Goal: Task Accomplishment & Management: Use online tool/utility

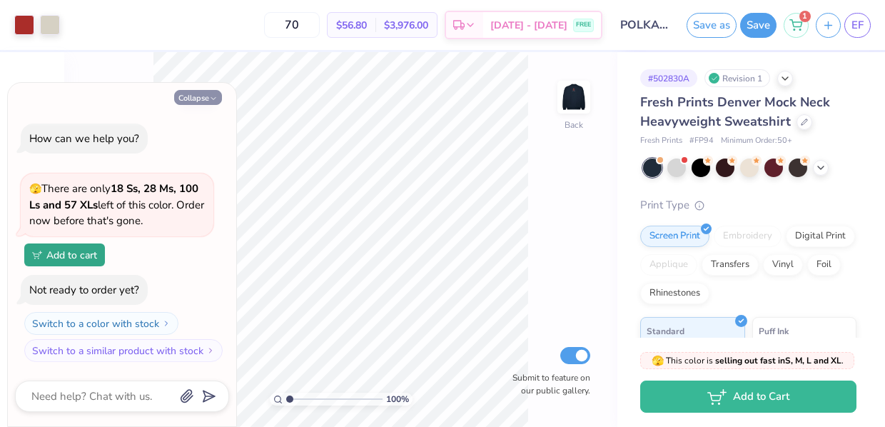
click at [212, 101] on icon "button" at bounding box center [213, 98] width 9 height 9
type textarea "x"
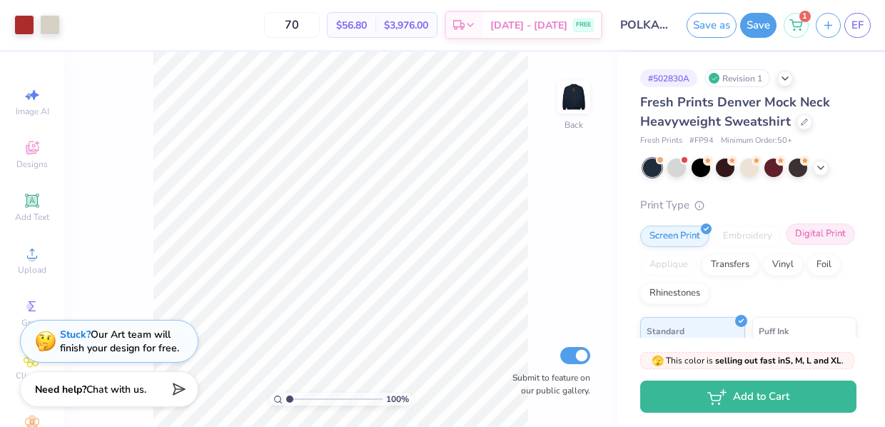
click at [799, 240] on div "Digital Print" at bounding box center [820, 233] width 69 height 21
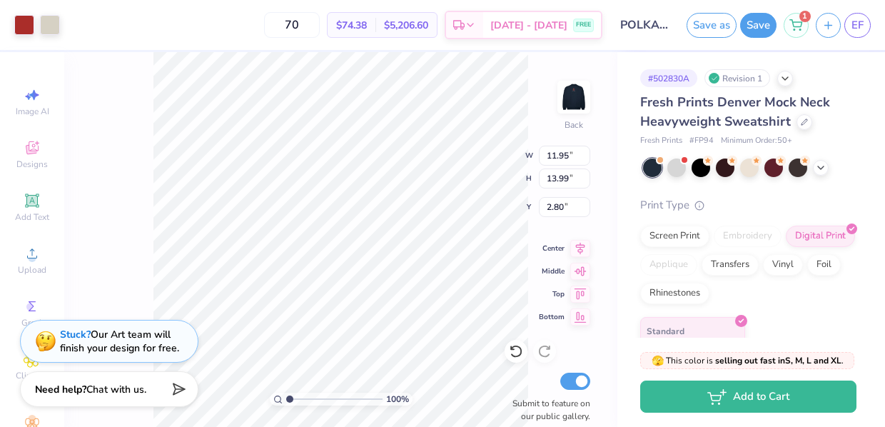
type input "3.00"
type input "13.11"
click at [517, 350] on icon at bounding box center [516, 351] width 14 height 14
type input "3.00"
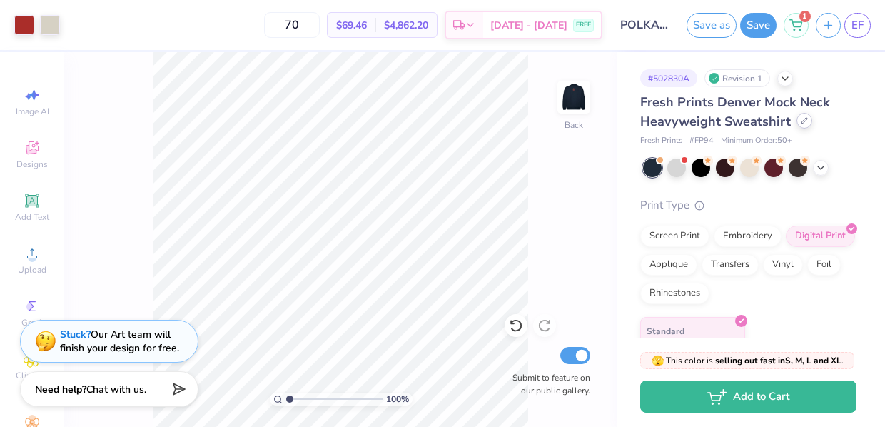
click at [804, 126] on div at bounding box center [804, 121] width 16 height 16
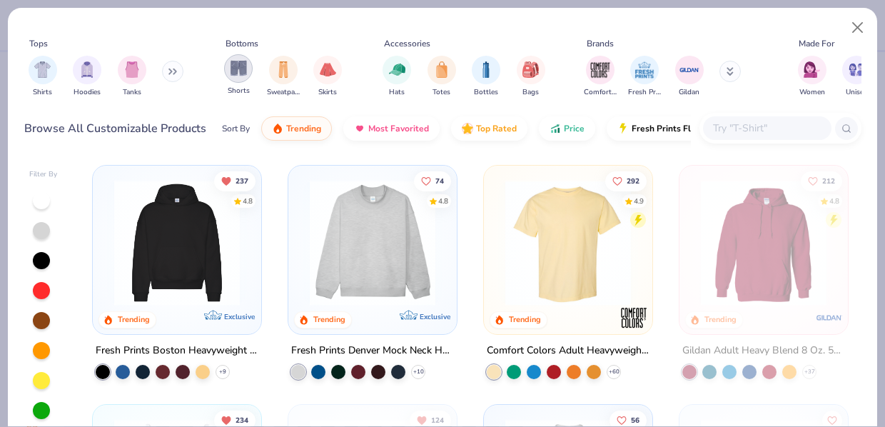
click at [233, 67] on img "filter for Shorts" at bounding box center [238, 68] width 16 height 16
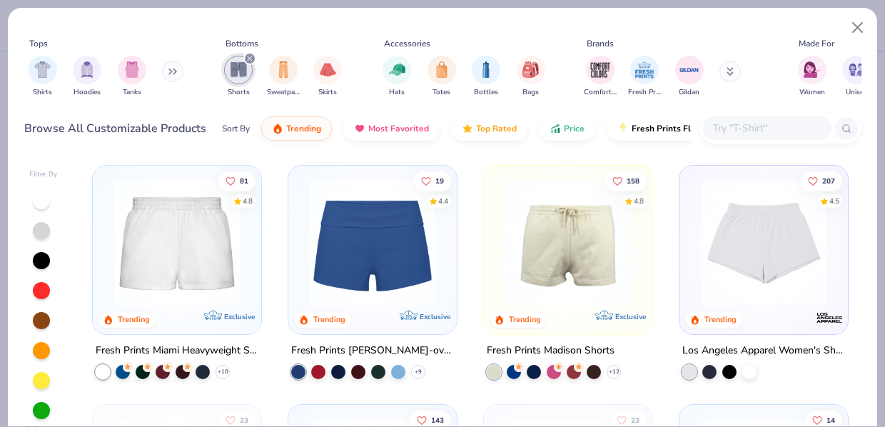
click at [365, 270] on img at bounding box center [373, 243] width 140 height 126
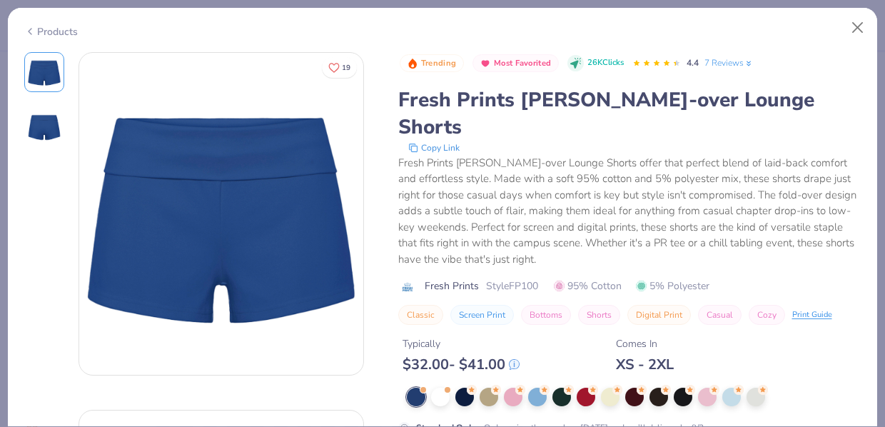
scroll to position [45, 0]
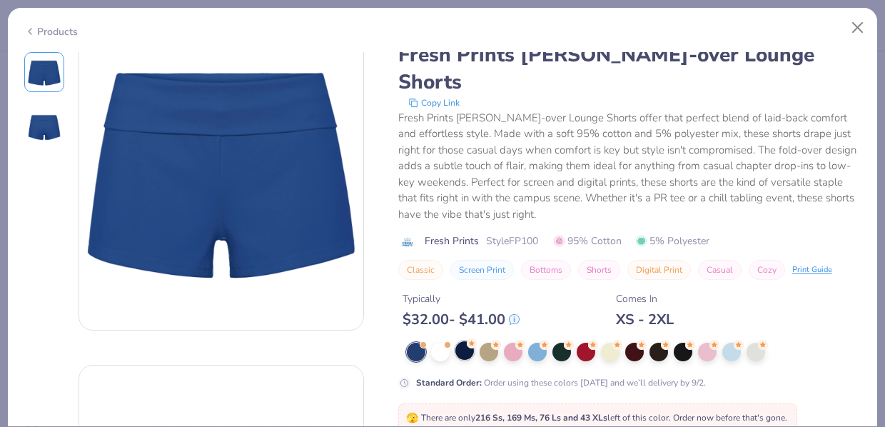
click at [465, 341] on div at bounding box center [464, 350] width 19 height 19
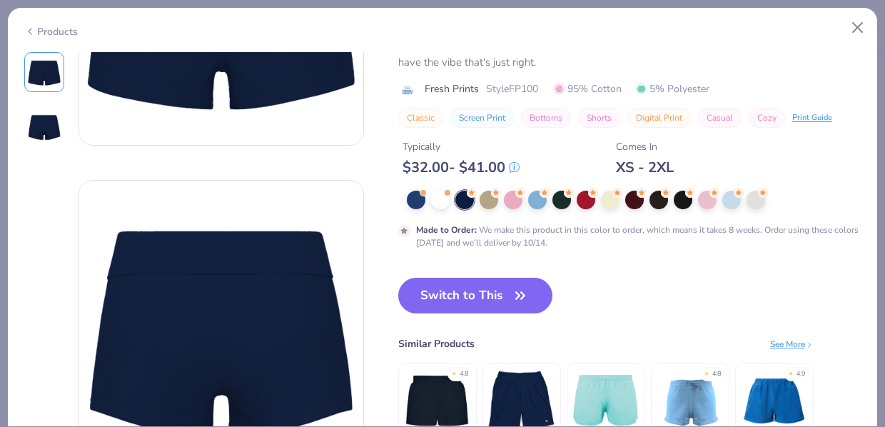
scroll to position [198, 0]
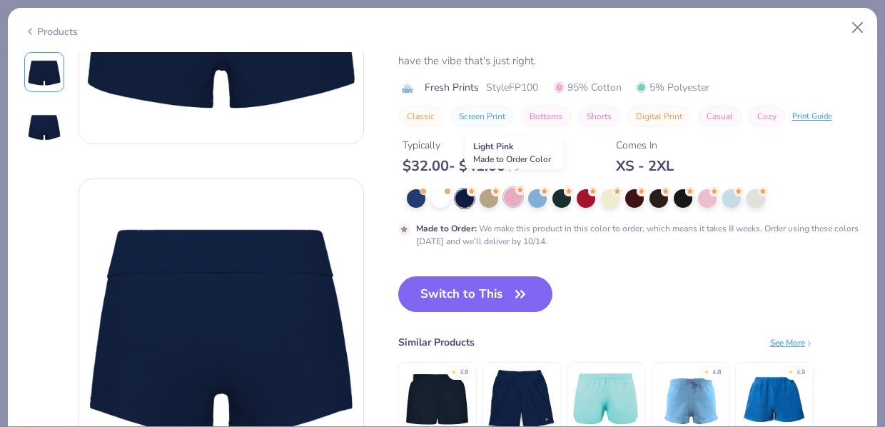
click at [515, 192] on div at bounding box center [513, 197] width 19 height 19
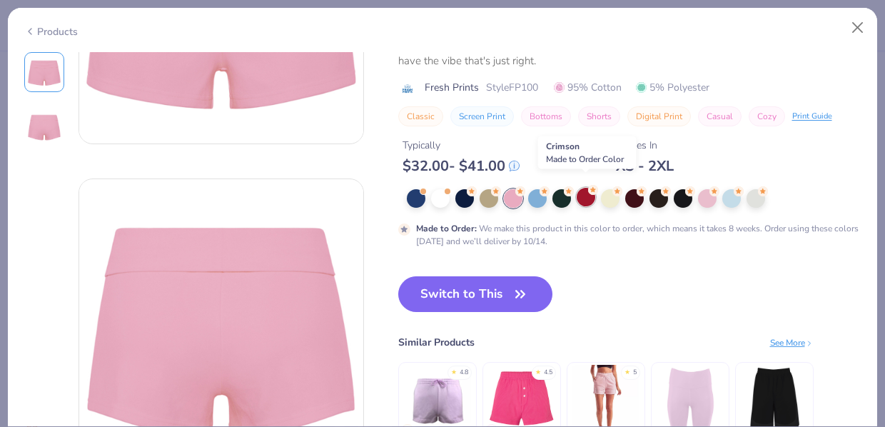
click at [587, 191] on div at bounding box center [586, 197] width 19 height 19
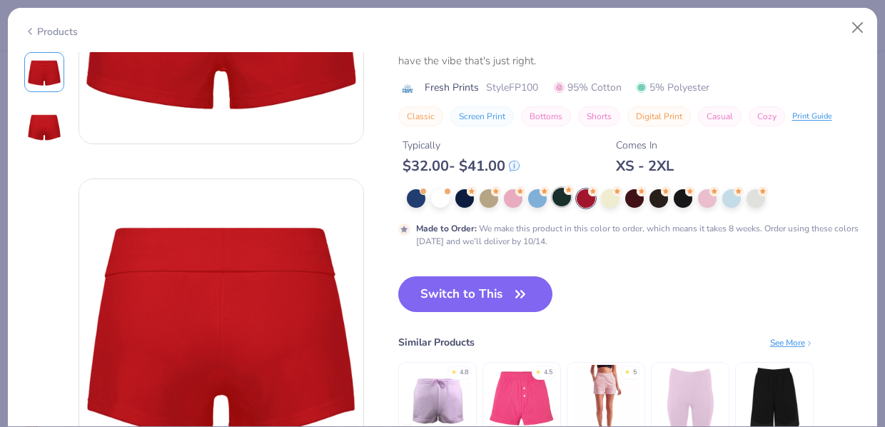
click at [562, 191] on div at bounding box center [561, 197] width 19 height 19
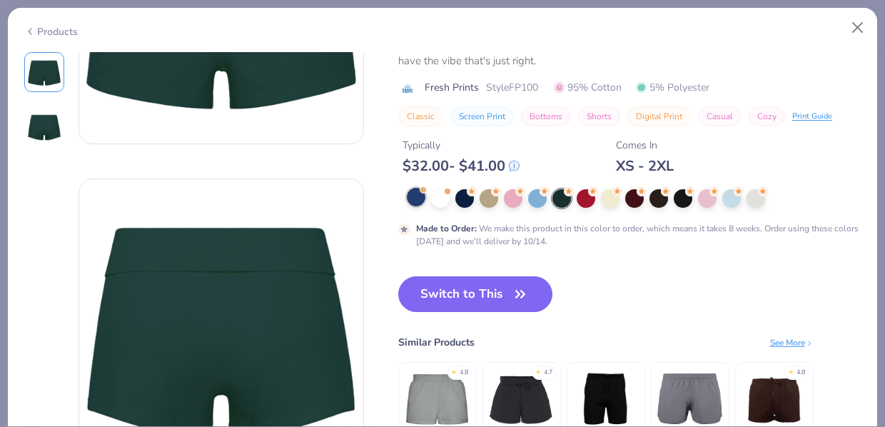
click at [412, 194] on div at bounding box center [416, 197] width 19 height 19
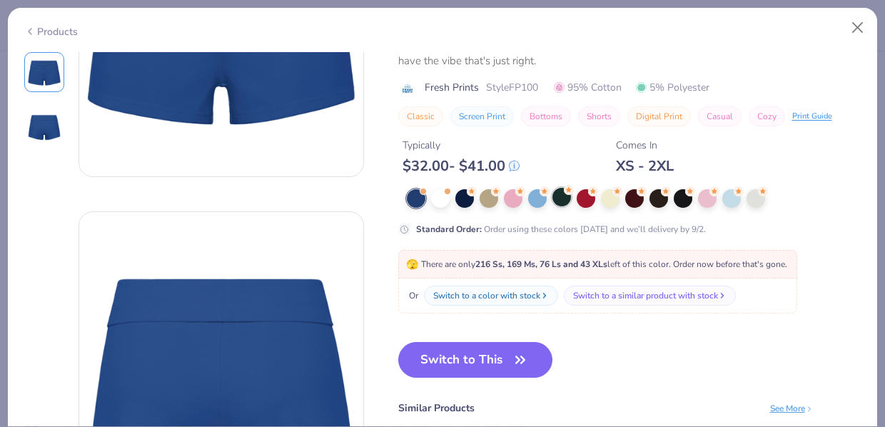
click at [562, 188] on div at bounding box center [561, 197] width 19 height 19
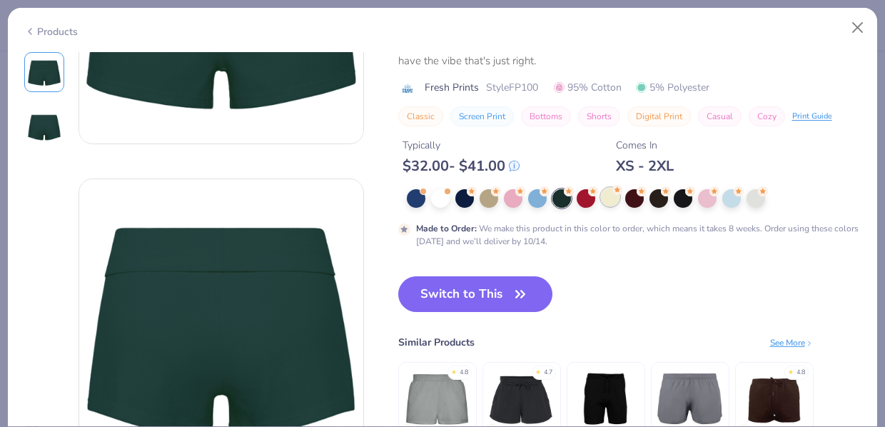
click at [612, 188] on div at bounding box center [610, 197] width 19 height 19
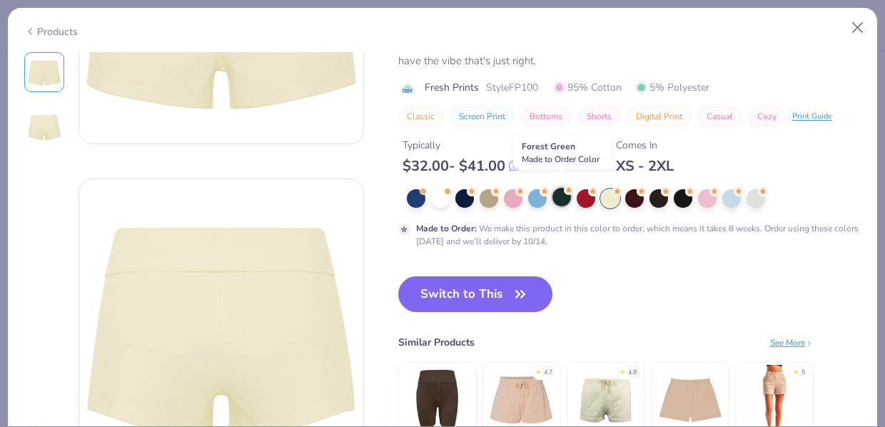
click at [563, 194] on div at bounding box center [561, 197] width 19 height 19
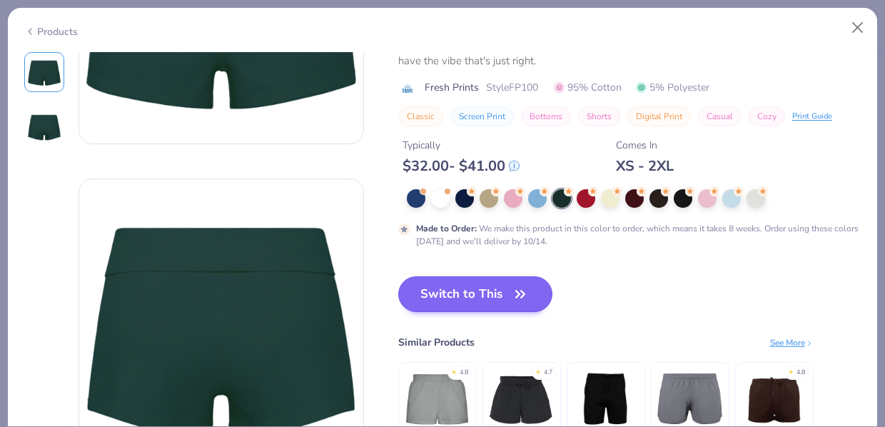
click at [504, 286] on button "Switch to This" at bounding box center [475, 294] width 155 height 36
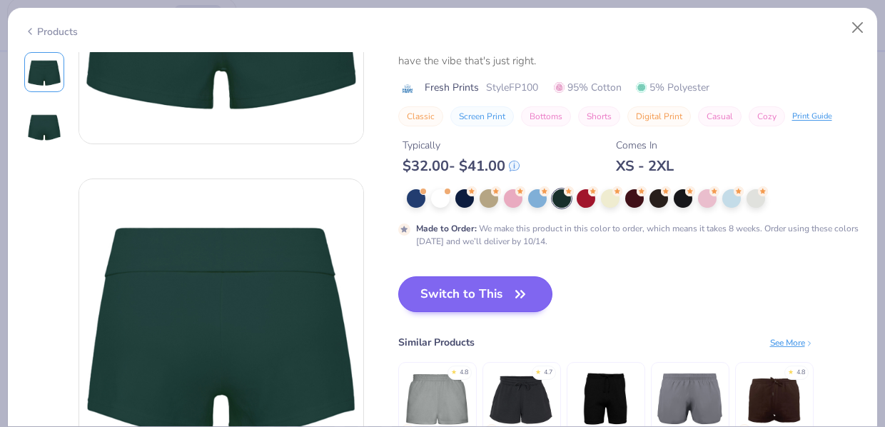
scroll to position [47, 0]
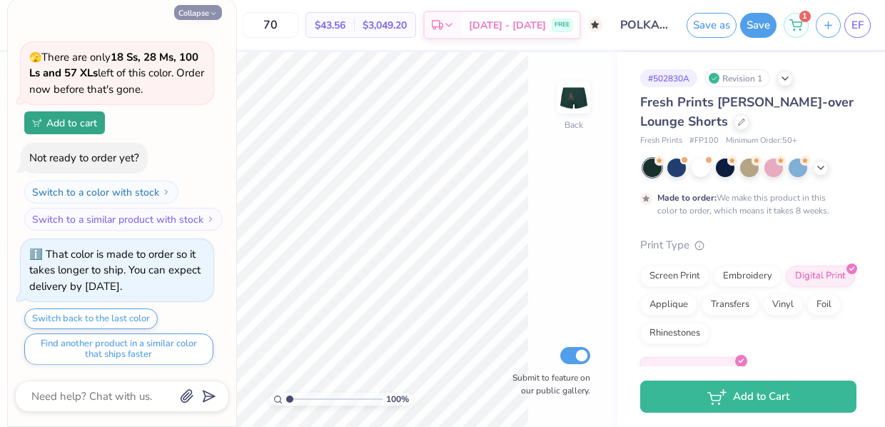
click at [203, 17] on button "Collapse" at bounding box center [198, 12] width 48 height 15
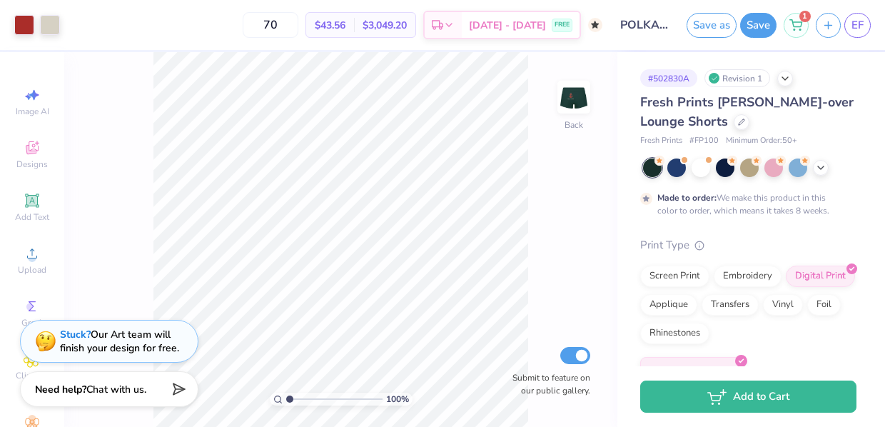
type textarea "x"
click at [773, 169] on div at bounding box center [773, 166] width 19 height 19
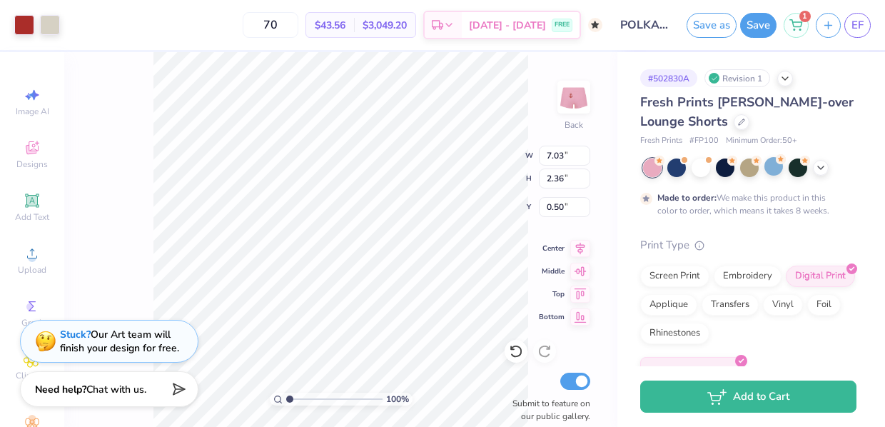
type input "5.05"
type input "1.69"
type input "4.60"
type input "4.66"
type input "2.73"
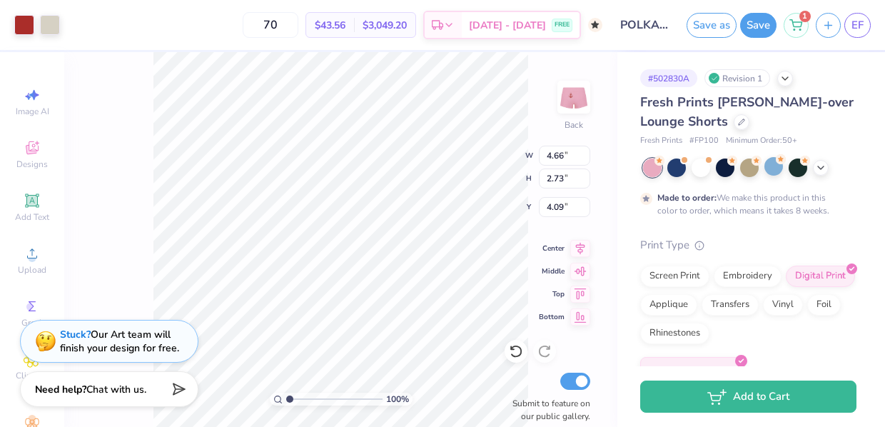
type input "4.27"
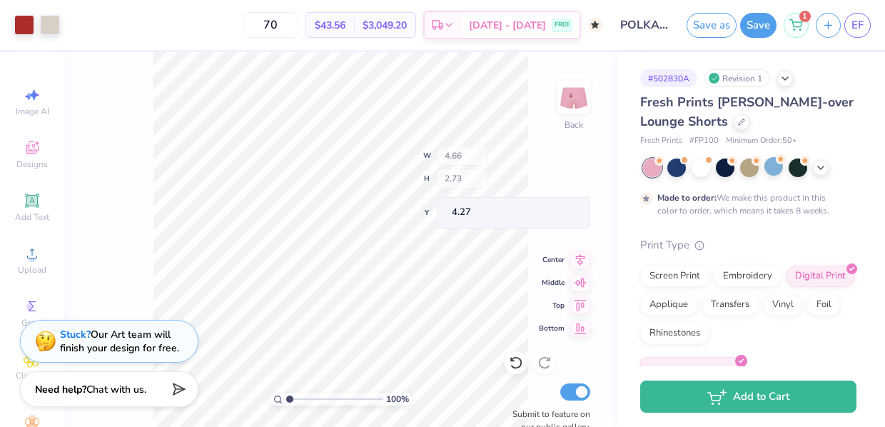
click at [457, 147] on div "100 % Back W 4.66 H 2.73 Y 4.27 Center Middle Top Bottom Submit to feature on o…" at bounding box center [340, 239] width 553 height 375
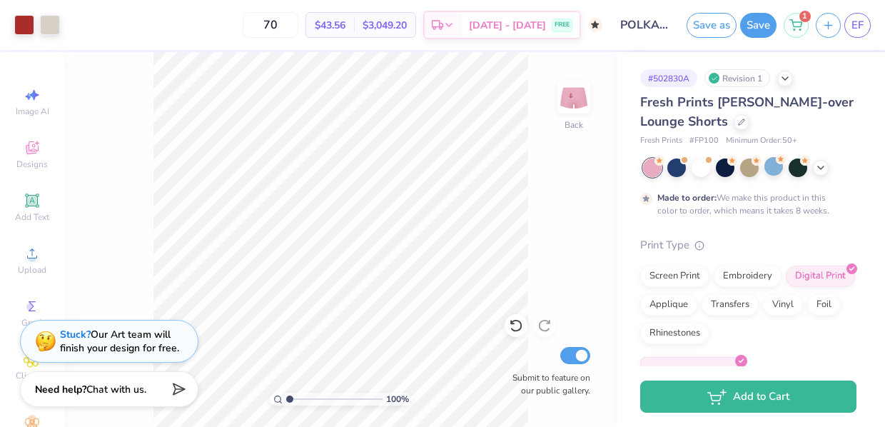
click at [542, 348] on div "100 % Back Submit to feature on our public gallery." at bounding box center [340, 239] width 553 height 375
click at [515, 372] on div "100 % Back Submit to feature on our public gallery." at bounding box center [340, 239] width 553 height 375
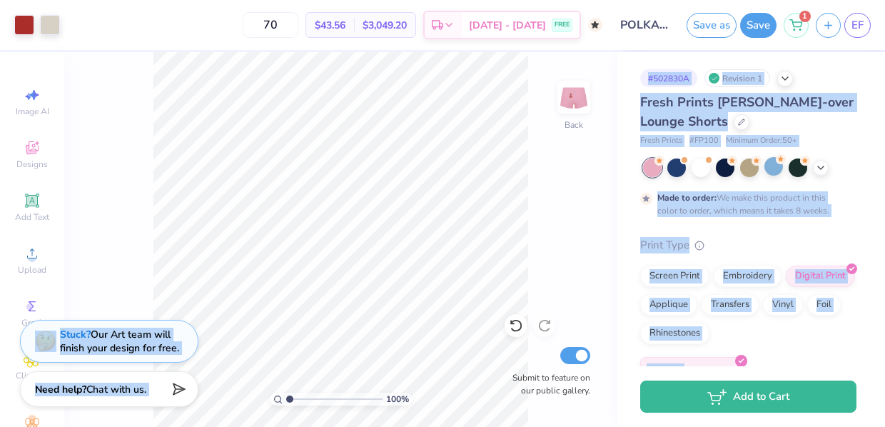
click at [406, 295] on div "100 % Back Submit to feature on our public gallery." at bounding box center [340, 239] width 553 height 375
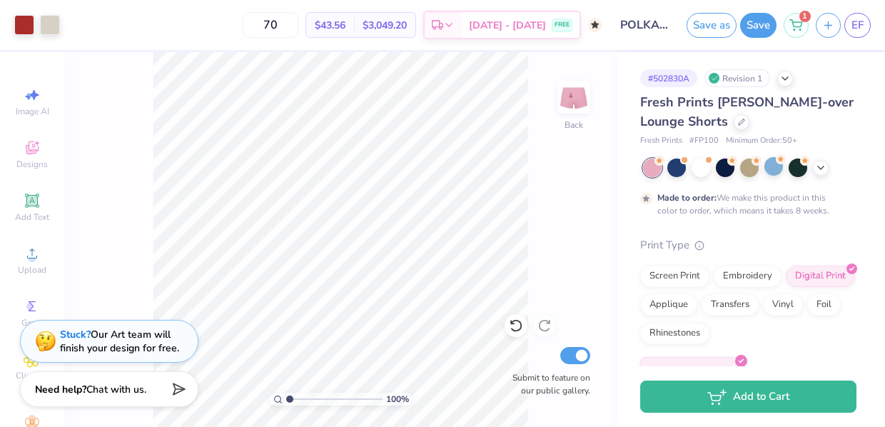
click at [549, 206] on div "100 % Back Submit to feature on our public gallery." at bounding box center [340, 239] width 553 height 375
click at [23, 26] on div at bounding box center [24, 24] width 20 height 20
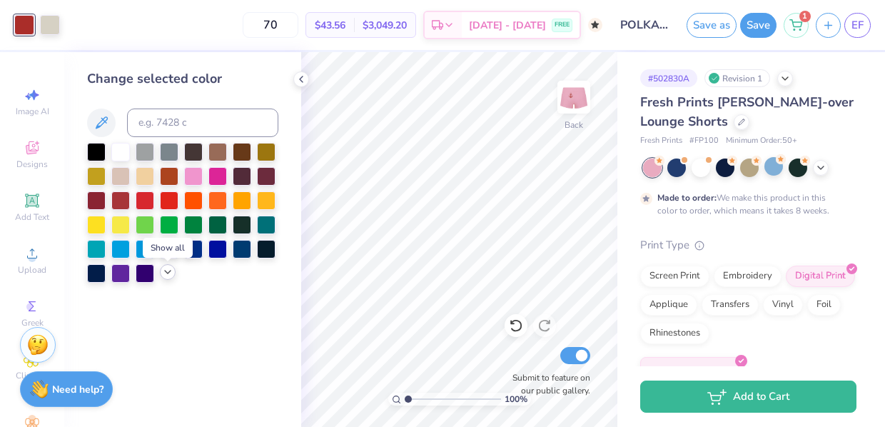
click at [168, 278] on icon at bounding box center [167, 271] width 11 height 11
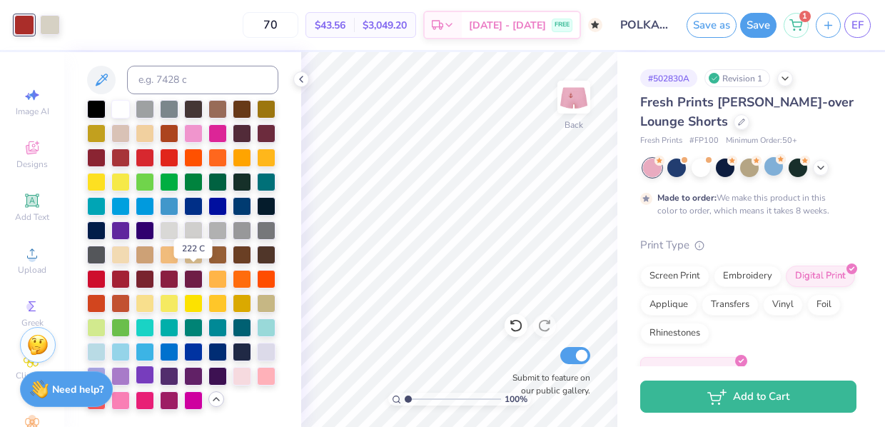
scroll to position [45, 0]
click at [148, 404] on div at bounding box center [145, 399] width 19 height 19
click at [168, 400] on div at bounding box center [169, 399] width 19 height 19
click at [124, 404] on div at bounding box center [120, 399] width 19 height 19
click at [143, 404] on div at bounding box center [145, 399] width 19 height 19
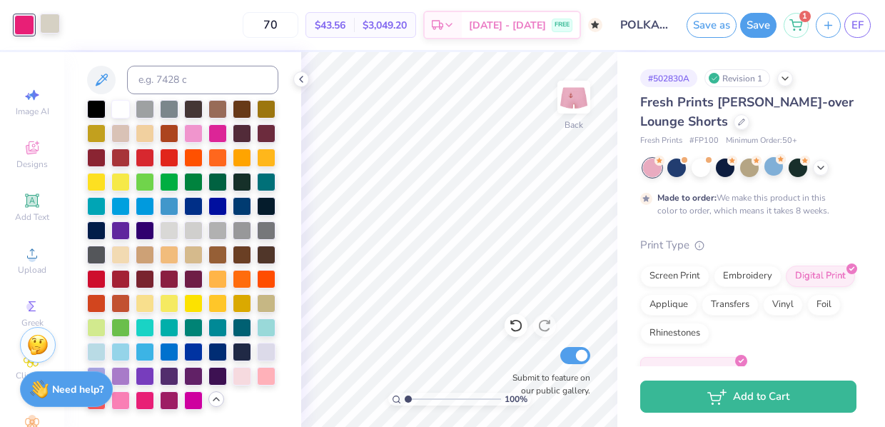
click at [54, 28] on div at bounding box center [50, 24] width 20 height 20
click at [246, 110] on div at bounding box center [242, 107] width 19 height 19
click at [28, 29] on div at bounding box center [24, 24] width 20 height 20
click at [122, 401] on div at bounding box center [120, 399] width 19 height 19
click at [245, 374] on div at bounding box center [242, 374] width 19 height 19
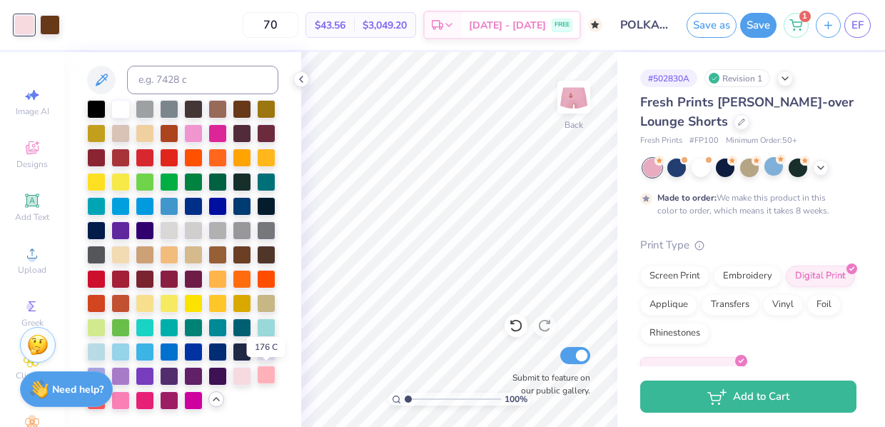
click at [265, 376] on div at bounding box center [266, 374] width 19 height 19
click at [167, 400] on div at bounding box center [169, 399] width 19 height 19
click at [101, 408] on div at bounding box center [96, 399] width 19 height 19
click at [201, 134] on div at bounding box center [193, 132] width 19 height 19
click at [49, 27] on div at bounding box center [50, 24] width 20 height 20
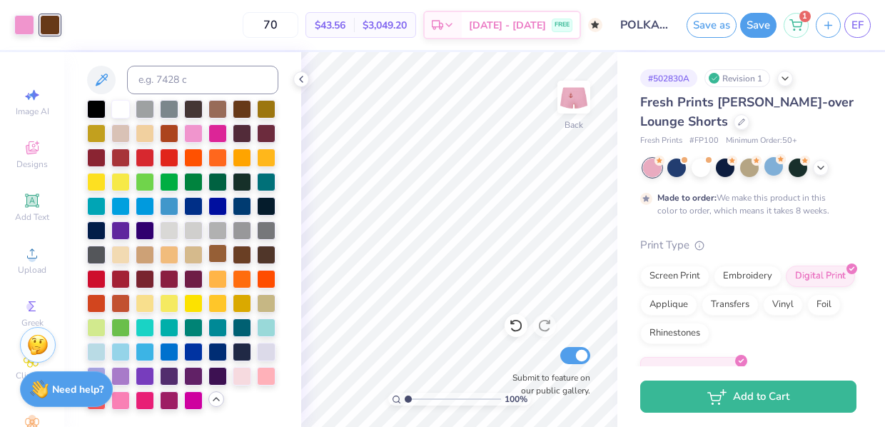
click at [215, 258] on div at bounding box center [217, 253] width 19 height 19
type input "1.04"
type textarea "x"
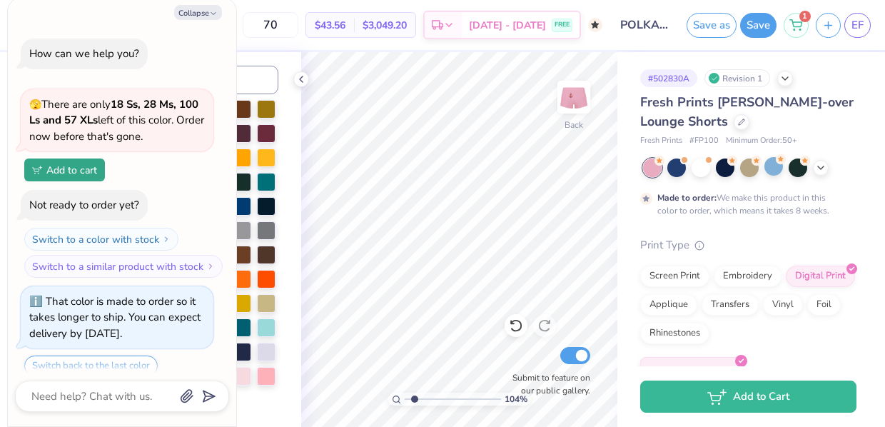
scroll to position [133, 0]
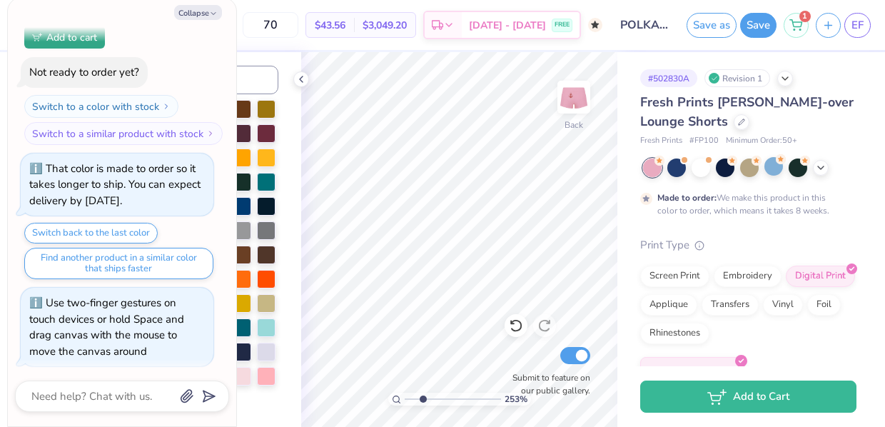
drag, startPoint x: 408, startPoint y: 400, endPoint x: 422, endPoint y: 400, distance: 14.3
click at [422, 400] on input "range" at bounding box center [453, 398] width 96 height 13
type input "2.01"
click at [417, 400] on input "range" at bounding box center [453, 398] width 96 height 13
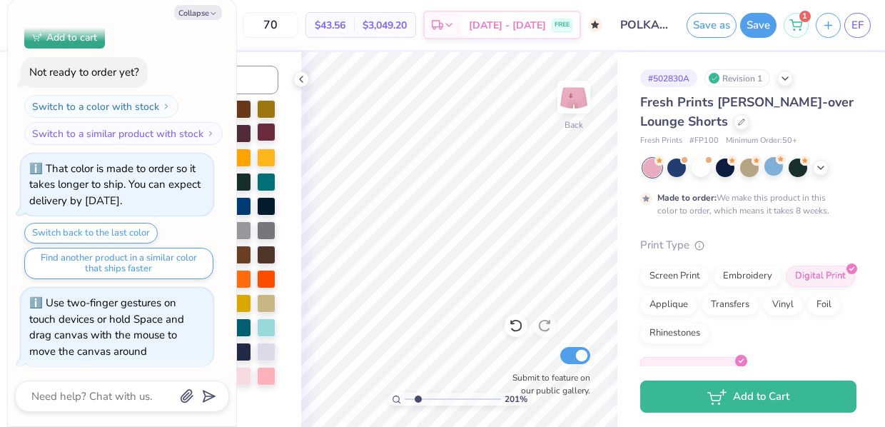
click at [256, 124] on div "Art colors 70 $43.56 Per Item $3,049.20 Total Est. Delivery Oct 12 - 15 FREE De…" at bounding box center [442, 213] width 885 height 427
click at [197, 14] on button "Collapse" at bounding box center [198, 12] width 48 height 15
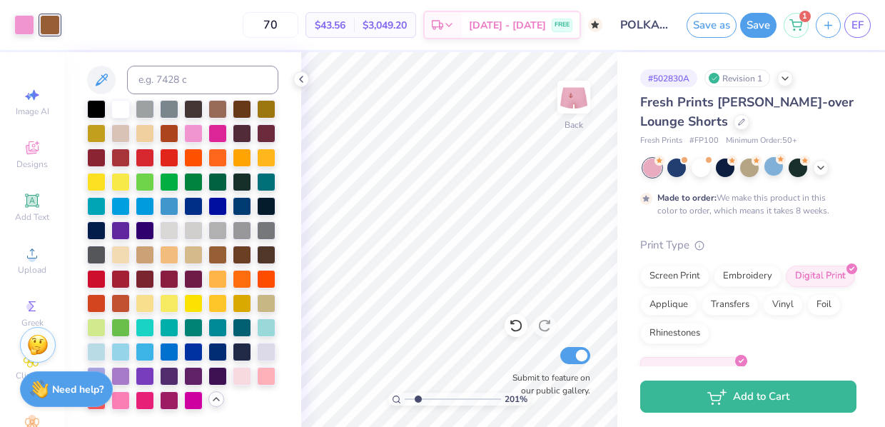
type textarea "x"
click at [303, 82] on polyline at bounding box center [301, 79] width 3 height 6
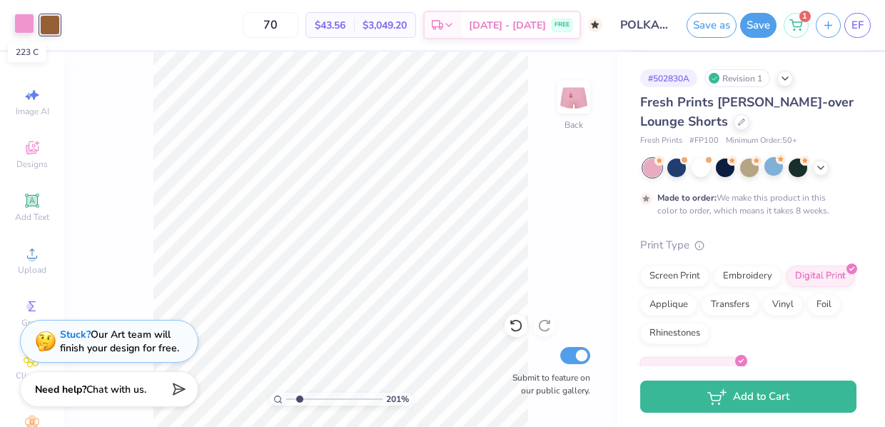
click at [28, 28] on div at bounding box center [24, 24] width 20 height 20
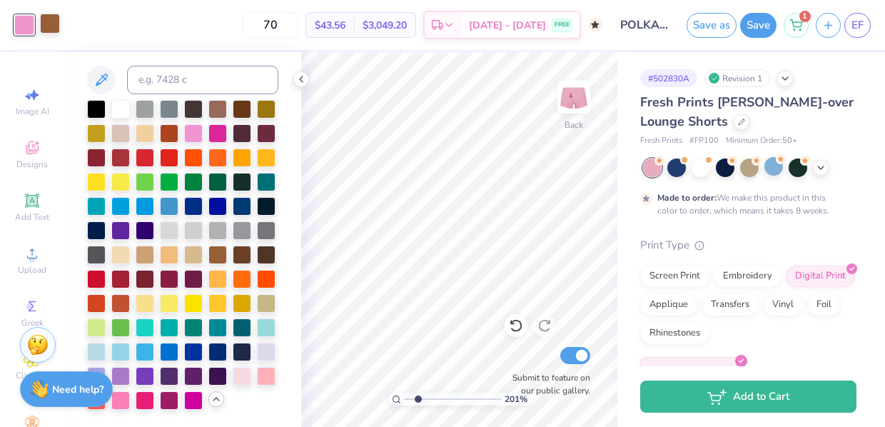
click at [54, 30] on div at bounding box center [50, 24] width 20 height 20
click at [170, 228] on div at bounding box center [169, 229] width 19 height 19
click at [24, 29] on div at bounding box center [24, 24] width 20 height 20
click at [163, 405] on div at bounding box center [169, 399] width 19 height 19
click at [584, 87] on img at bounding box center [573, 97] width 57 height 57
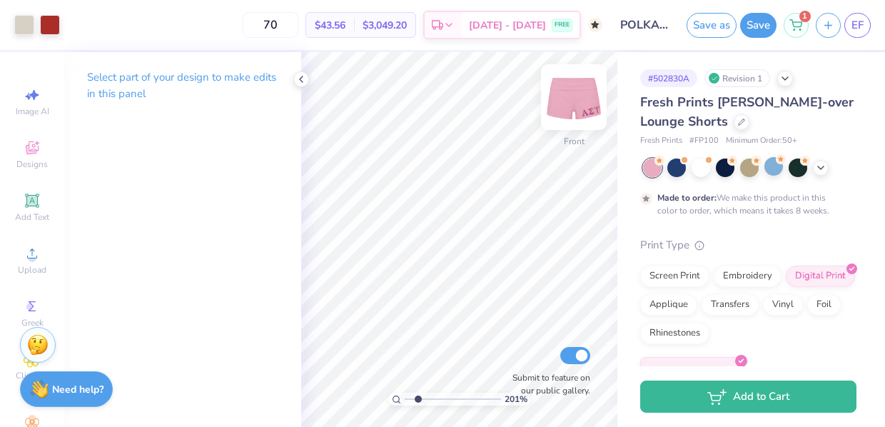
click at [568, 97] on div "201 % Front Submit to feature on our public gallery." at bounding box center [459, 239] width 316 height 375
click at [567, 101] on img at bounding box center [573, 97] width 57 height 57
drag, startPoint x: 416, startPoint y: 400, endPoint x: 397, endPoint y: 401, distance: 18.6
click at [398, 401] on div "100 %" at bounding box center [459, 398] width 143 height 13
click at [303, 82] on icon at bounding box center [300, 79] width 11 height 11
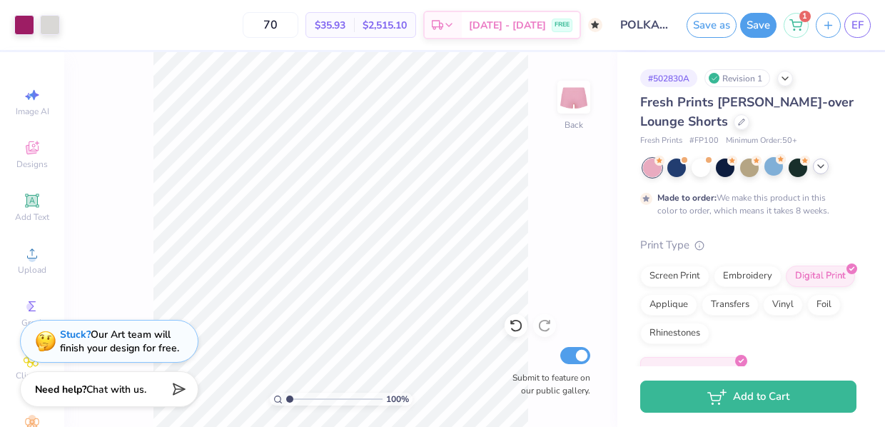
click at [821, 168] on icon at bounding box center [820, 166] width 11 height 11
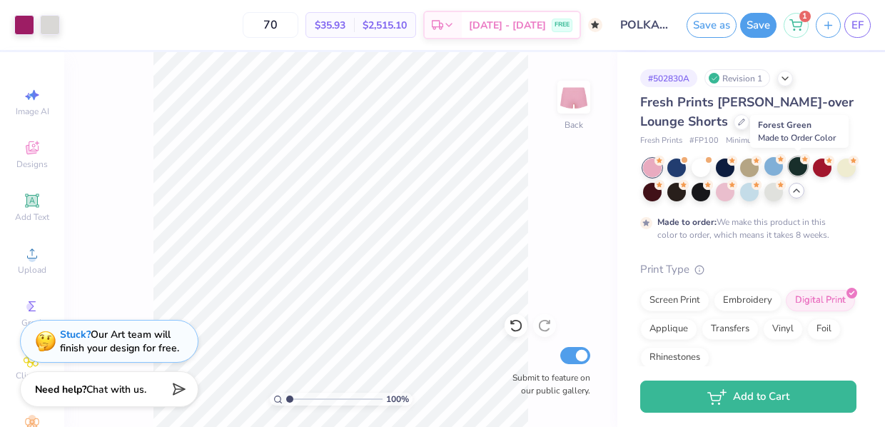
click at [800, 171] on div at bounding box center [798, 166] width 19 height 19
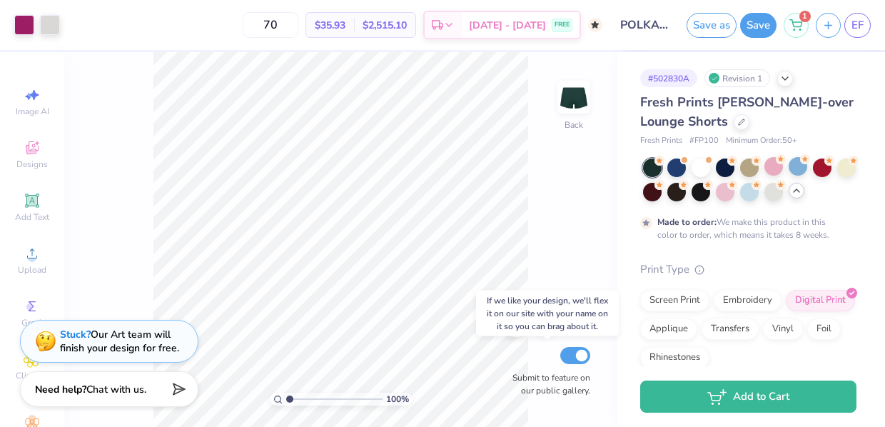
click at [520, 348] on div "100 % Back Submit to feature on our public gallery." at bounding box center [340, 239] width 553 height 375
click at [25, 26] on div at bounding box center [24, 24] width 20 height 20
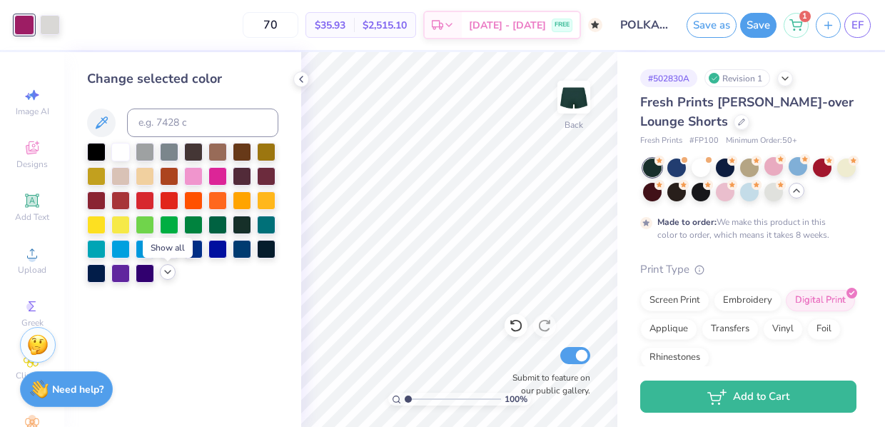
click at [166, 277] on icon at bounding box center [167, 271] width 11 height 11
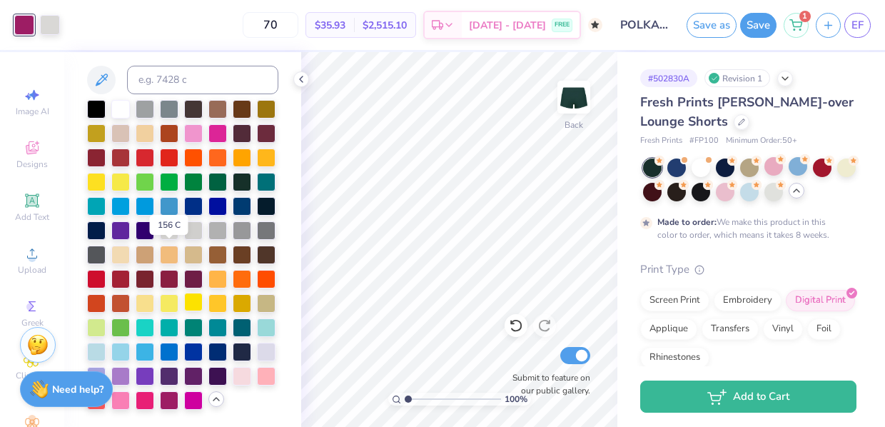
scroll to position [45, 0]
click at [219, 306] on div at bounding box center [217, 302] width 19 height 19
click at [47, 25] on div at bounding box center [50, 24] width 20 height 20
click at [146, 305] on div at bounding box center [145, 302] width 19 height 19
click at [21, 24] on div at bounding box center [24, 24] width 20 height 20
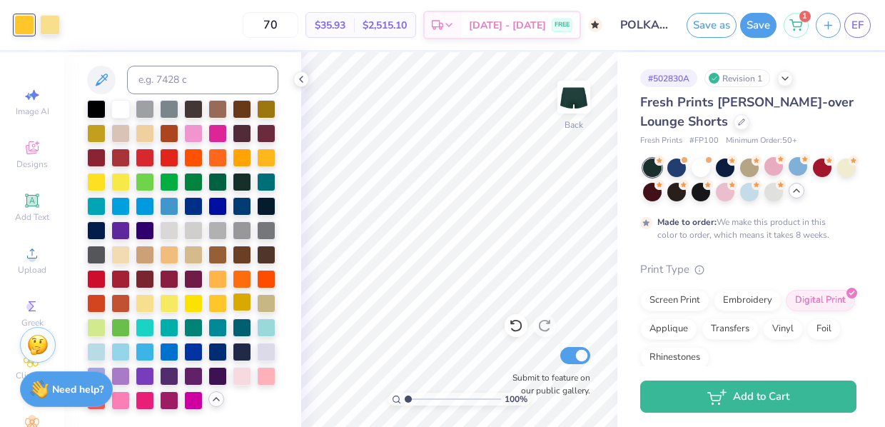
click at [243, 308] on div at bounding box center [242, 302] width 19 height 19
click at [245, 152] on div at bounding box center [242, 156] width 19 height 19
click at [172, 230] on div at bounding box center [169, 229] width 19 height 19
click at [54, 23] on div at bounding box center [50, 24] width 20 height 20
click at [98, 100] on div at bounding box center [96, 107] width 19 height 19
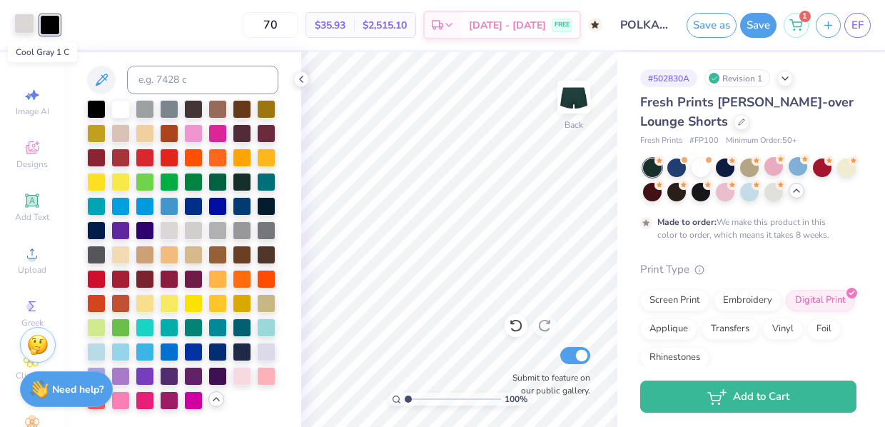
click at [26, 31] on div at bounding box center [24, 24] width 20 height 20
click at [150, 302] on div at bounding box center [145, 302] width 19 height 19
click at [56, 26] on div at bounding box center [50, 24] width 20 height 20
click at [98, 136] on div at bounding box center [96, 132] width 19 height 19
click at [265, 107] on div at bounding box center [266, 107] width 19 height 19
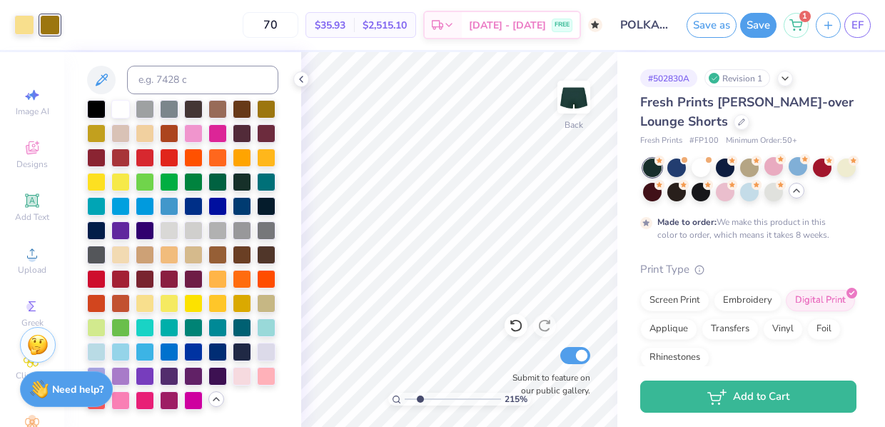
drag, startPoint x: 410, startPoint y: 400, endPoint x: 420, endPoint y: 400, distance: 10.0
click at [420, 400] on input "range" at bounding box center [453, 398] width 96 height 13
click at [244, 305] on div at bounding box center [242, 302] width 19 height 19
drag, startPoint x: 420, startPoint y: 400, endPoint x: 399, endPoint y: 400, distance: 20.7
type input "1"
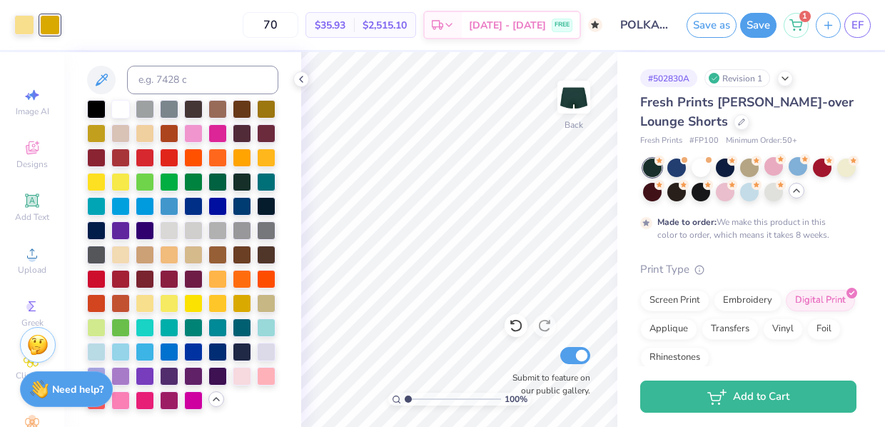
click at [399, 400] on div "100 %" at bounding box center [459, 398] width 143 height 13
click at [300, 82] on icon at bounding box center [300, 79] width 11 height 11
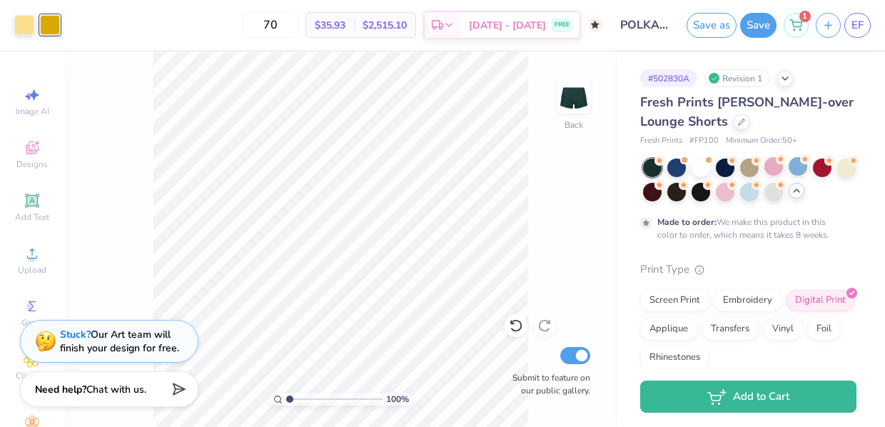
click at [799, 195] on icon at bounding box center [796, 190] width 11 height 11
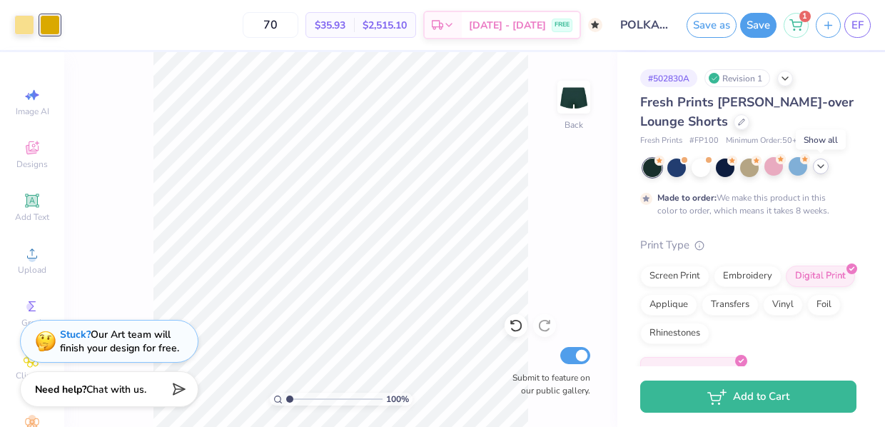
click at [826, 170] on icon at bounding box center [820, 166] width 11 height 11
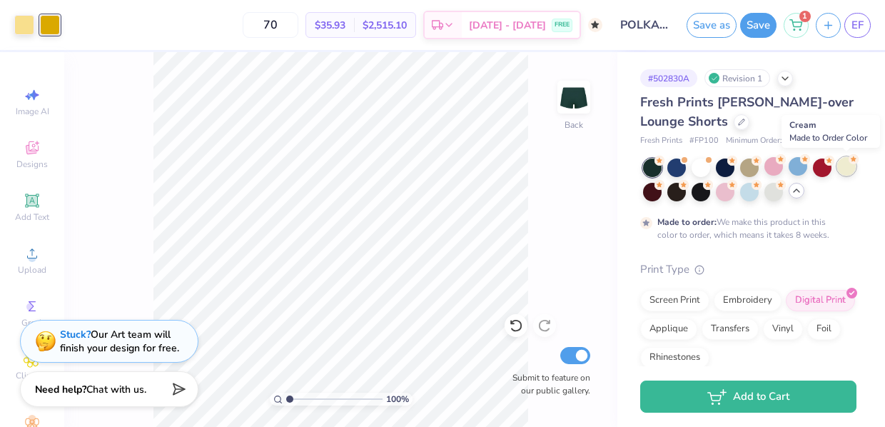
click at [846, 171] on div at bounding box center [846, 166] width 19 height 19
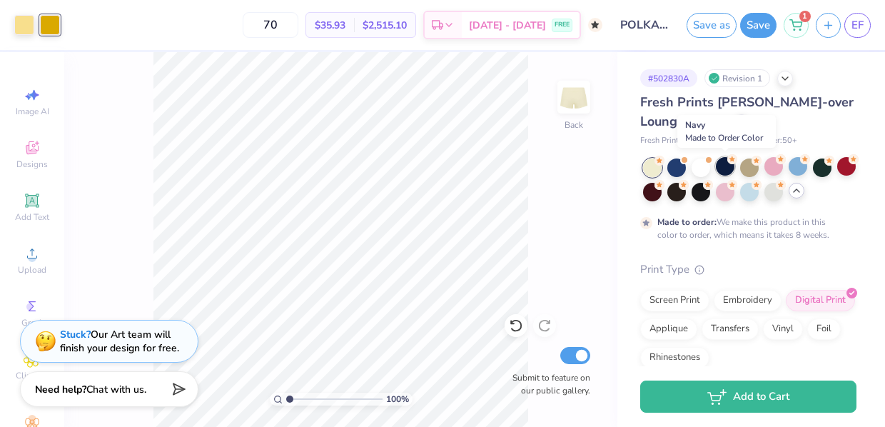
click at [724, 171] on div at bounding box center [725, 166] width 19 height 19
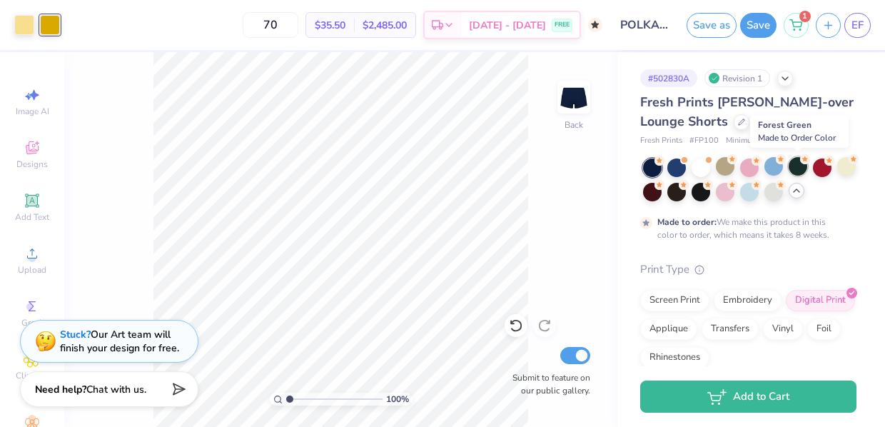
click at [797, 169] on div at bounding box center [798, 166] width 19 height 19
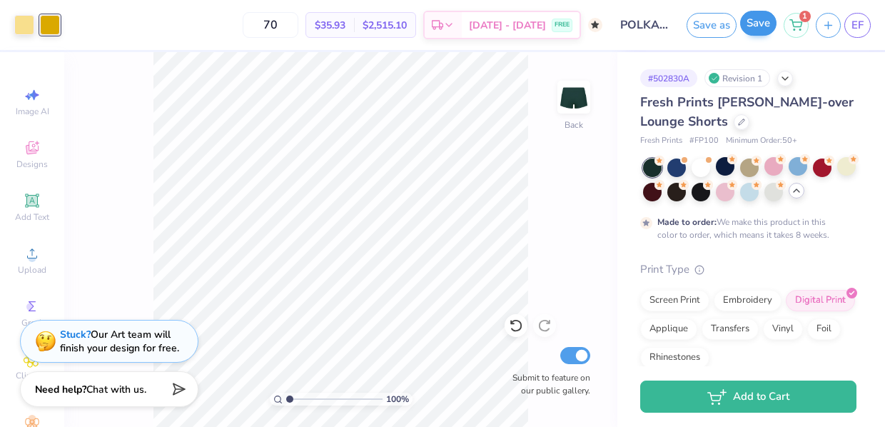
click at [758, 27] on button "Save" at bounding box center [758, 23] width 36 height 25
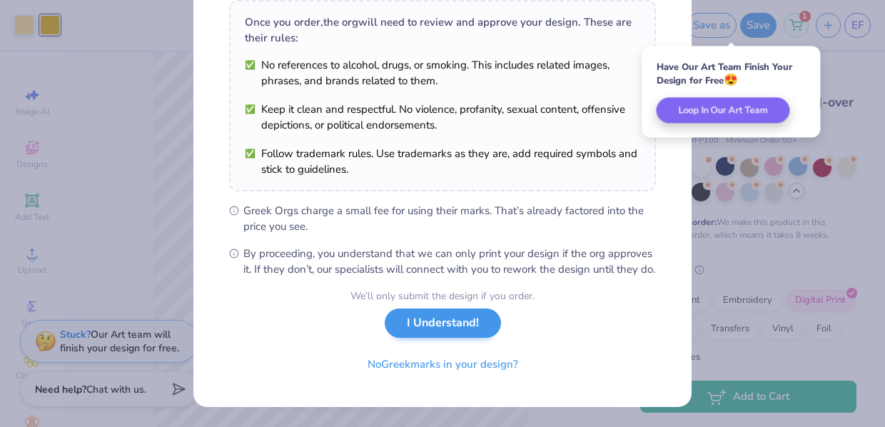
click at [456, 323] on button "I Understand!" at bounding box center [443, 322] width 116 height 29
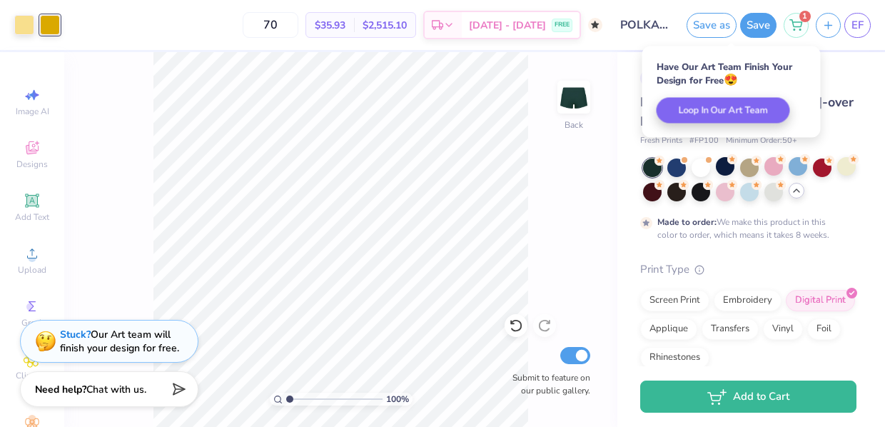
scroll to position [31, 0]
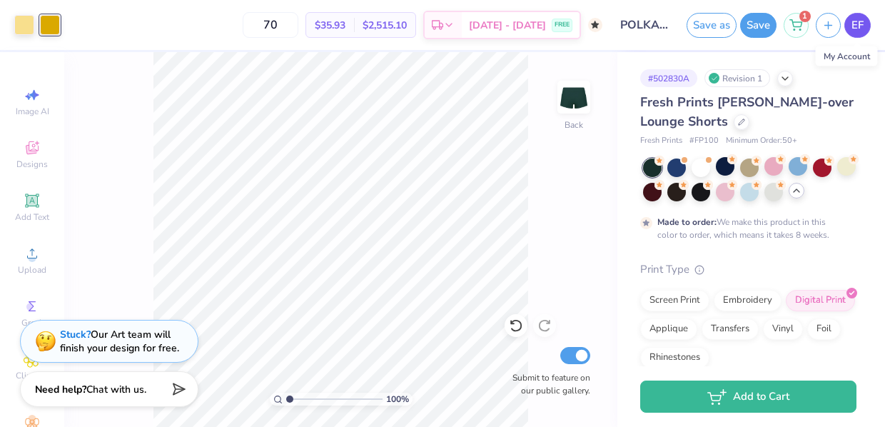
click at [861, 26] on span "EF" at bounding box center [857, 25] width 12 height 16
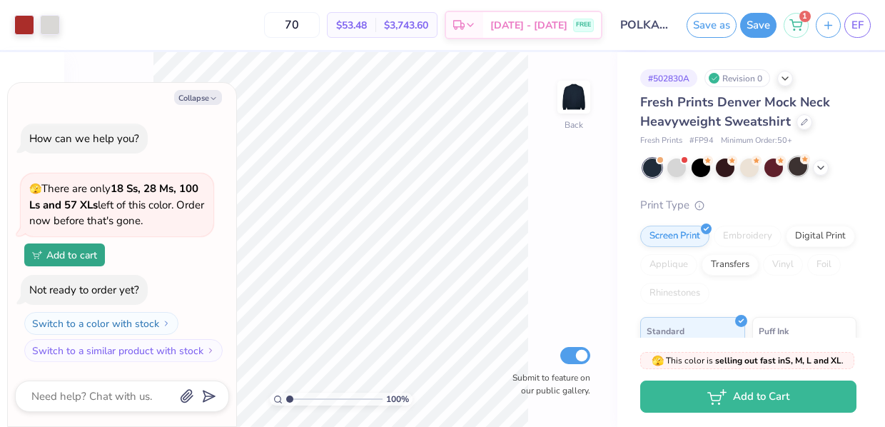
click at [799, 169] on div at bounding box center [798, 166] width 19 height 19
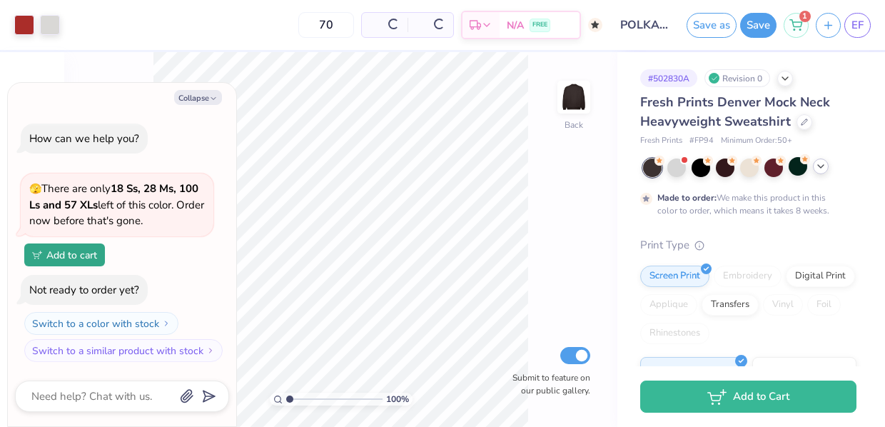
scroll to position [47, 0]
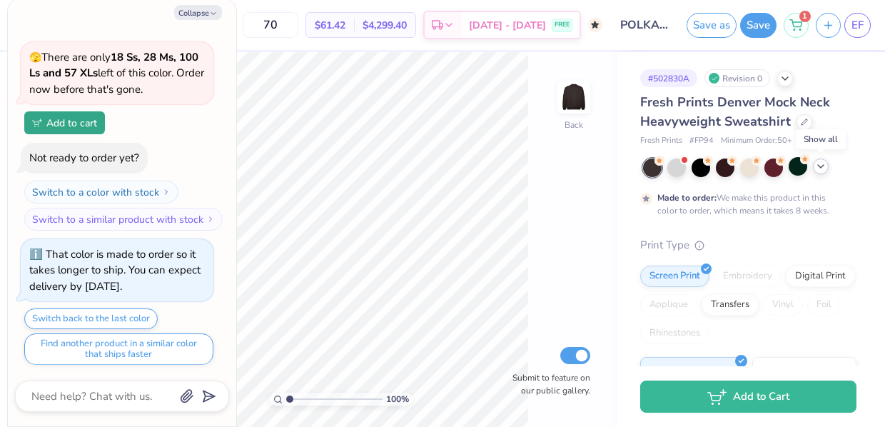
click at [824, 171] on icon at bounding box center [820, 166] width 11 height 11
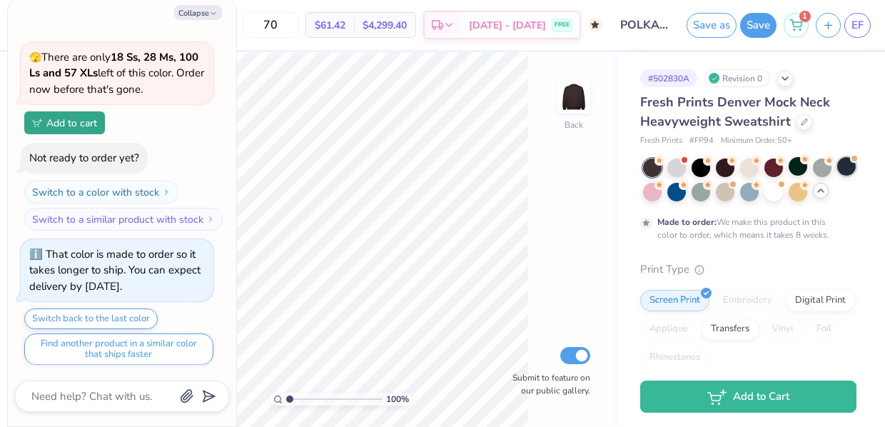
click at [850, 169] on div at bounding box center [846, 166] width 19 height 19
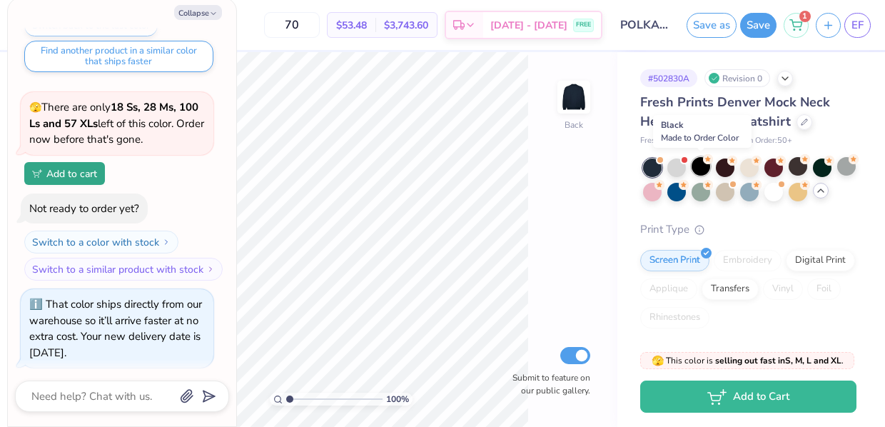
click at [702, 170] on div at bounding box center [700, 166] width 19 height 19
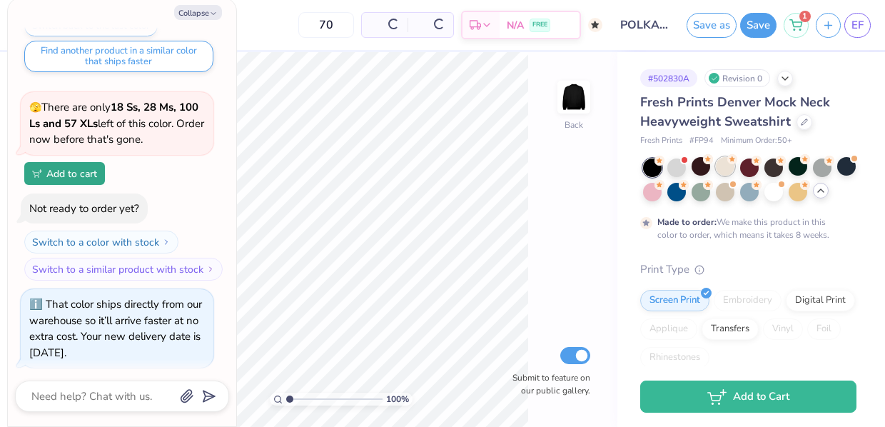
scroll to position [473, 0]
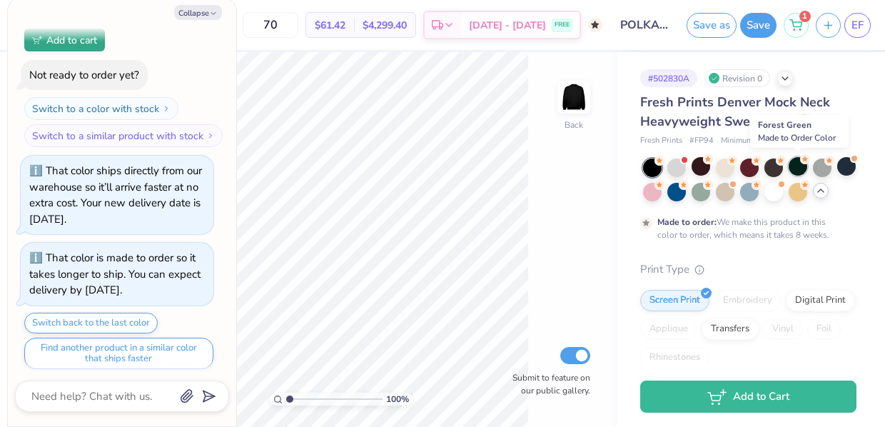
click at [799, 169] on div at bounding box center [798, 166] width 19 height 19
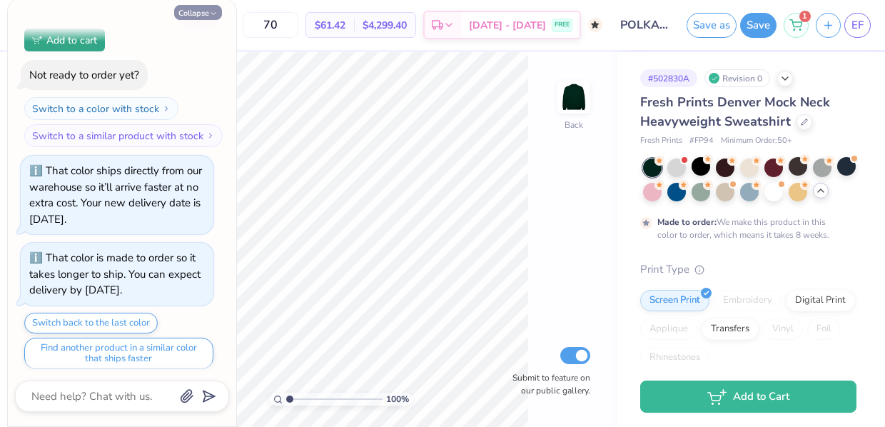
click at [212, 13] on polyline "button" at bounding box center [213, 14] width 4 height 2
type textarea "x"
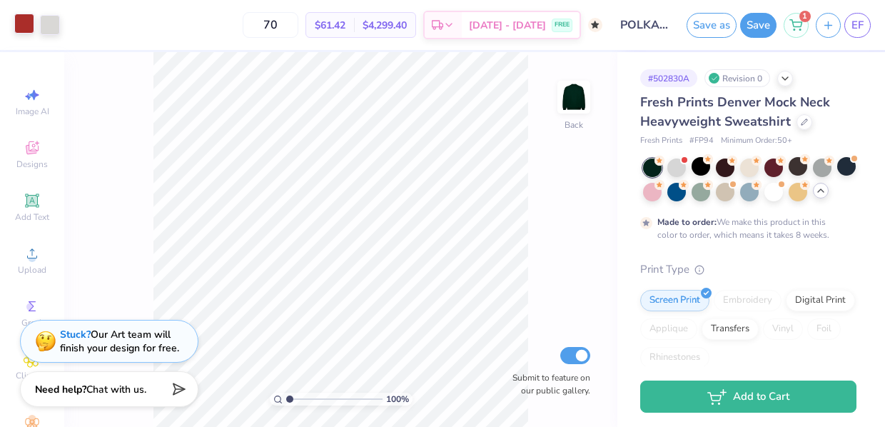
click at [22, 19] on div at bounding box center [24, 24] width 20 height 20
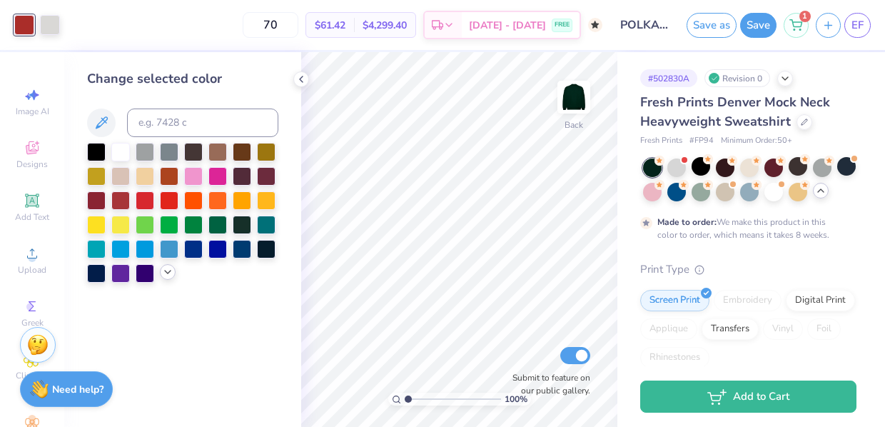
click at [170, 278] on icon at bounding box center [167, 271] width 11 height 11
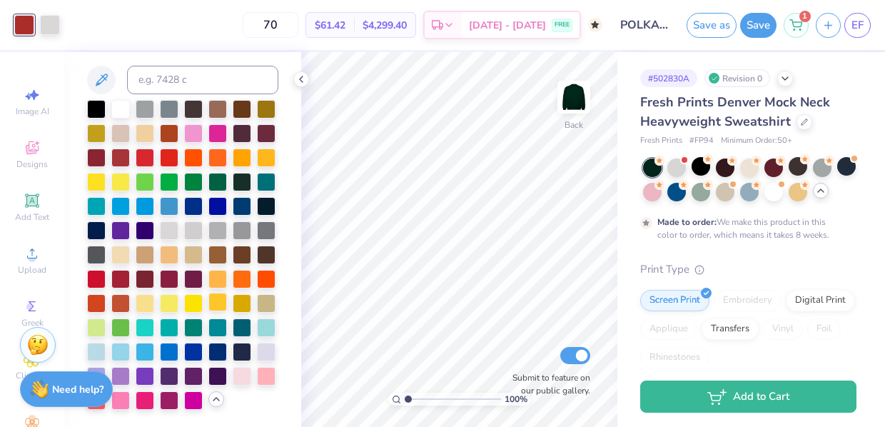
scroll to position [45, 0]
click at [148, 304] on div at bounding box center [145, 302] width 19 height 19
click at [49, 30] on div at bounding box center [50, 24] width 20 height 20
click at [243, 299] on div at bounding box center [242, 302] width 19 height 19
click at [722, 25] on button "Save as" at bounding box center [712, 23] width 50 height 25
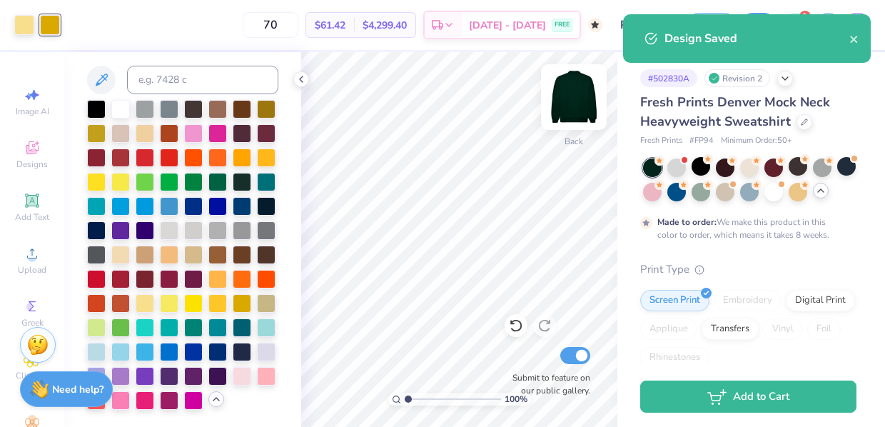
click at [579, 91] on img at bounding box center [573, 97] width 57 height 57
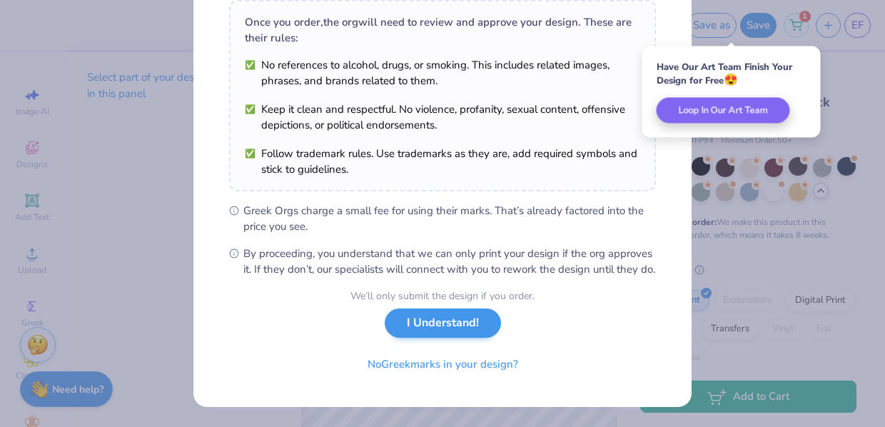
click at [442, 324] on button "I Understand!" at bounding box center [443, 322] width 116 height 29
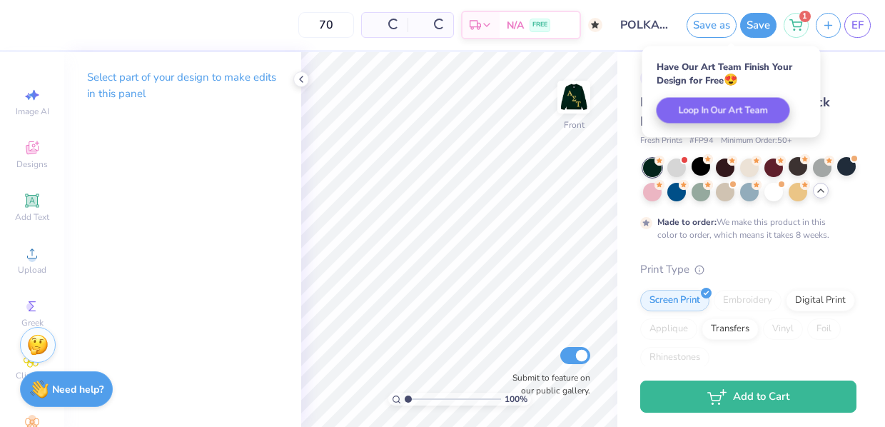
scroll to position [31, 0]
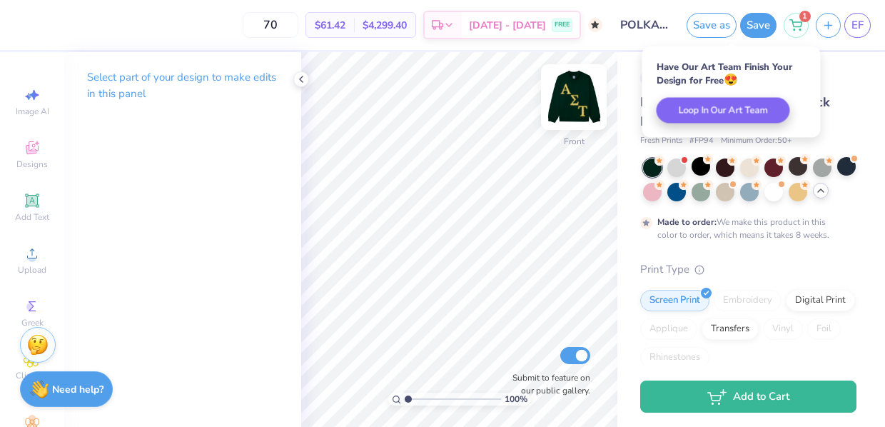
click at [577, 96] on img at bounding box center [573, 97] width 57 height 57
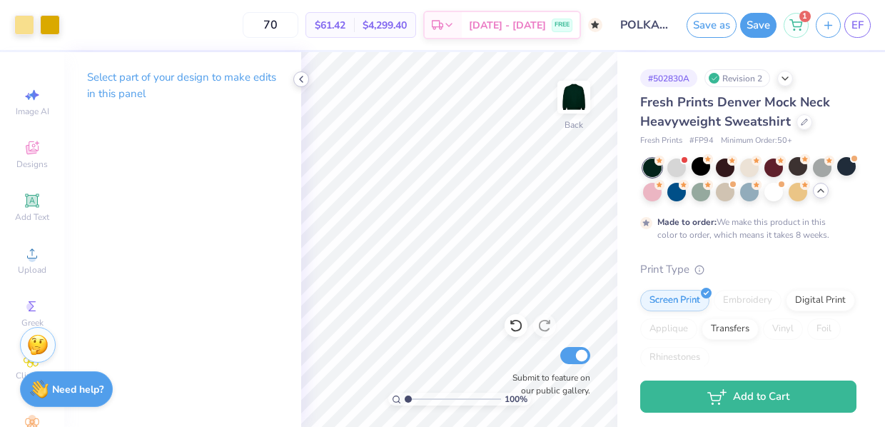
click at [304, 78] on icon at bounding box center [300, 79] width 11 height 11
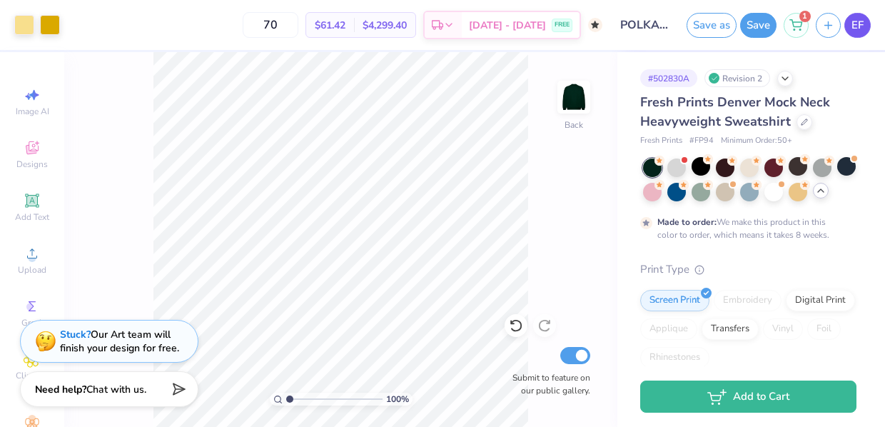
click at [858, 29] on span "EF" at bounding box center [857, 25] width 12 height 16
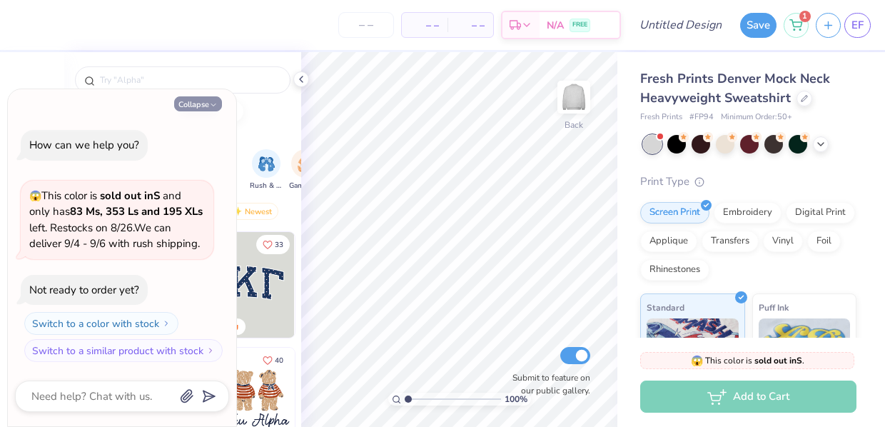
click at [207, 106] on button "Collapse" at bounding box center [198, 103] width 48 height 15
type textarea "x"
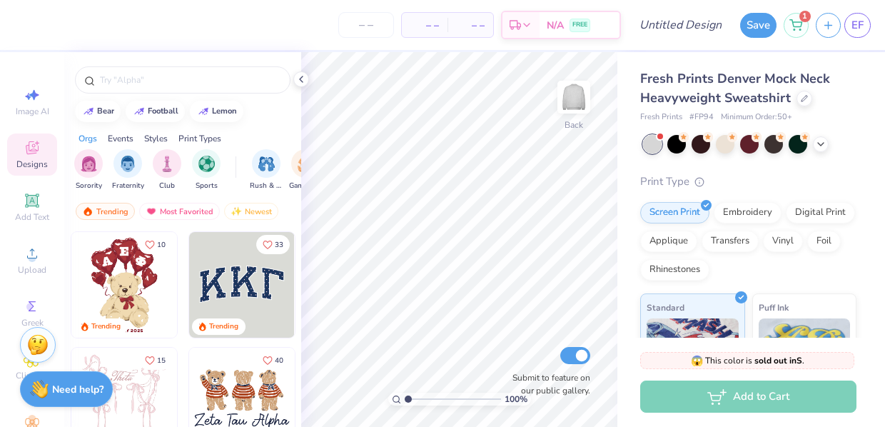
click at [302, 80] on icon at bounding box center [300, 79] width 11 height 11
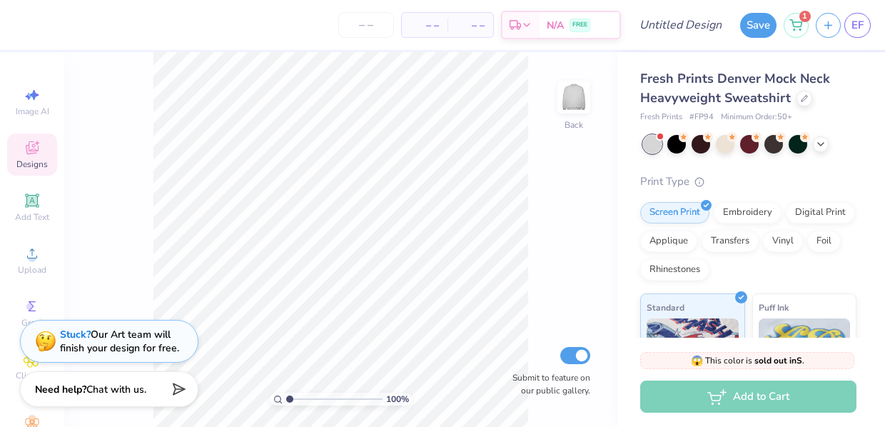
click at [24, 143] on icon at bounding box center [32, 147] width 17 height 17
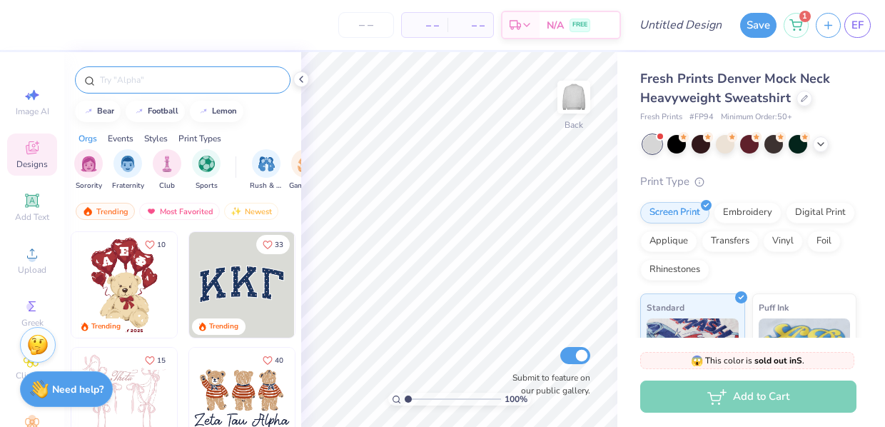
click at [143, 81] on input "text" at bounding box center [189, 80] width 183 height 14
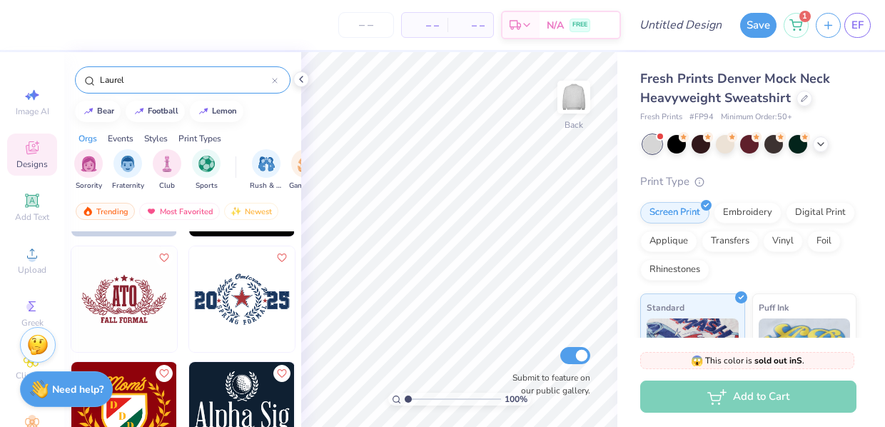
scroll to position [223, 0]
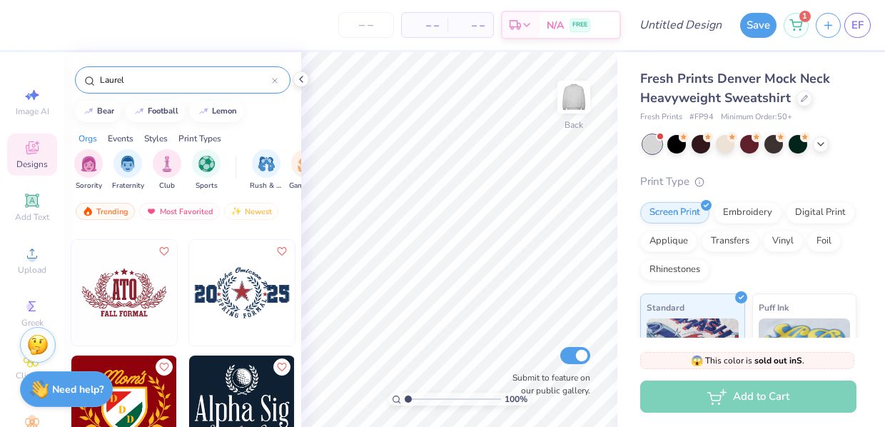
type input "Laurel"
click at [245, 308] on img at bounding box center [242, 293] width 106 height 106
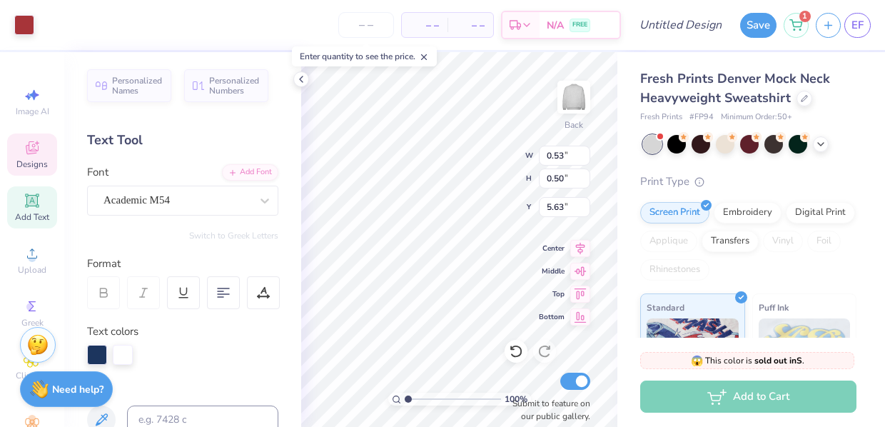
click at [36, 163] on span "Designs" at bounding box center [31, 163] width 31 height 11
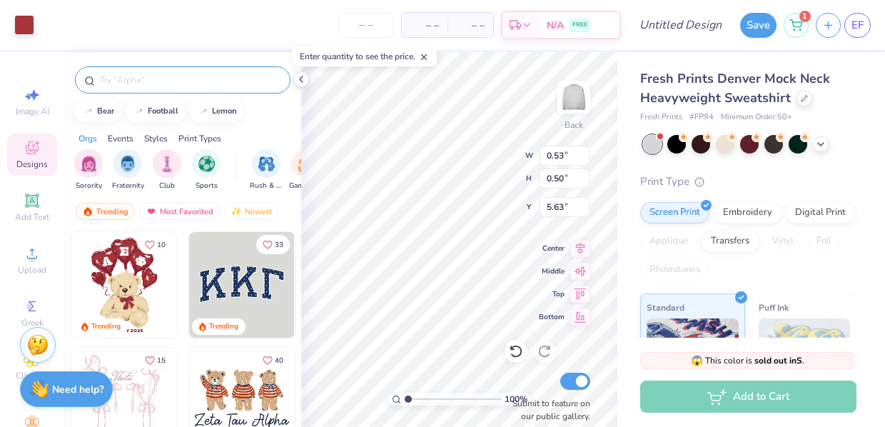
click at [160, 86] on input "text" at bounding box center [189, 80] width 183 height 14
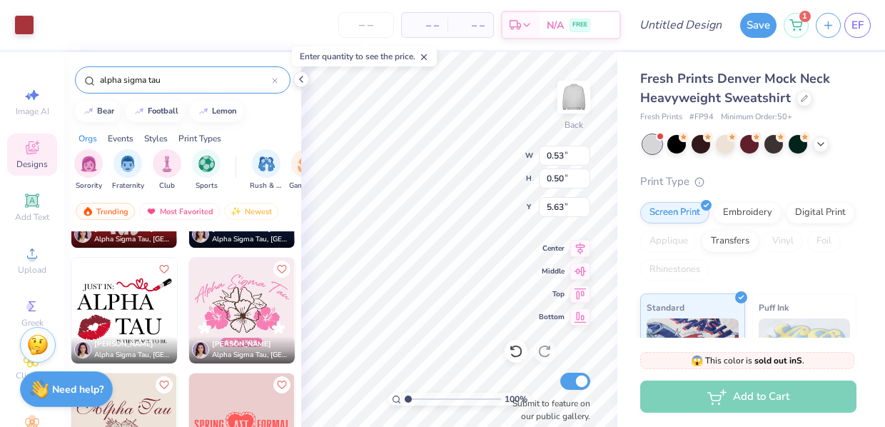
scroll to position [1248, 0]
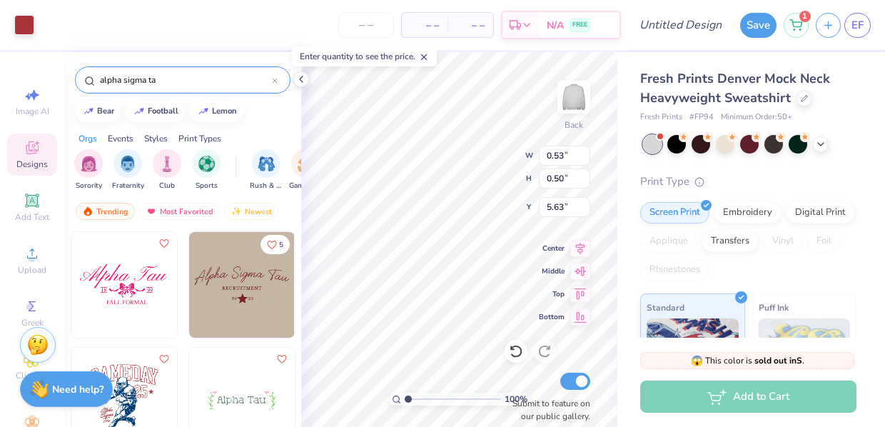
type input "alpha sigma ta"
click at [305, 79] on icon at bounding box center [300, 79] width 11 height 11
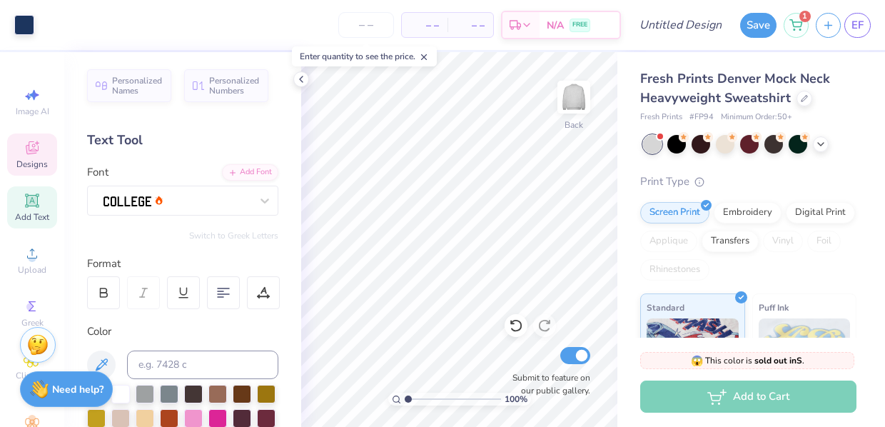
click at [31, 163] on span "Designs" at bounding box center [31, 163] width 31 height 11
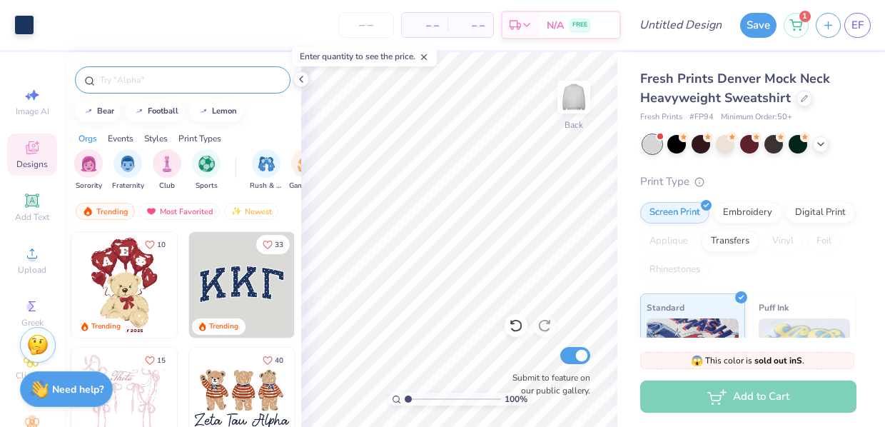
click at [195, 76] on input "text" at bounding box center [189, 80] width 183 height 14
type input "alpha sigma tau"
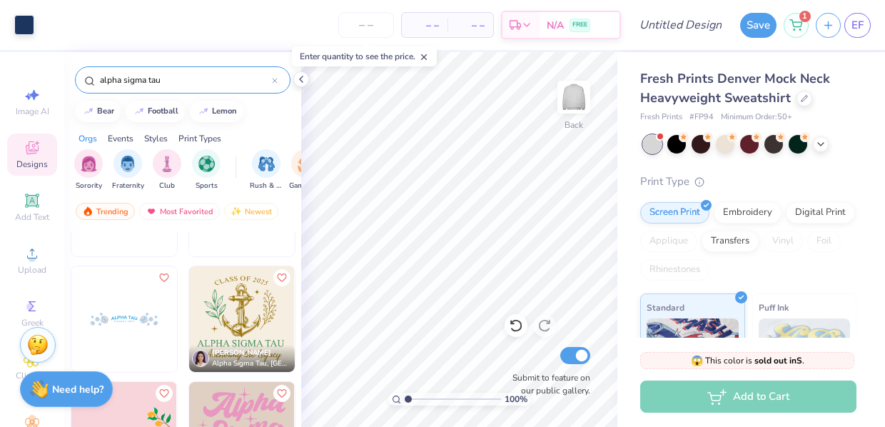
scroll to position [1701, 0]
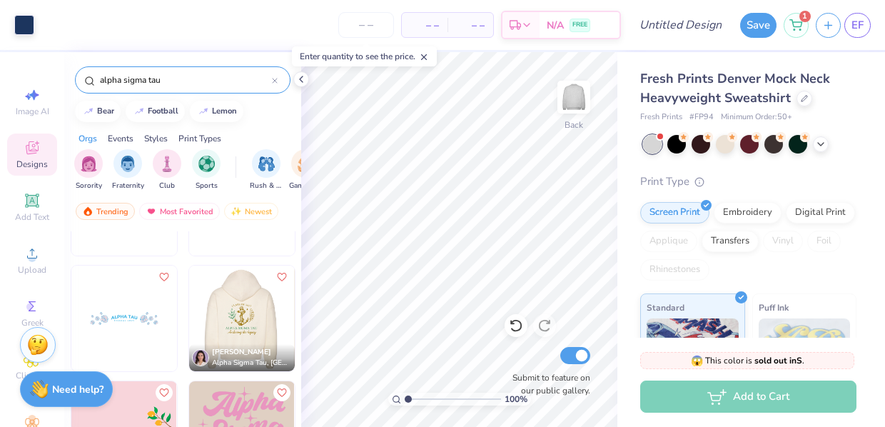
click at [243, 310] on img at bounding box center [241, 318] width 106 height 106
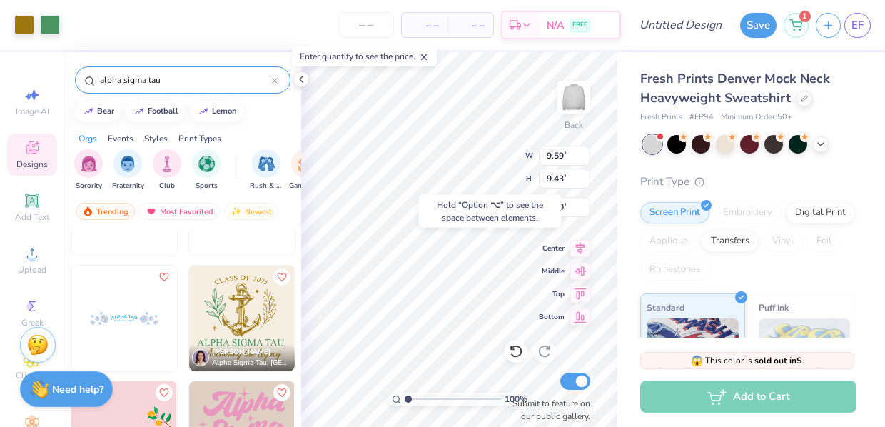
type input "8.69"
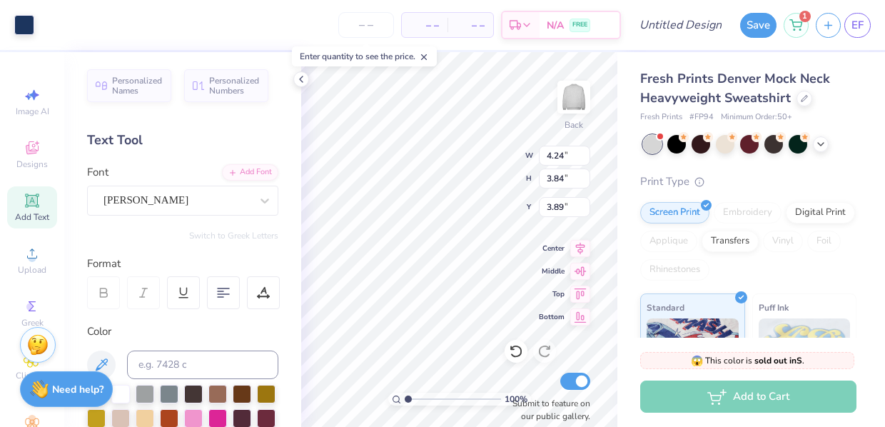
type input "8.57"
type input "7.75"
type input "4.31"
type input "4.21"
type input "5.91"
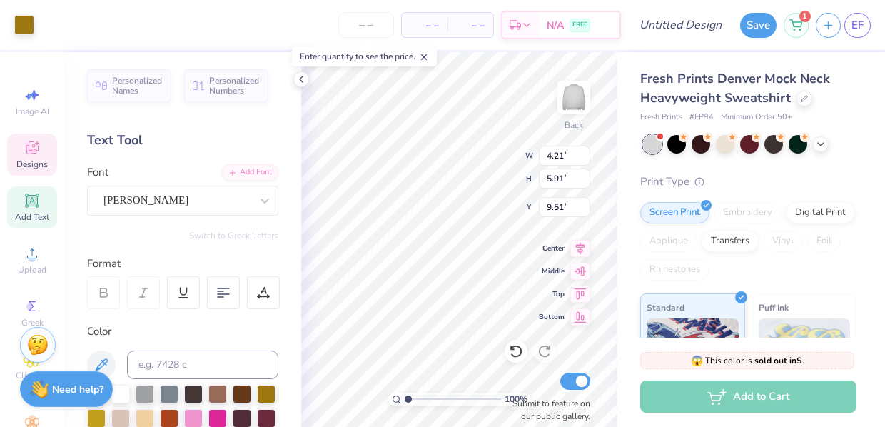
type input "12.41"
type input "2.08"
type input "2.92"
type input "4.31"
type input "1.63"
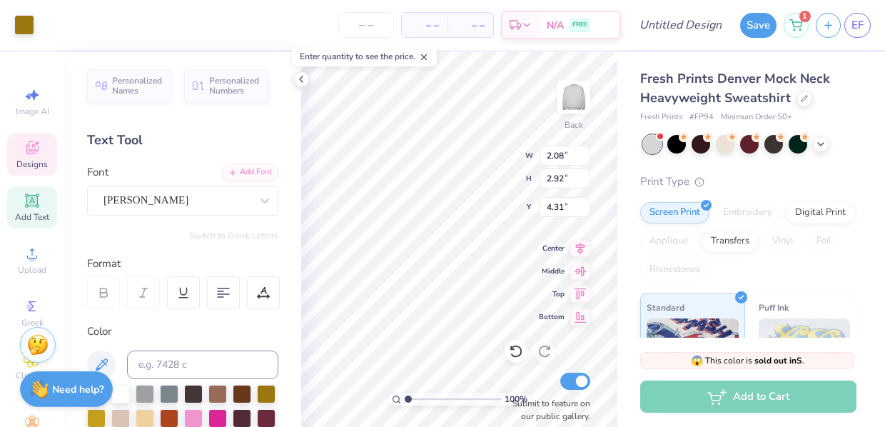
type input "2.29"
type input "5.30"
type input "1.33"
type input "1.87"
type input "5.37"
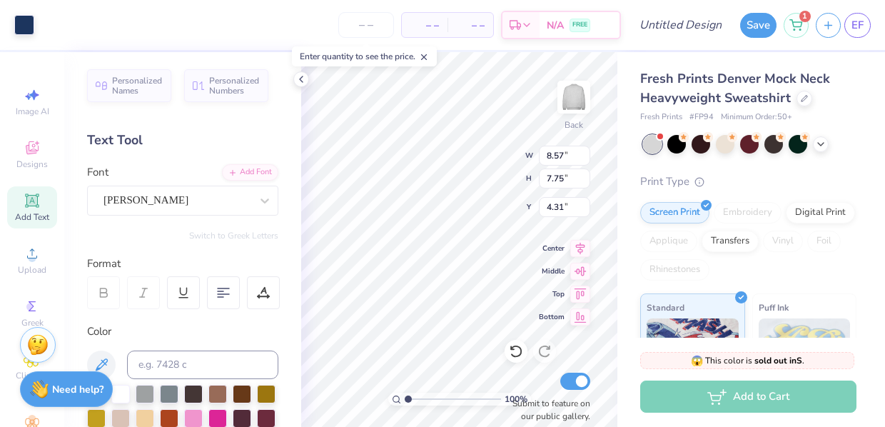
type input "7.73"
type input "6.99"
type input "5.37"
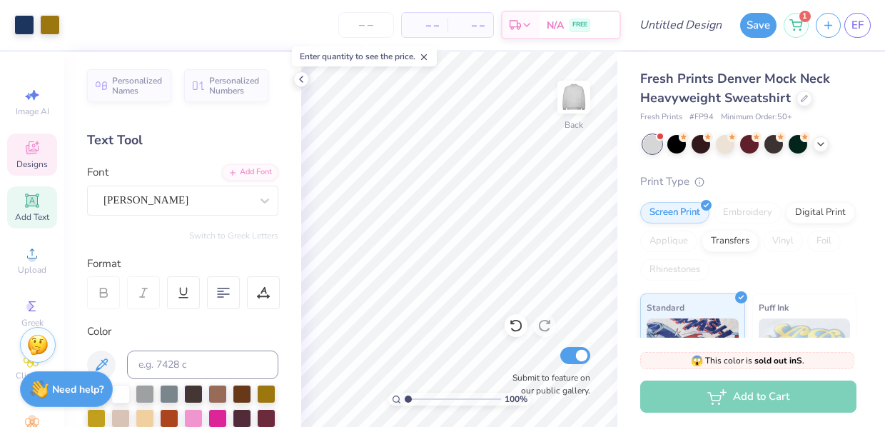
click at [34, 158] on div "Designs" at bounding box center [32, 154] width 50 height 42
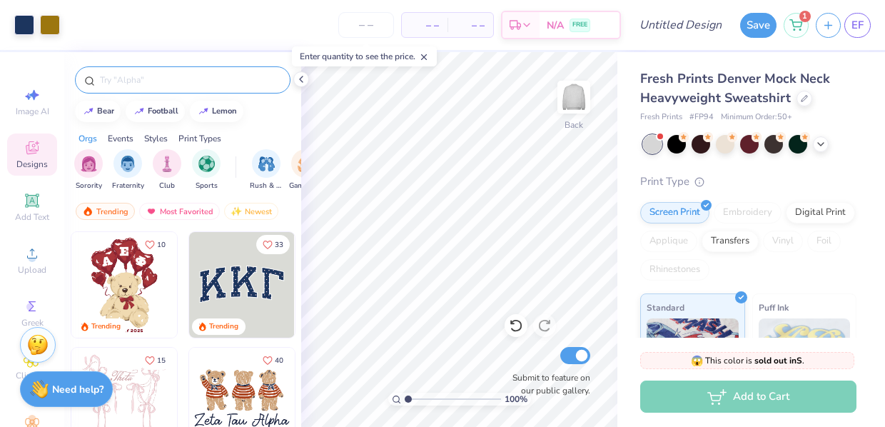
click at [141, 83] on input "text" at bounding box center [189, 80] width 183 height 14
type input "circle"
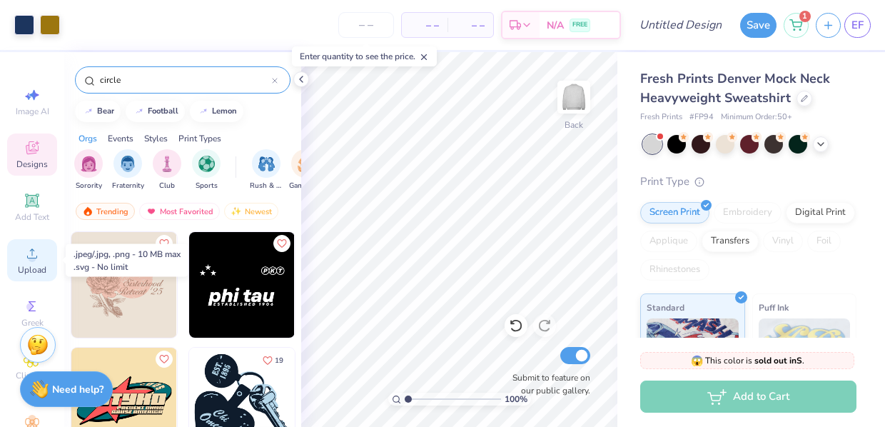
click at [26, 256] on icon at bounding box center [32, 253] width 17 height 17
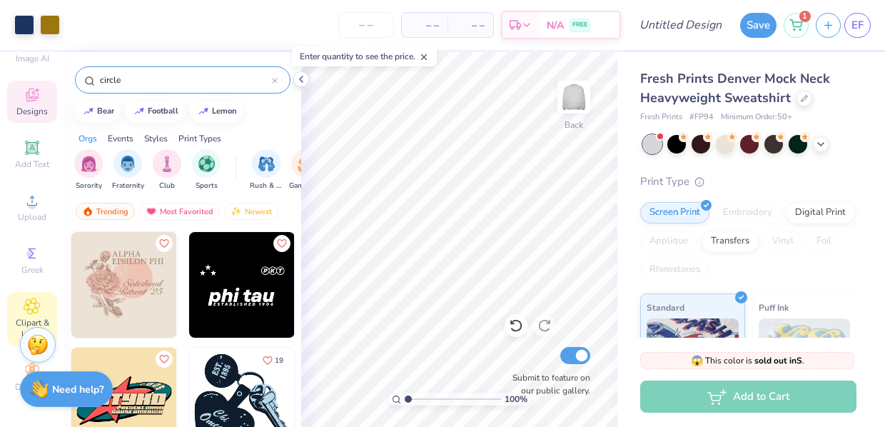
scroll to position [53, 0]
click at [29, 304] on icon at bounding box center [32, 306] width 16 height 17
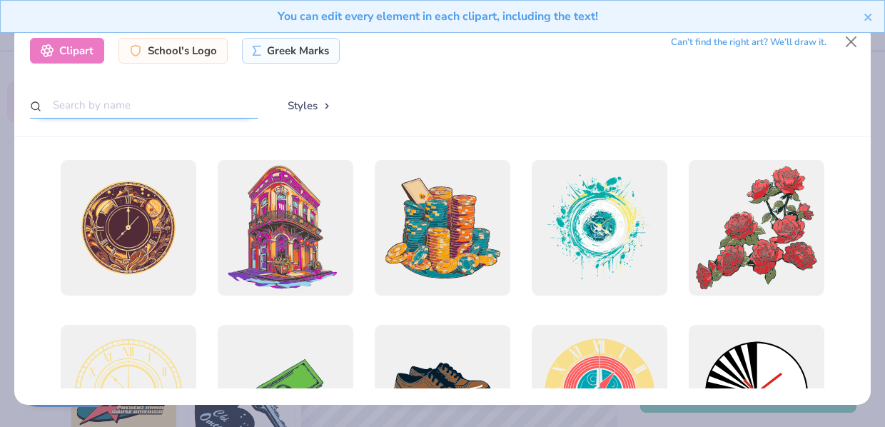
click at [188, 106] on input "text" at bounding box center [144, 105] width 228 height 26
type input "circle"
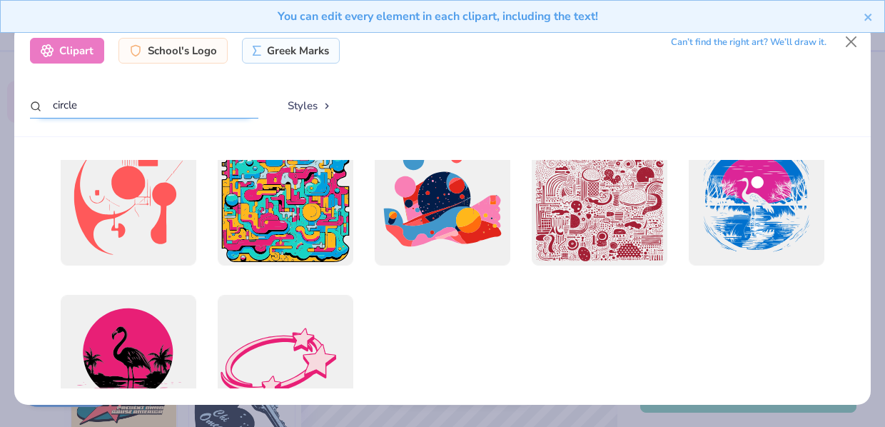
scroll to position [12534, 0]
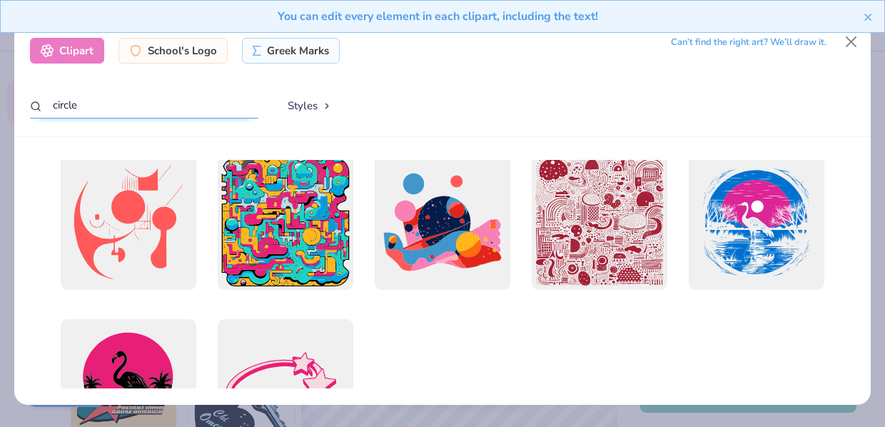
click at [168, 105] on input "circle" at bounding box center [144, 105] width 228 height 26
click at [263, 44] on div "Greek Marks" at bounding box center [291, 49] width 98 height 26
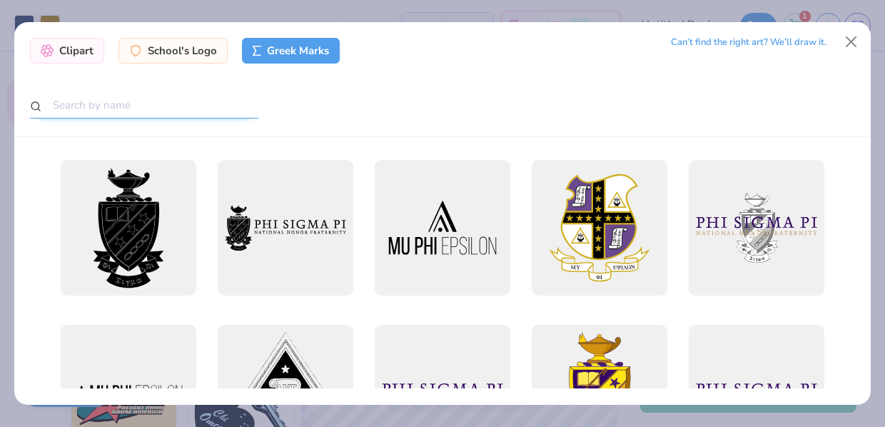
click at [223, 112] on input "text" at bounding box center [144, 105] width 228 height 26
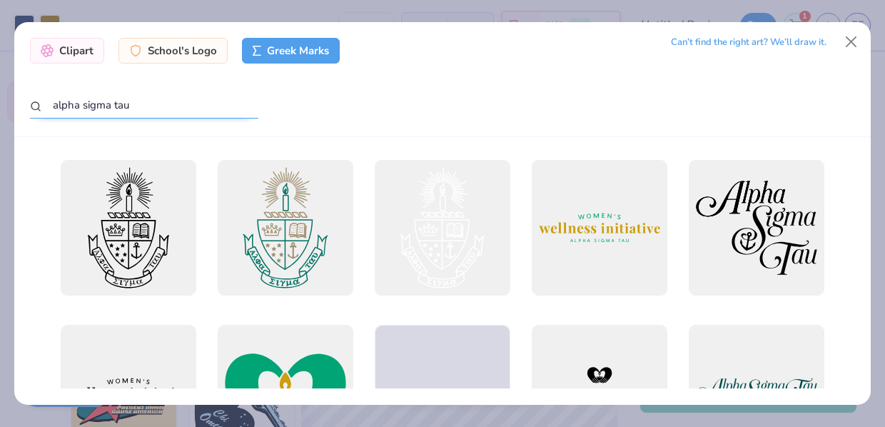
type input "alpha sigma tau"
click at [399, 117] on div at bounding box center [564, 106] width 582 height 28
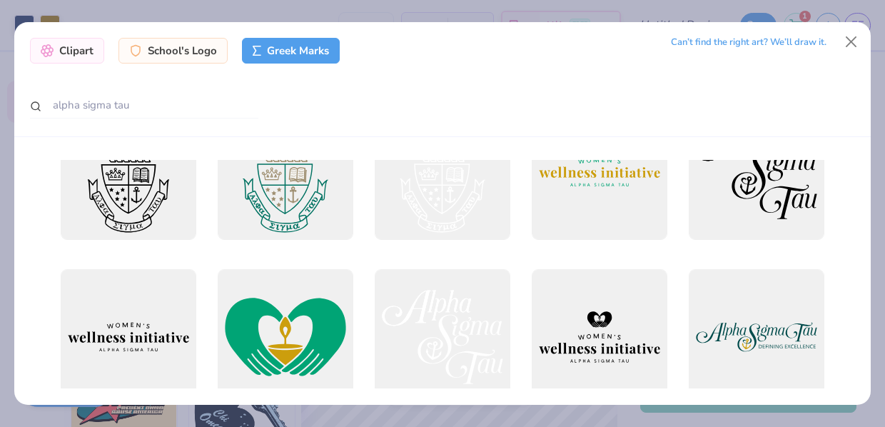
scroll to position [0, 0]
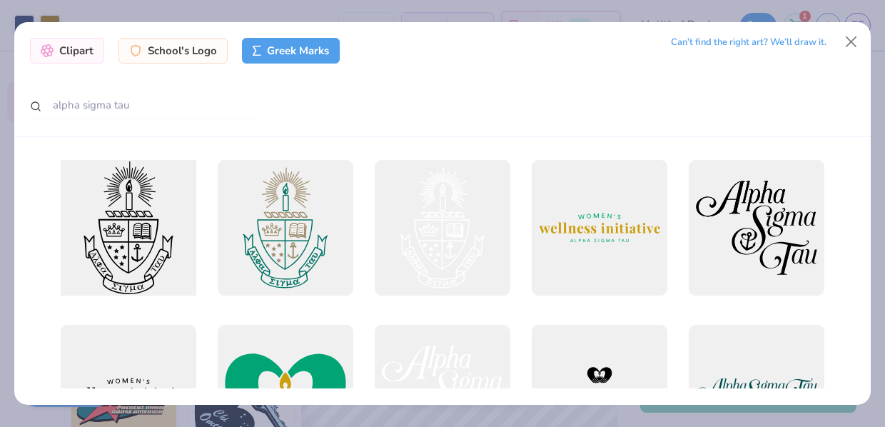
click at [132, 226] on div at bounding box center [128, 227] width 149 height 149
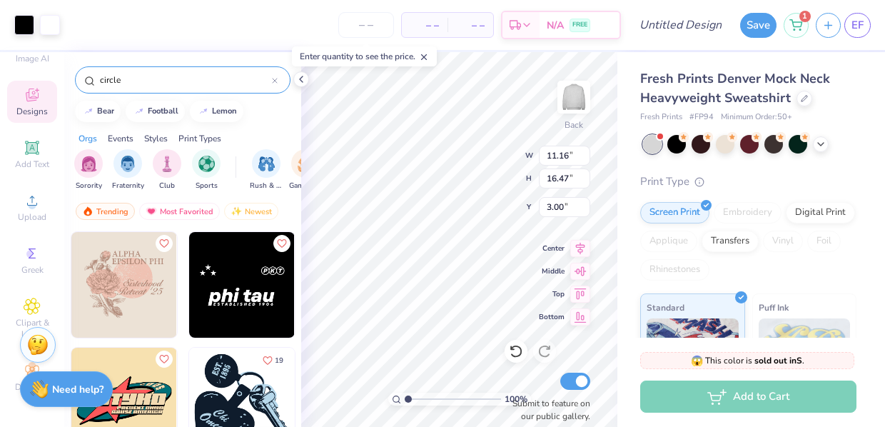
type input "3.45"
type input "5.08"
type input "13.29"
type input "1.33"
type input "1.87"
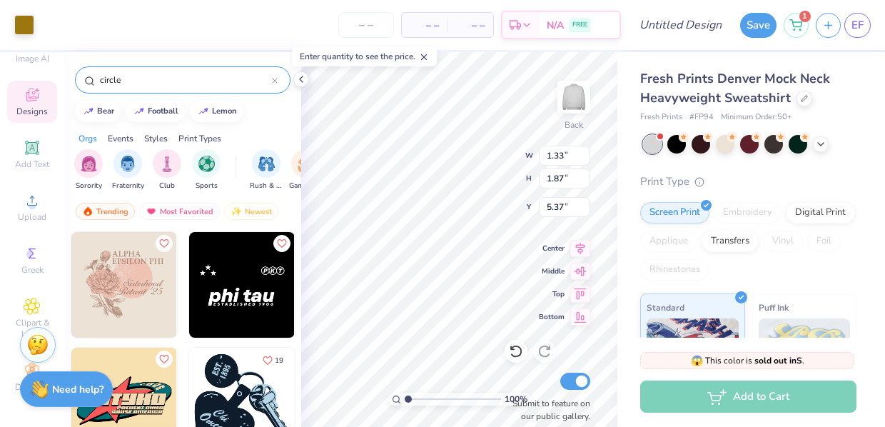
type input "10.00"
type input "3.45"
type input "5.08"
type input "13.29"
type input "1.29"
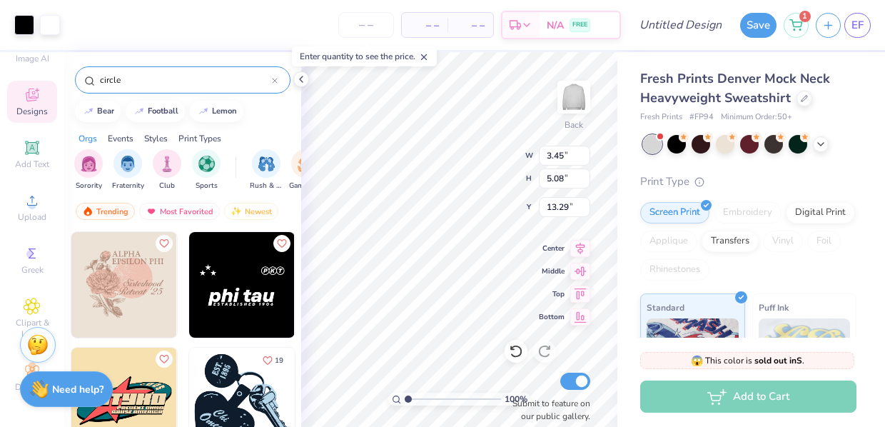
type input "1.90"
type input "5.97"
type input "1.33"
type input "1.87"
type input "10.00"
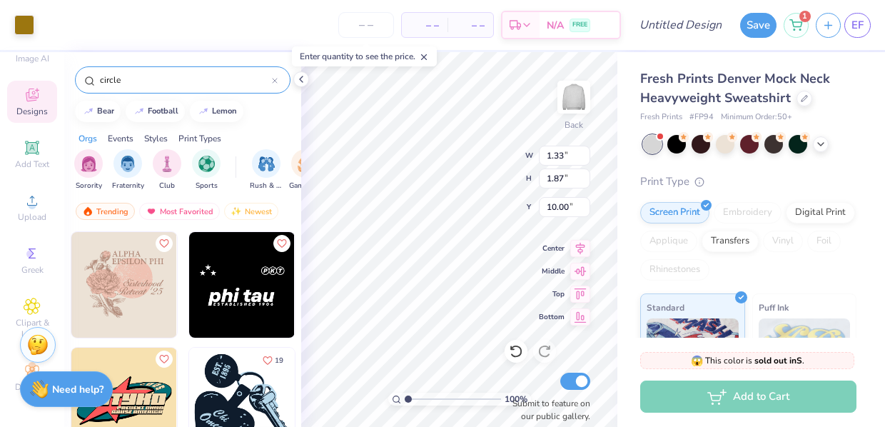
type input "2.35"
type input "3.29"
type input "8.57"
type input "8.35"
type input "7.12"
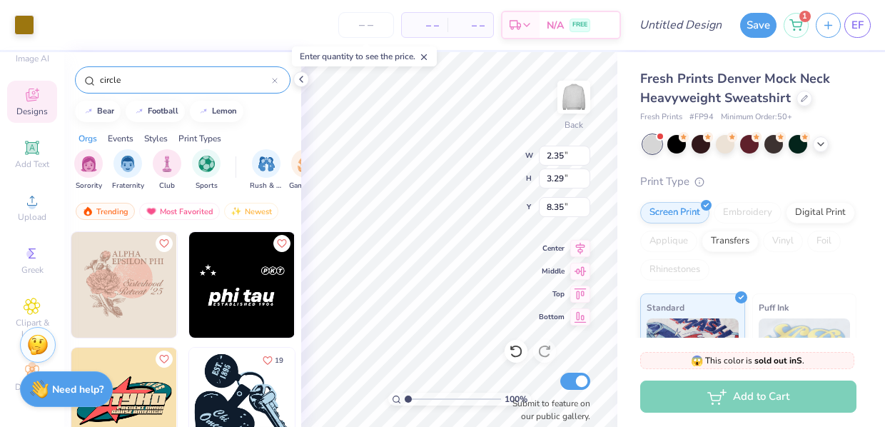
type input "10.41"
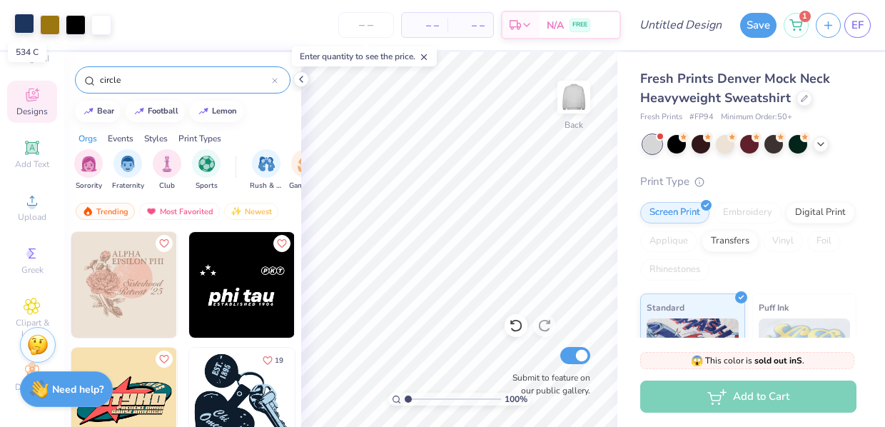
click at [26, 24] on div at bounding box center [24, 24] width 20 height 20
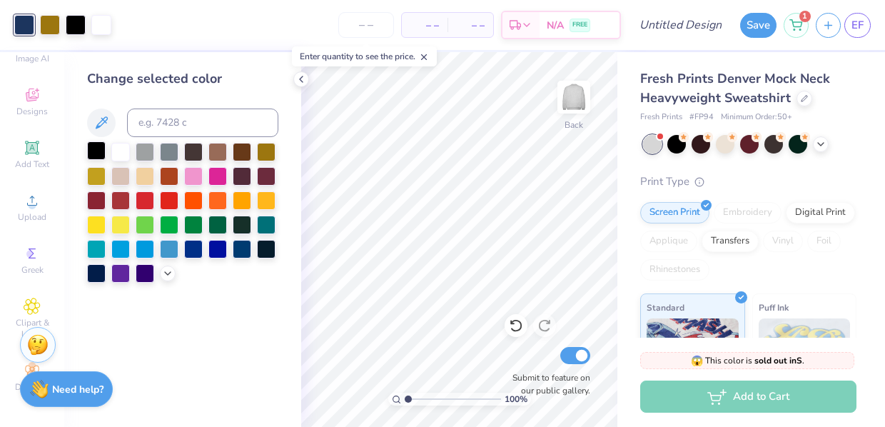
click at [95, 152] on div at bounding box center [96, 150] width 19 height 19
click at [97, 151] on div at bounding box center [96, 150] width 19 height 19
click at [46, 26] on div at bounding box center [50, 24] width 20 height 20
click at [98, 153] on div at bounding box center [96, 150] width 19 height 19
click at [50, 20] on div at bounding box center [50, 24] width 20 height 20
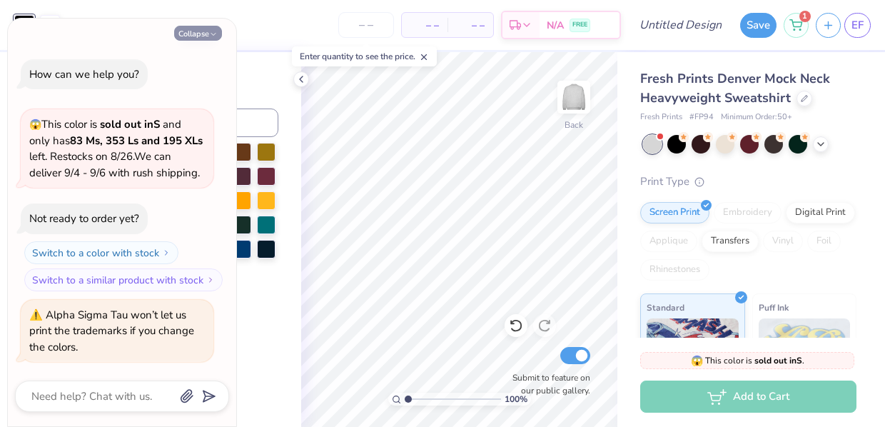
click at [193, 36] on button "Collapse" at bounding box center [198, 33] width 48 height 15
type textarea "x"
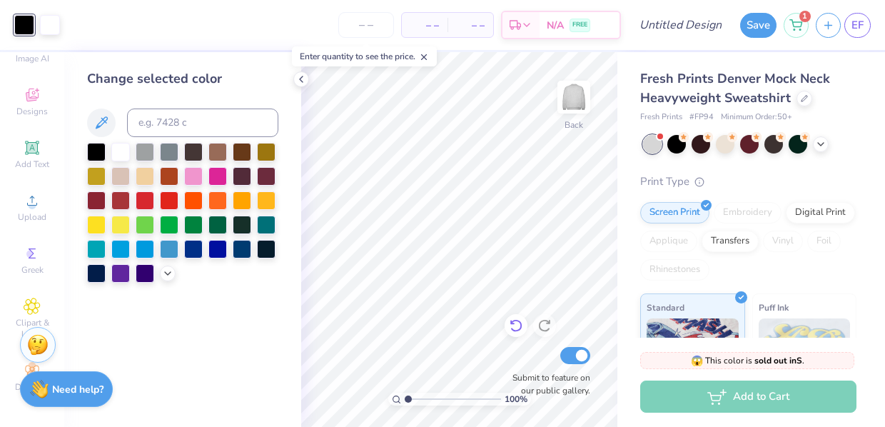
click at [523, 324] on div at bounding box center [516, 325] width 23 height 23
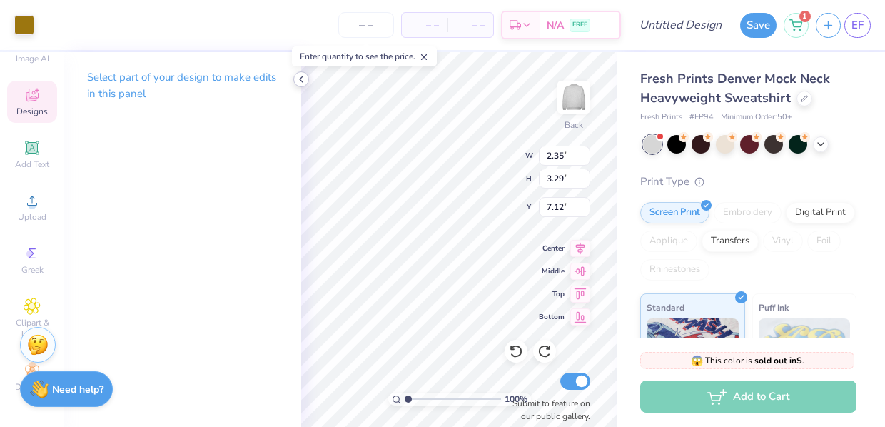
click at [300, 78] on icon at bounding box center [300, 79] width 11 height 11
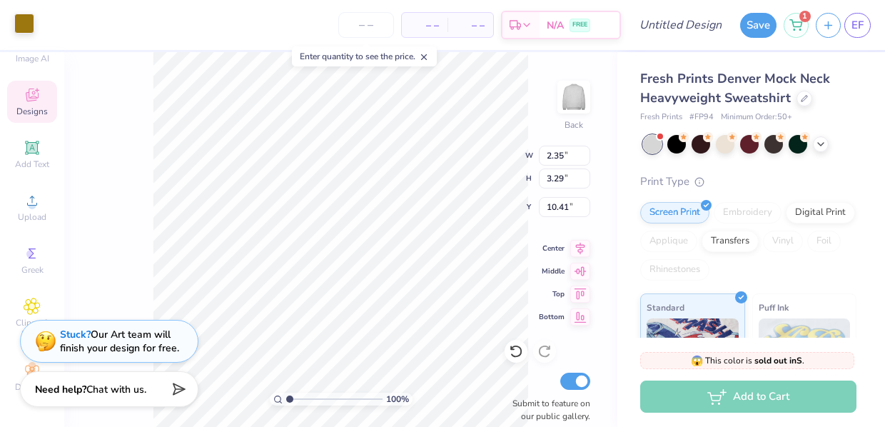
click at [29, 30] on div at bounding box center [24, 24] width 20 height 20
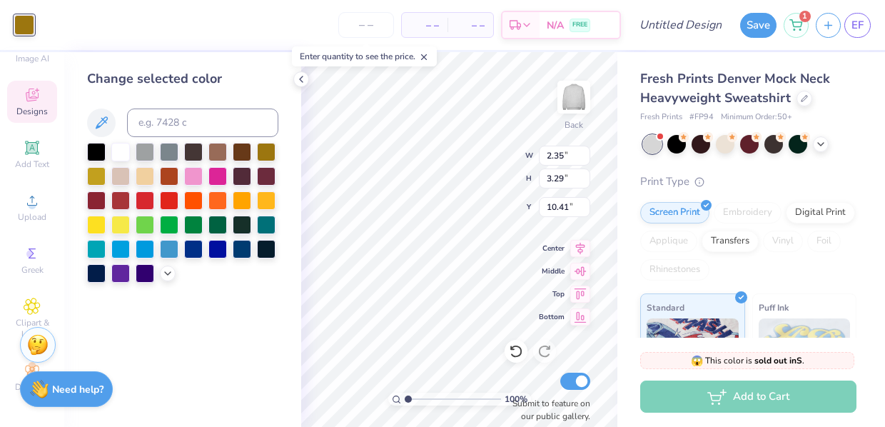
click at [96, 141] on div "Change selected color" at bounding box center [182, 175] width 191 height 213
click at [99, 156] on div at bounding box center [96, 150] width 19 height 19
click at [301, 83] on icon at bounding box center [300, 79] width 11 height 11
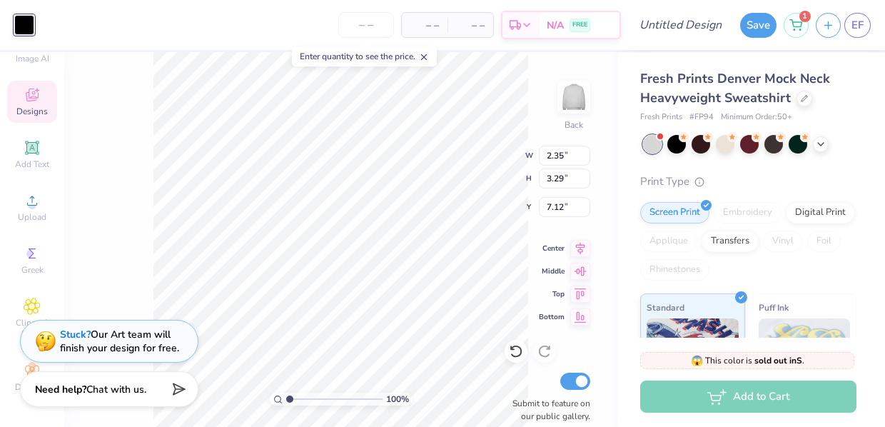
type input "7.12"
type input "1.73"
type input "2.42"
type input "14.84"
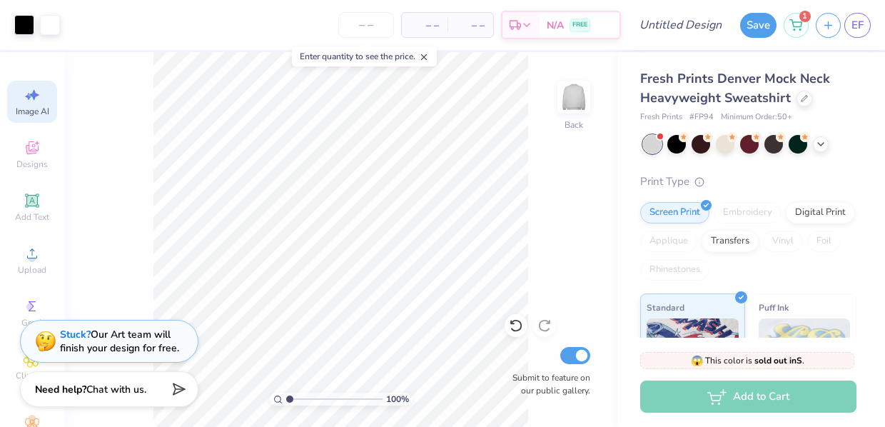
click at [32, 103] on div "Image AI" at bounding box center [32, 102] width 50 height 42
select select "4"
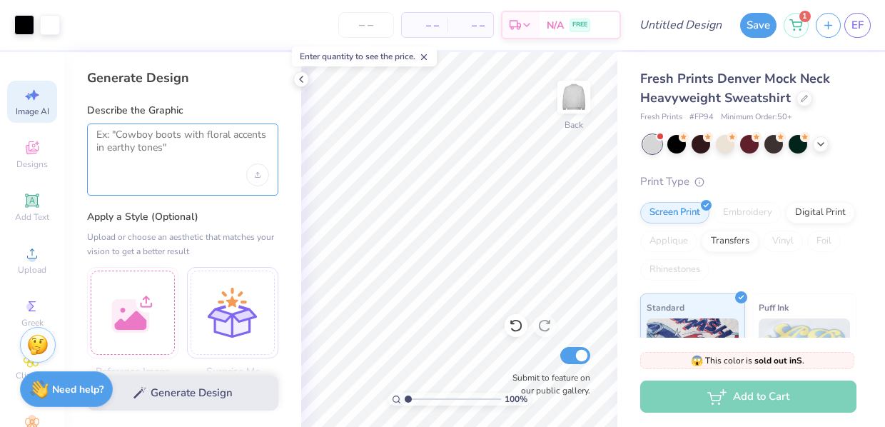
click at [179, 135] on textarea at bounding box center [182, 146] width 173 height 36
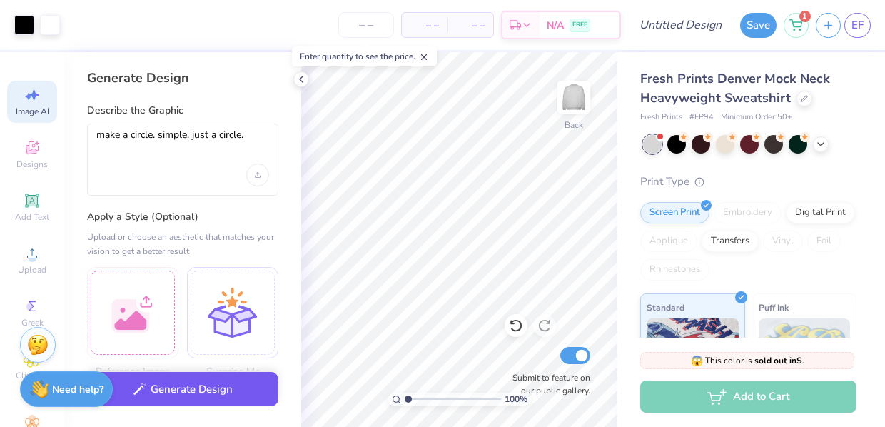
click at [176, 386] on button "Generate Design" at bounding box center [182, 389] width 191 height 35
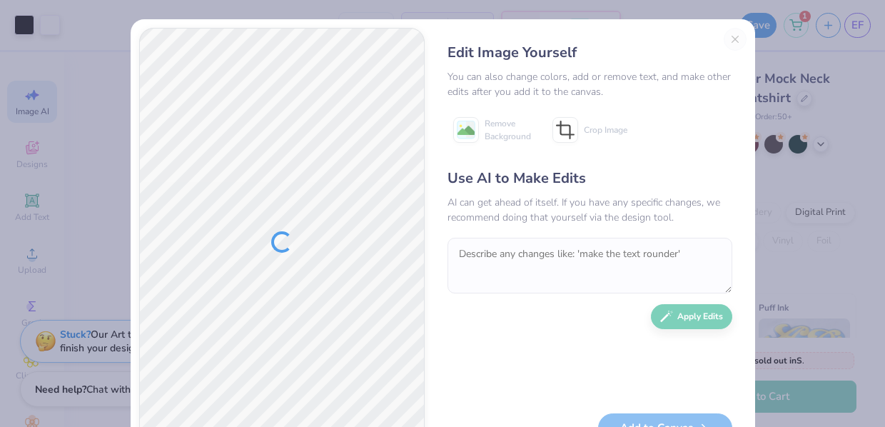
click at [735, 39] on div "Edit Image Yourself You can also change colors, add or remove text, and make ot…" at bounding box center [589, 242] width 313 height 428
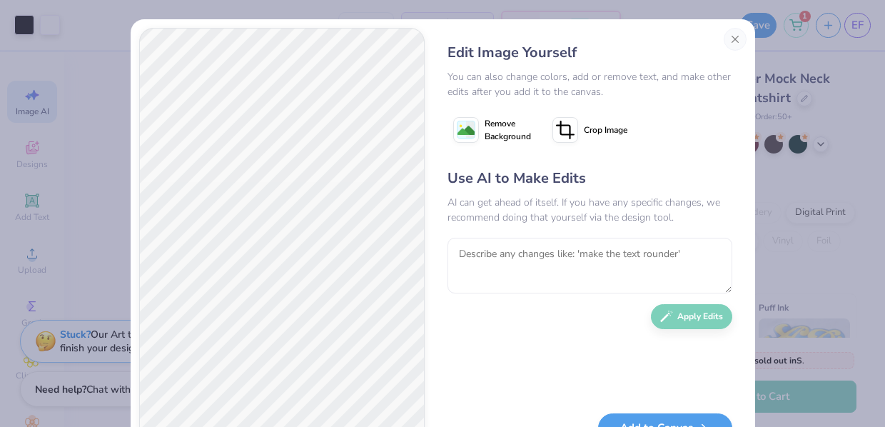
click at [735, 39] on button "Close" at bounding box center [735, 39] width 23 height 23
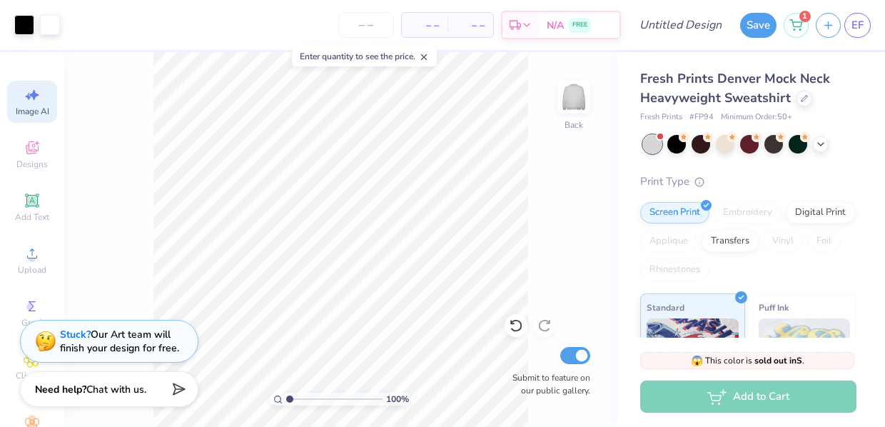
click at [14, 99] on div "Image AI" at bounding box center [32, 102] width 50 height 42
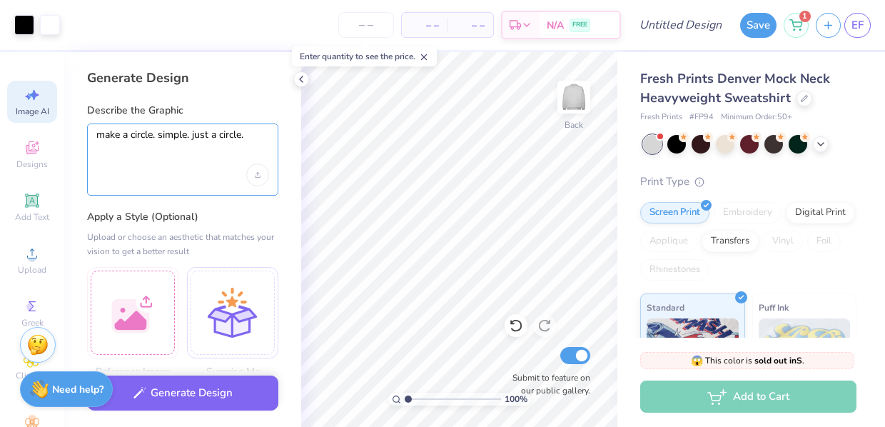
click at [162, 134] on textarea "make a circle. simple. just a circle." at bounding box center [182, 146] width 173 height 36
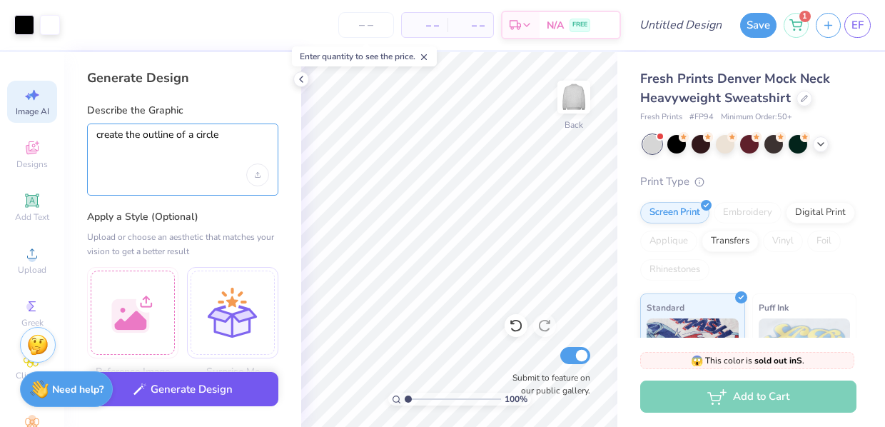
type textarea "create the outline of a circle"
click at [171, 381] on button "Generate Design" at bounding box center [182, 389] width 191 height 35
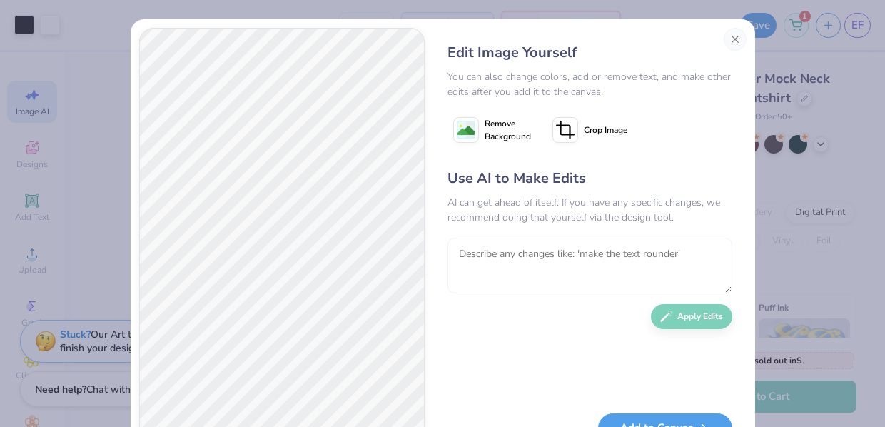
click at [499, 250] on textarea at bounding box center [589, 266] width 285 height 56
type textarea "make it a bit thinner"
click at [684, 315] on button "Apply Edits" at bounding box center [691, 316] width 81 height 25
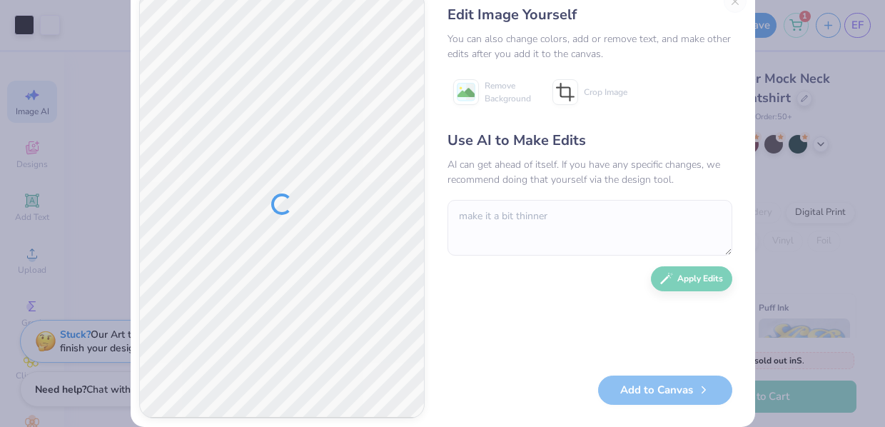
scroll to position [43, 0]
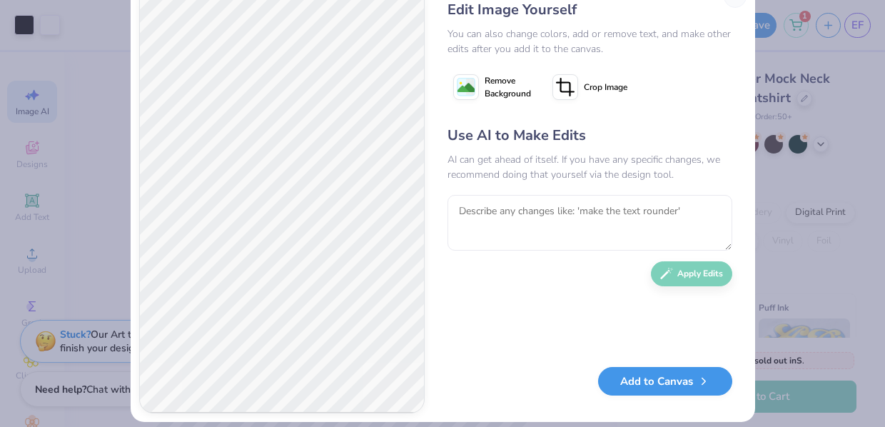
click at [617, 382] on button "Add to Canvas" at bounding box center [665, 381] width 134 height 29
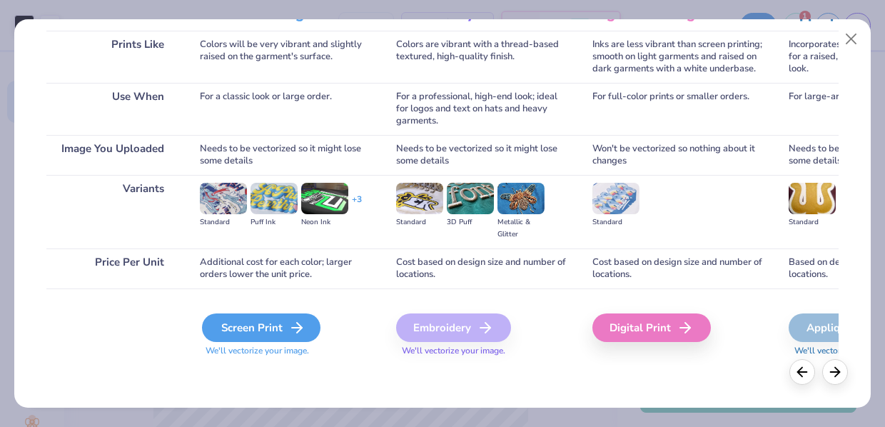
scroll to position [213, 0]
click at [284, 325] on div "Screen Print" at bounding box center [261, 327] width 118 height 29
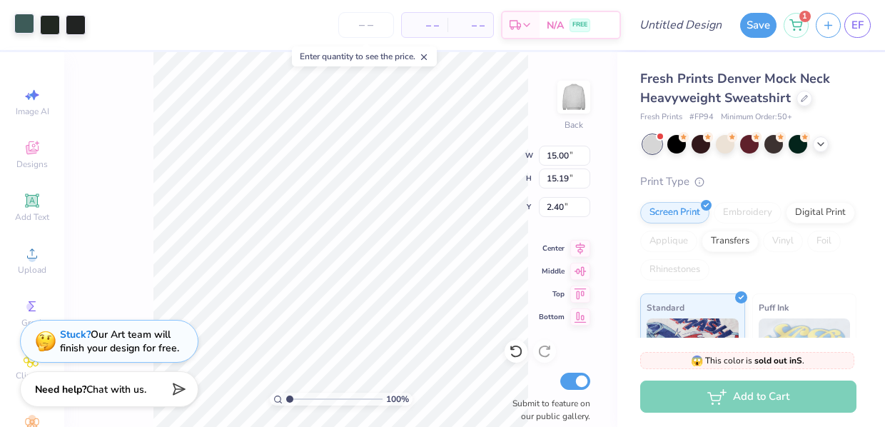
click at [21, 28] on div at bounding box center [24, 24] width 20 height 20
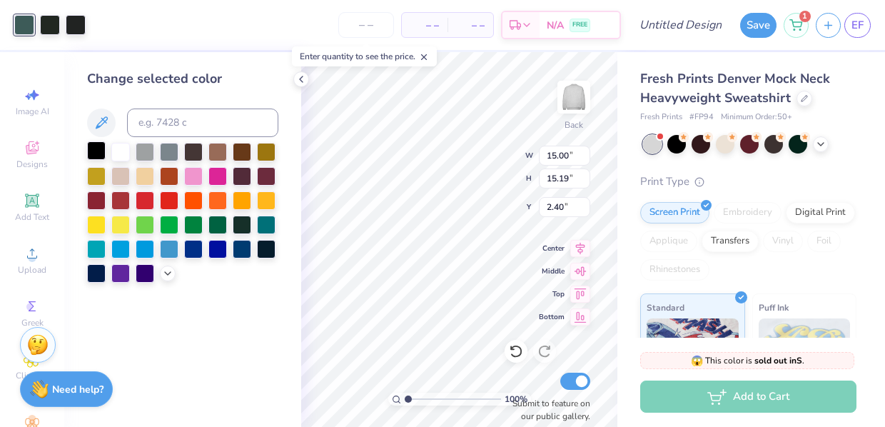
click at [94, 154] on div at bounding box center [96, 150] width 19 height 19
click at [52, 26] on div at bounding box center [50, 24] width 20 height 20
click at [97, 156] on div at bounding box center [96, 150] width 19 height 19
click at [80, 26] on div at bounding box center [76, 24] width 20 height 20
click at [96, 156] on div at bounding box center [96, 150] width 19 height 19
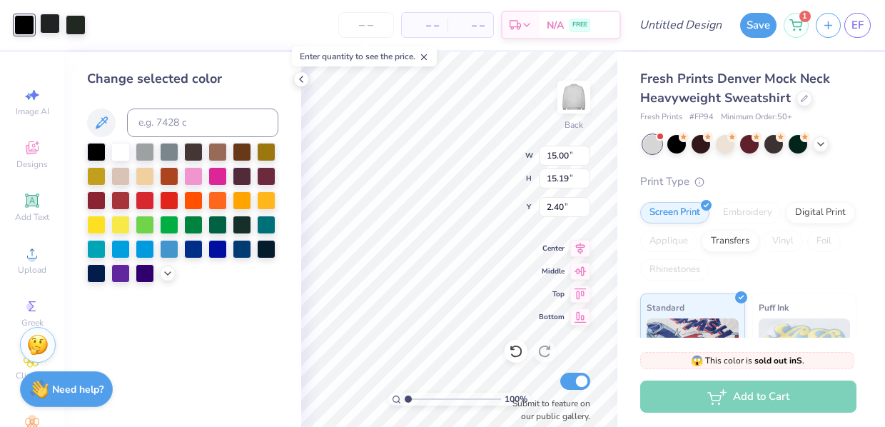
click at [49, 24] on div at bounding box center [50, 24] width 20 height 20
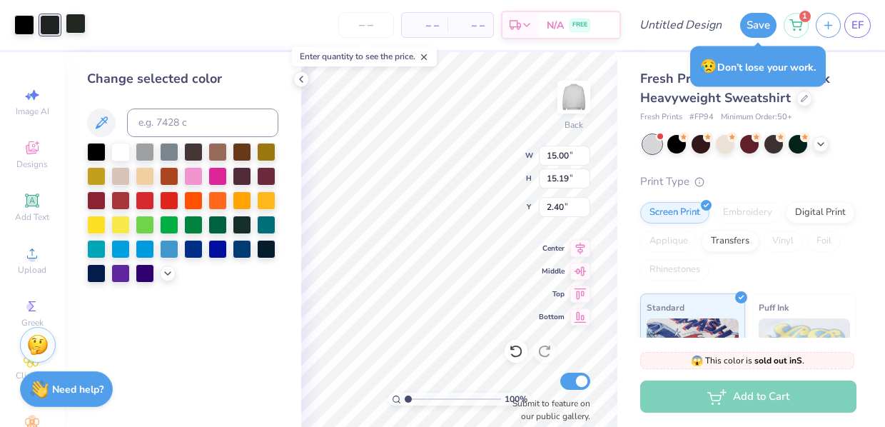
click at [77, 26] on div at bounding box center [76, 24] width 20 height 20
click at [50, 20] on div at bounding box center [50, 24] width 20 height 20
click at [98, 149] on div at bounding box center [96, 150] width 19 height 19
click at [302, 79] on icon at bounding box center [300, 79] width 11 height 11
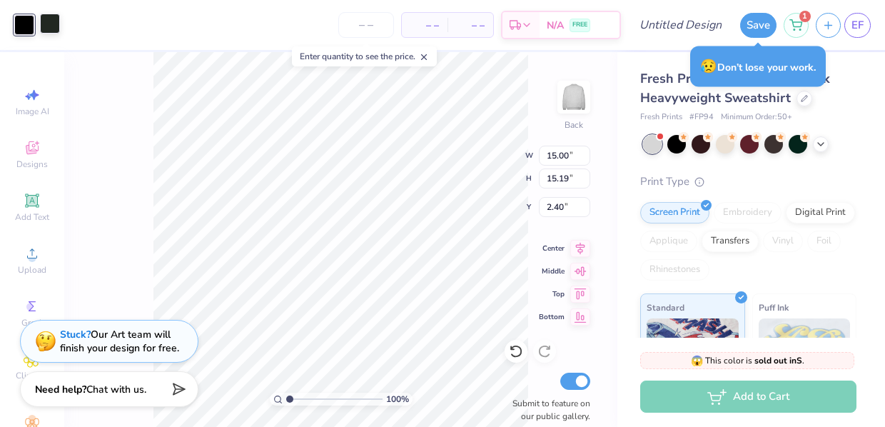
click at [46, 30] on div at bounding box center [50, 24] width 20 height 20
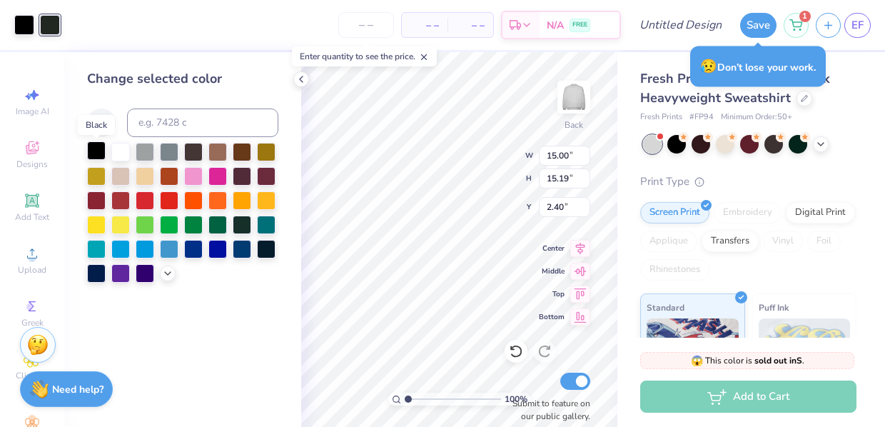
click at [98, 156] on div at bounding box center [96, 150] width 19 height 19
click at [96, 153] on div at bounding box center [96, 150] width 19 height 19
click at [47, 28] on div at bounding box center [50, 24] width 20 height 20
click at [97, 153] on div at bounding box center [96, 150] width 19 height 19
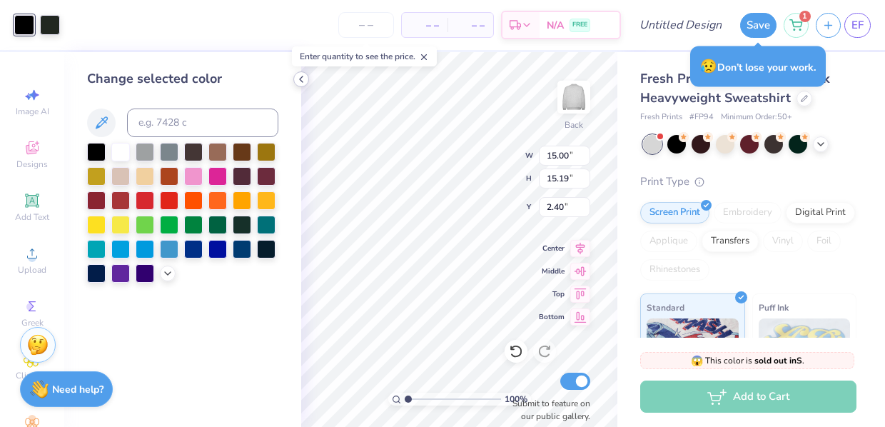
click at [303, 80] on icon at bounding box center [300, 79] width 11 height 11
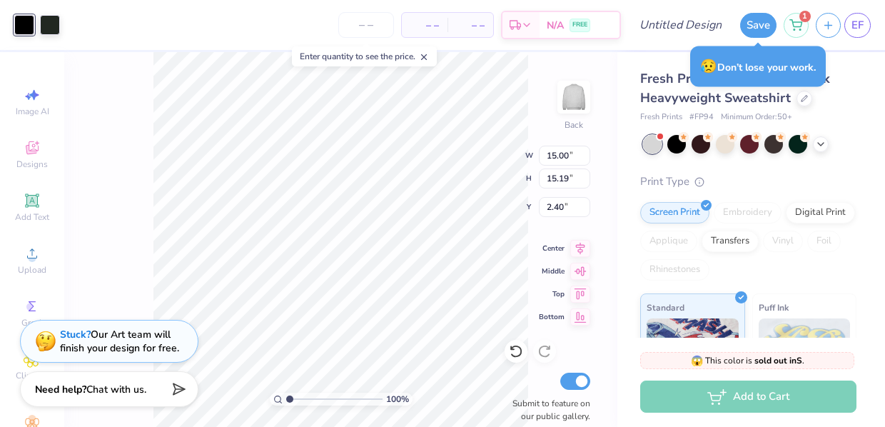
type input "4.92"
type input "4.99"
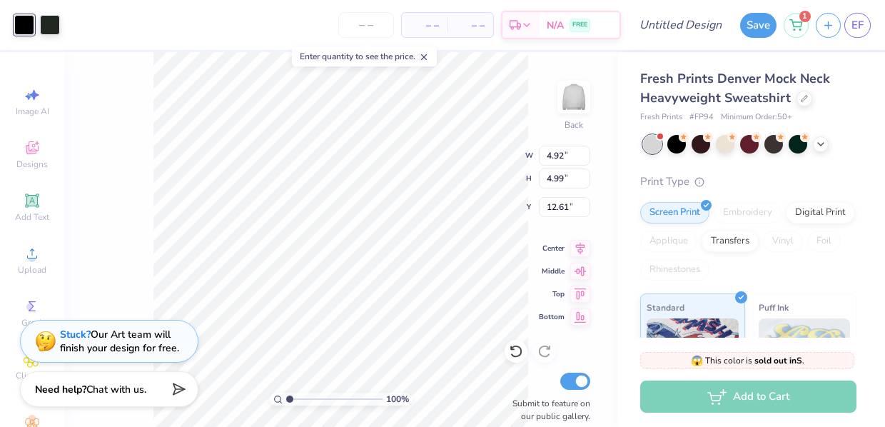
type input "5.97"
type input "0.99"
type input "1.29"
type input "1.90"
type input "5.97"
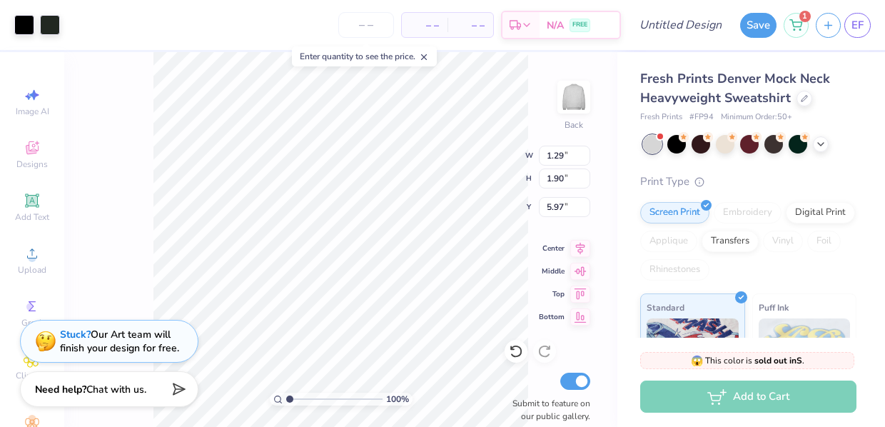
type input "4.92"
type input "4.99"
type input "5.68"
type input "3.47"
type input "6.99"
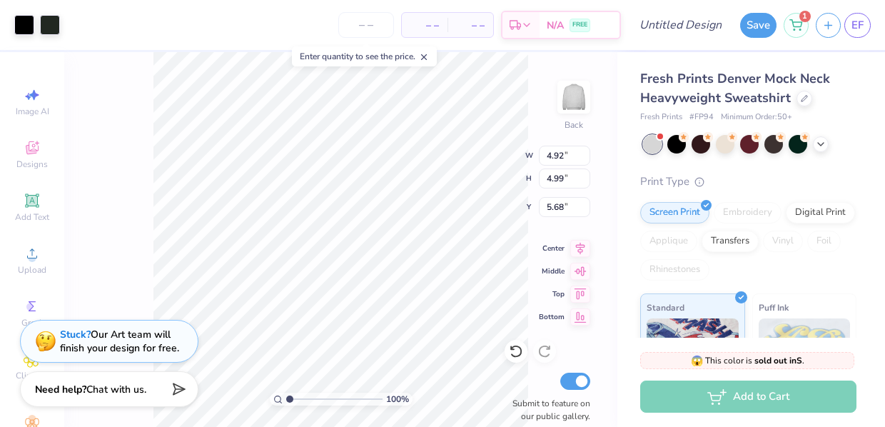
type input "5.27"
type input "7.73"
type input "9.10"
type input "9.22"
type input "0.50"
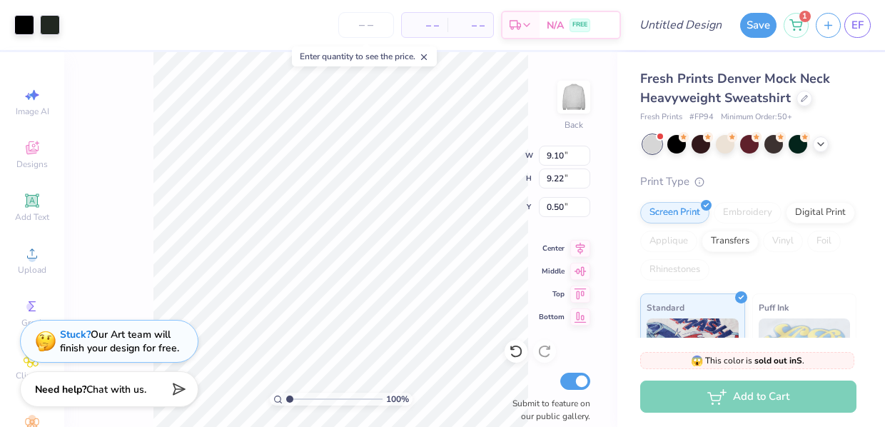
type input "4.92"
type input "4.99"
type input "14.13"
type input "9.10"
type input "9.22"
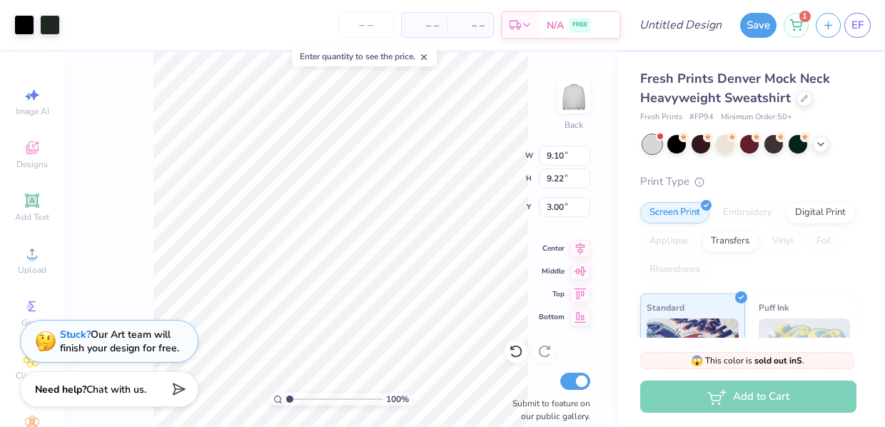
type input "3.95"
type input "8.90"
type input "9.01"
type input "4.16"
type input "10.32"
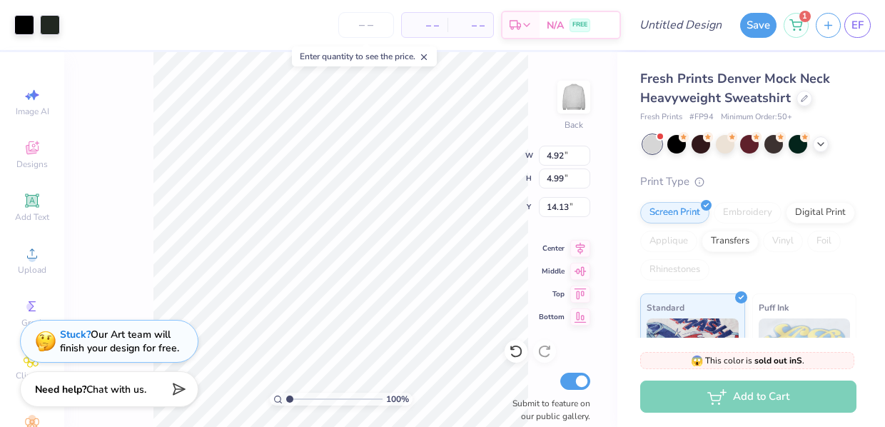
type input "10.45"
type input "8.66"
type input "11.46"
type input "11.60"
type input "3.00"
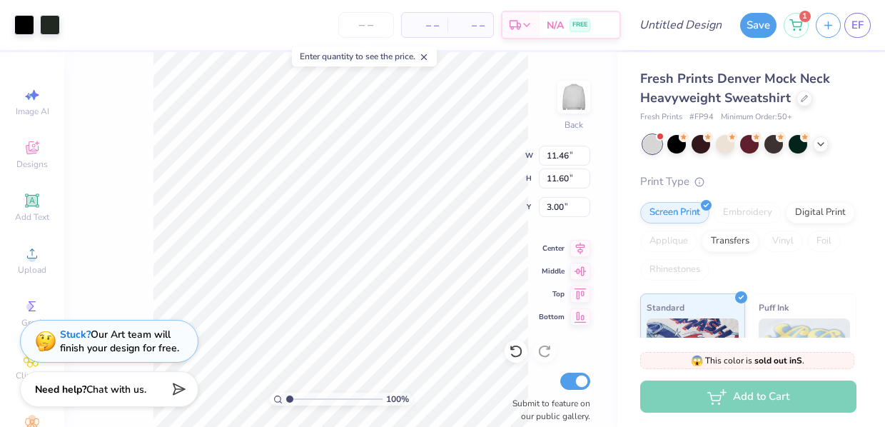
type input "11.86"
type input "12.02"
type input "2.39"
type input "8.67"
type input "8.78"
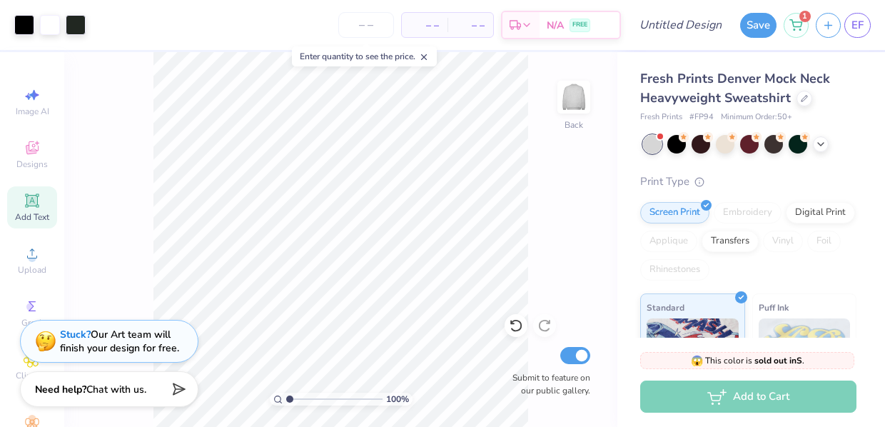
click at [34, 201] on icon at bounding box center [31, 200] width 11 height 11
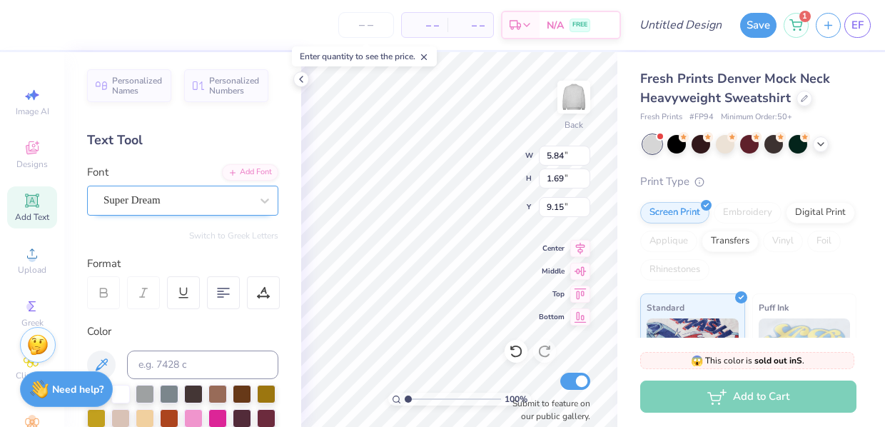
click at [152, 208] on div at bounding box center [176, 200] width 147 height 19
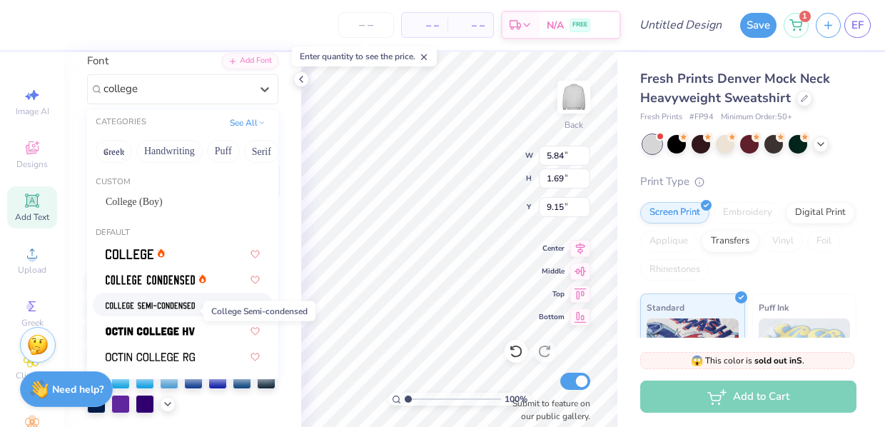
scroll to position [103, 0]
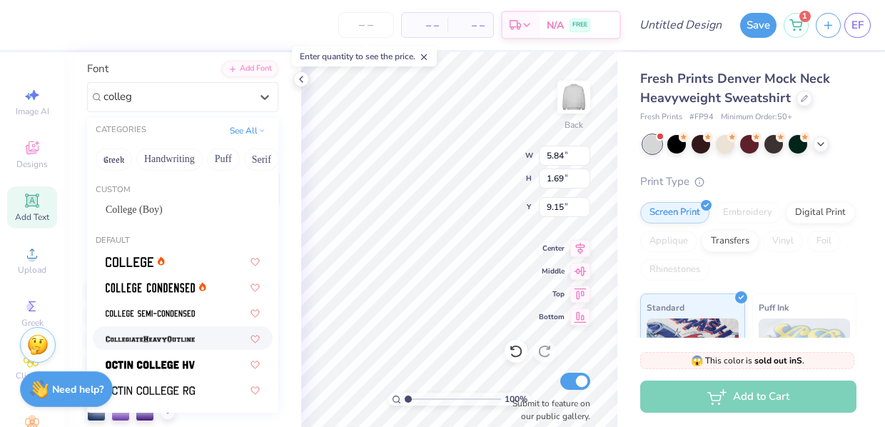
click at [166, 344] on img at bounding box center [150, 339] width 89 height 10
type input "colleg"
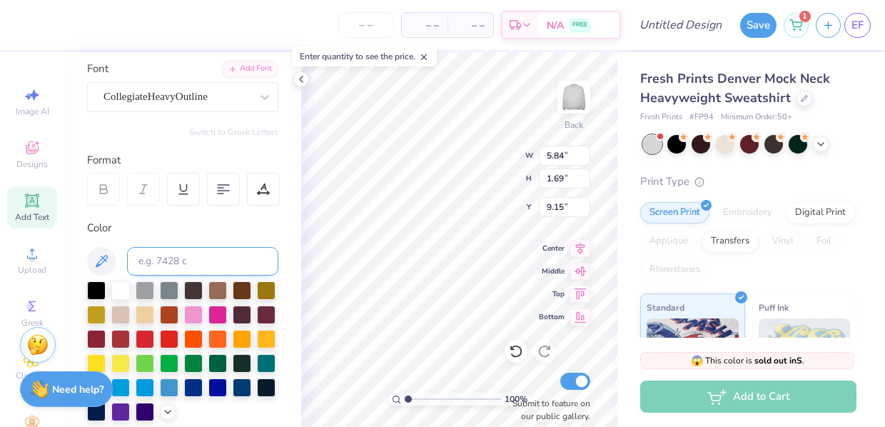
type input "6.56"
type input "1.79"
type input "9.10"
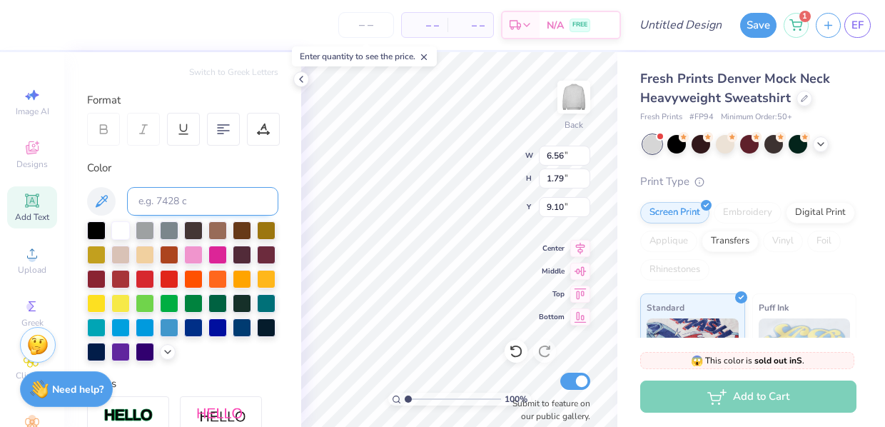
scroll to position [183, 0]
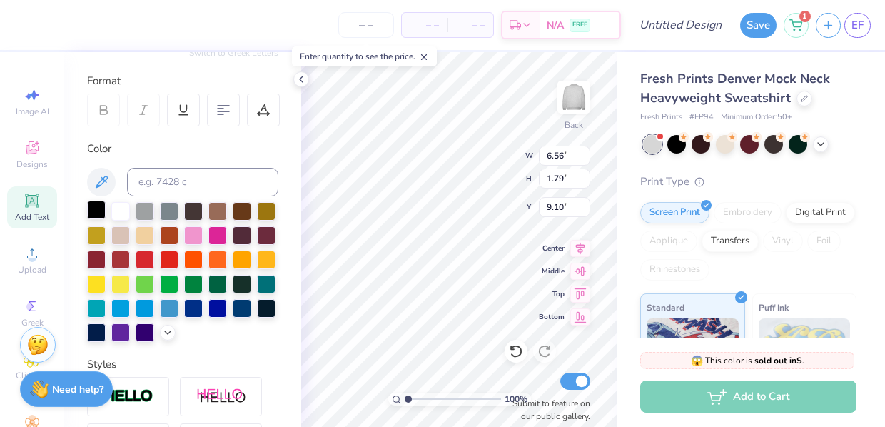
click at [96, 213] on div at bounding box center [96, 210] width 19 height 19
type textarea "AST"
type input "8.21"
type input "3.76"
type input "1.44"
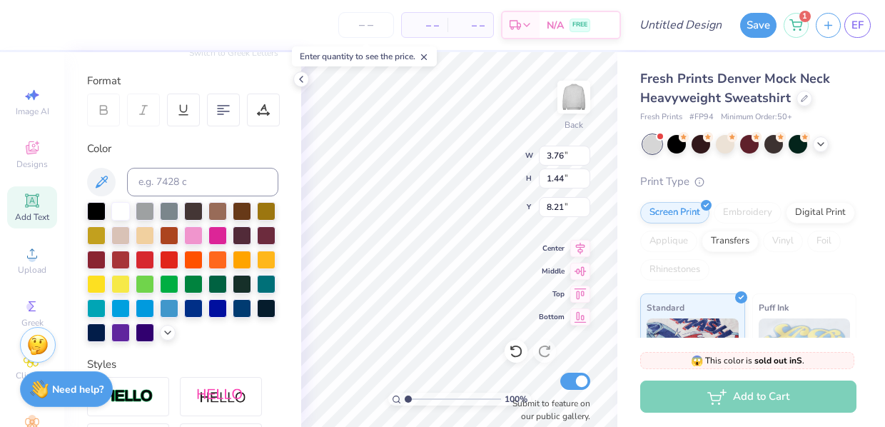
type input "8.56"
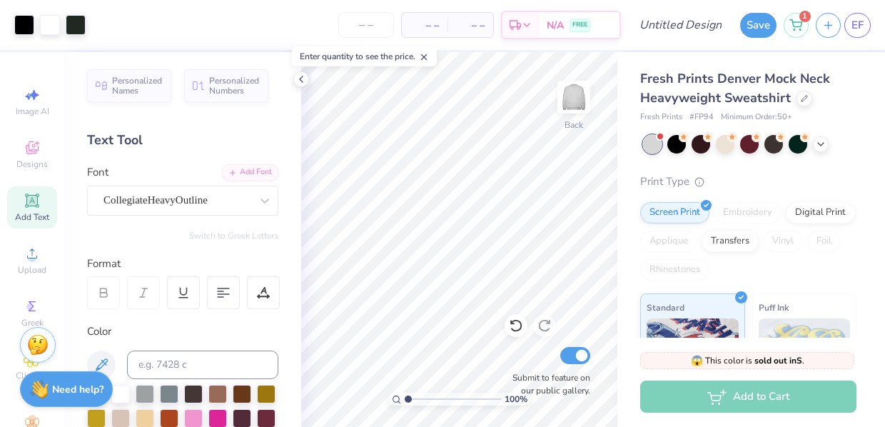
scroll to position [0, 0]
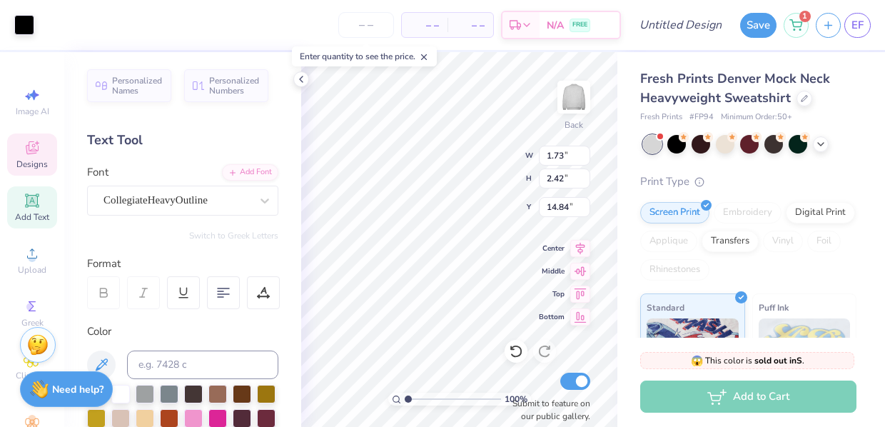
type input "12.84"
type input "1.15"
type input "1.61"
type input "13.65"
type input "11.86"
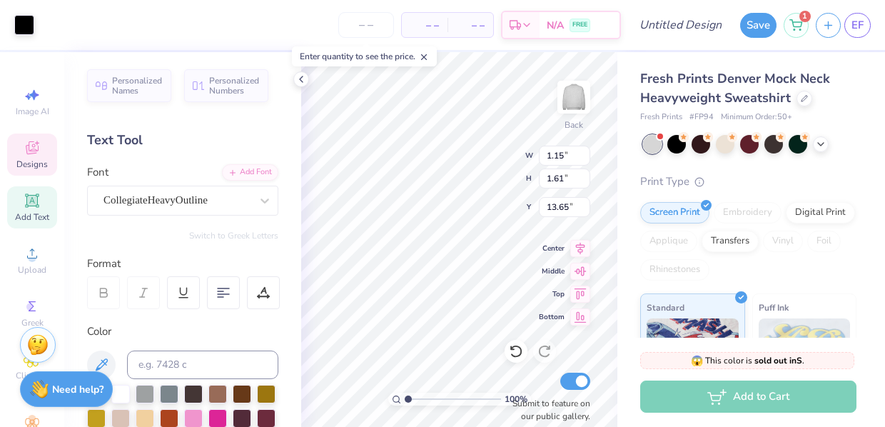
type input "12.02"
click at [517, 355] on icon at bounding box center [516, 351] width 14 height 14
type input "2.59"
type input "15.77"
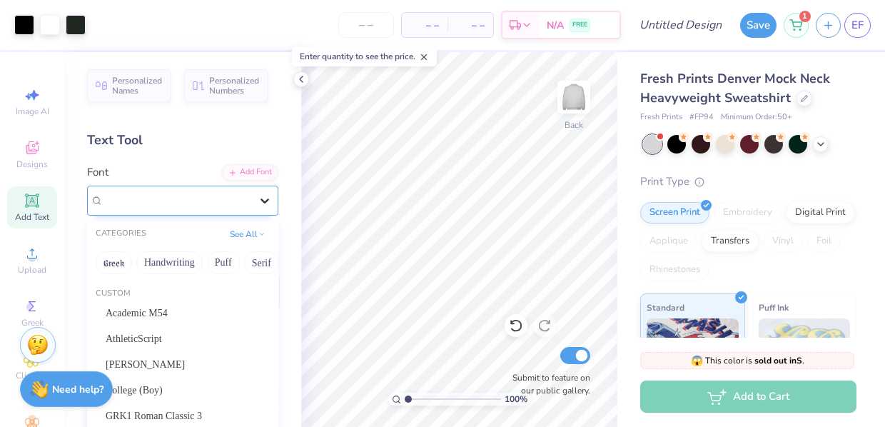
click at [253, 201] on div at bounding box center [265, 201] width 26 height 26
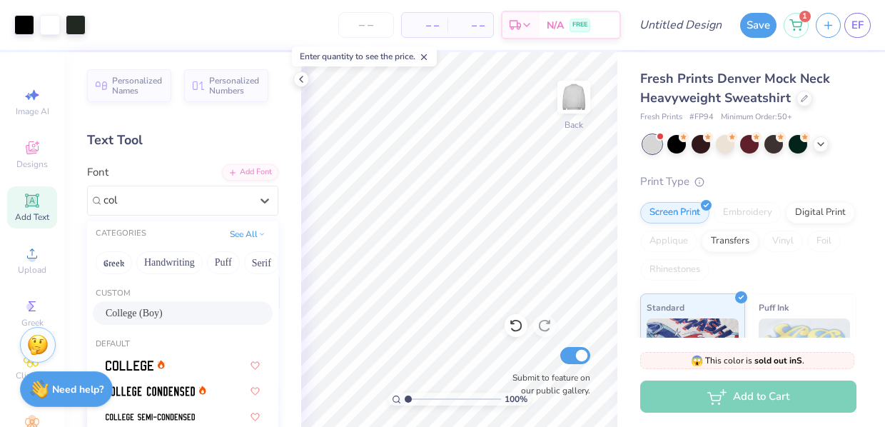
click at [154, 310] on div "College (Boy)" at bounding box center [183, 312] width 154 height 15
type input "col"
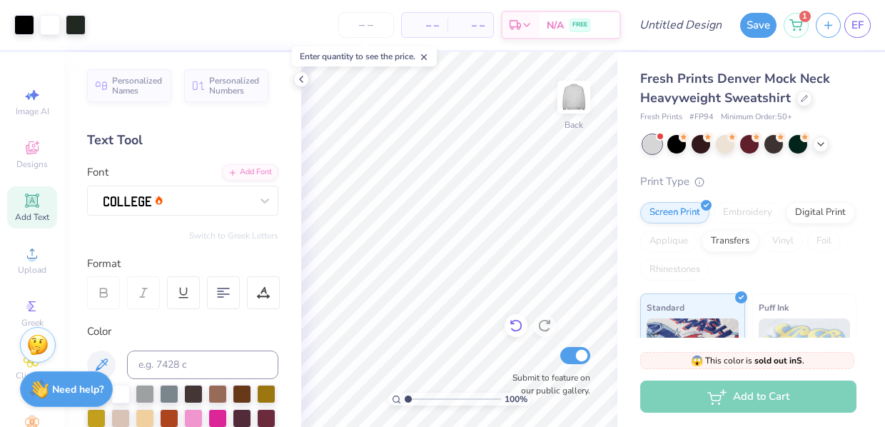
click at [514, 328] on icon at bounding box center [516, 325] width 14 height 14
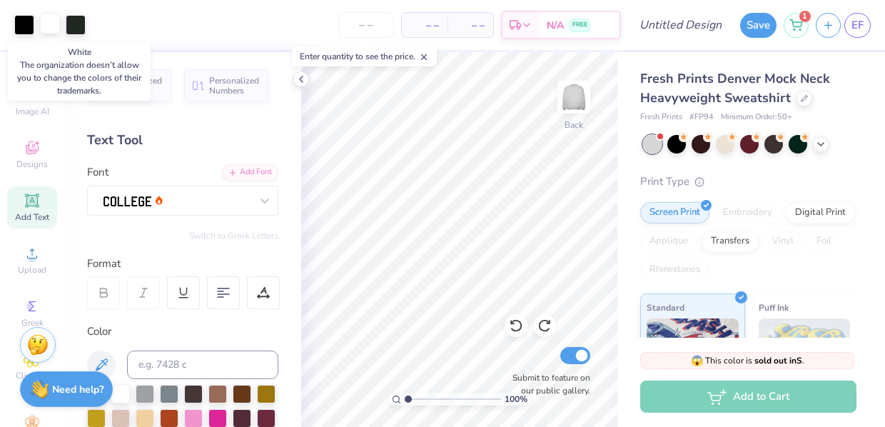
click at [51, 25] on div at bounding box center [50, 24] width 20 height 20
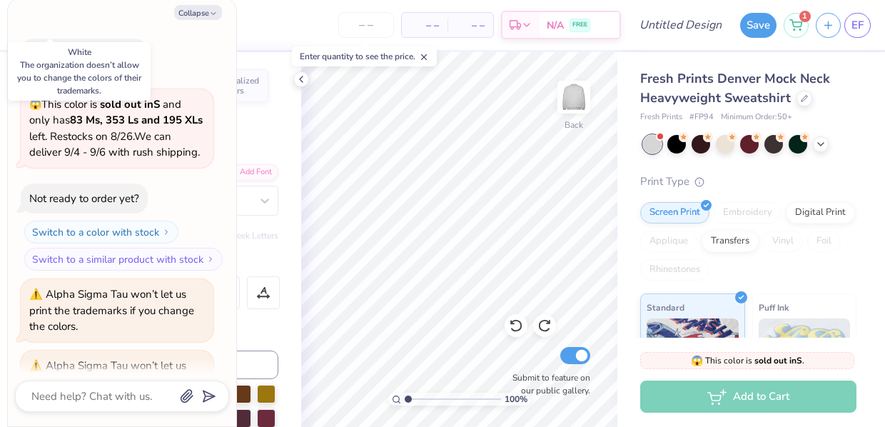
scroll to position [46, 0]
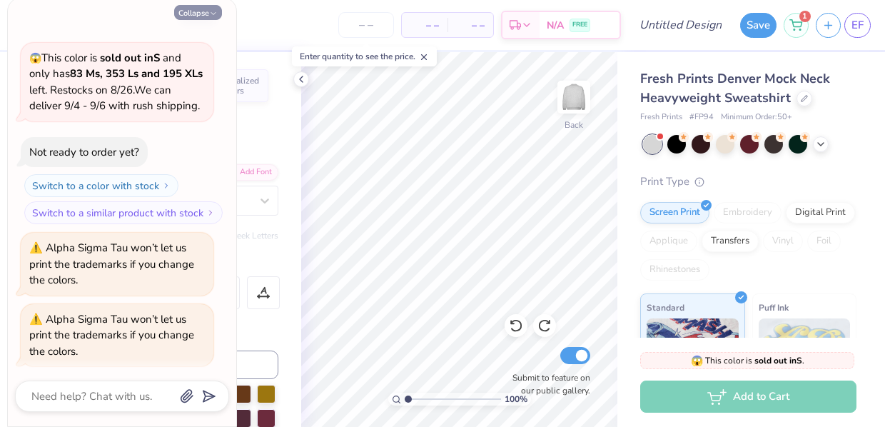
click at [213, 14] on icon "button" at bounding box center [213, 13] width 9 height 9
type textarea "x"
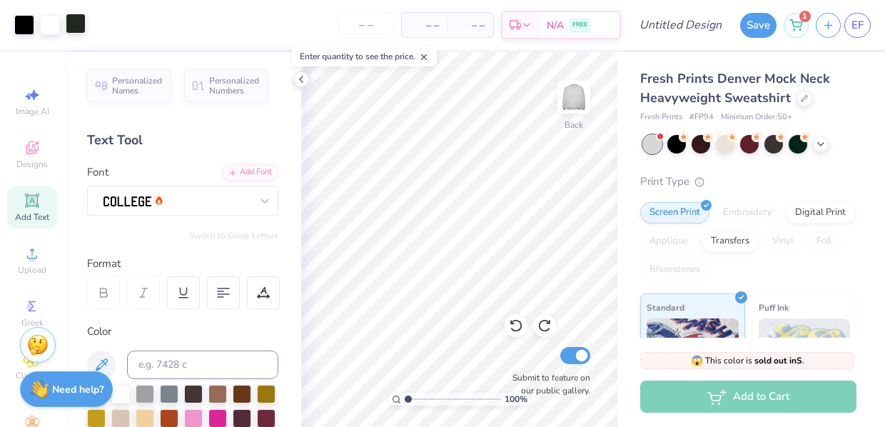
click at [76, 29] on div at bounding box center [76, 24] width 20 height 20
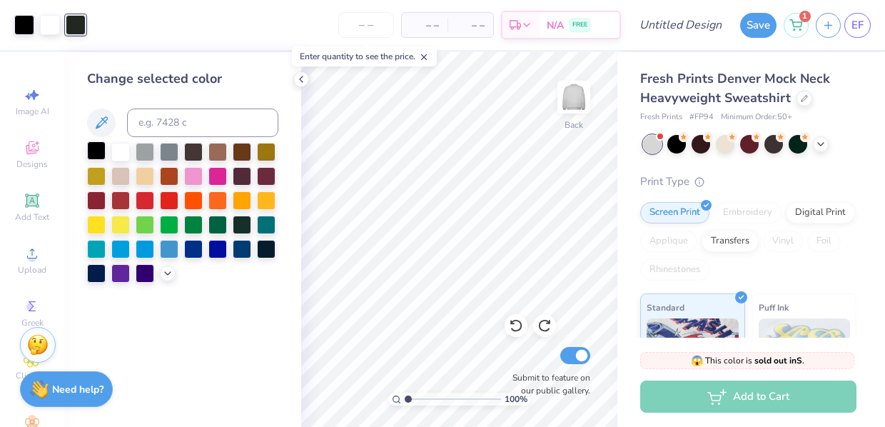
click at [95, 151] on div at bounding box center [96, 150] width 19 height 19
click at [301, 79] on icon at bounding box center [300, 79] width 11 height 11
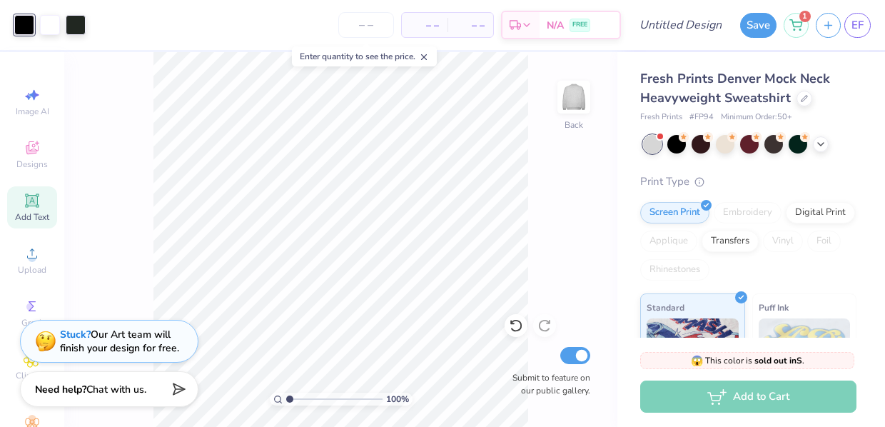
click at [26, 206] on icon at bounding box center [32, 200] width 14 height 14
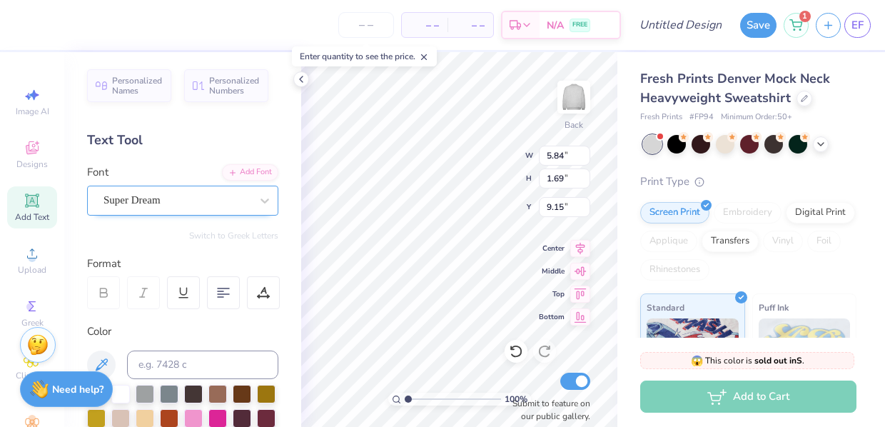
click at [221, 191] on div at bounding box center [176, 200] width 147 height 19
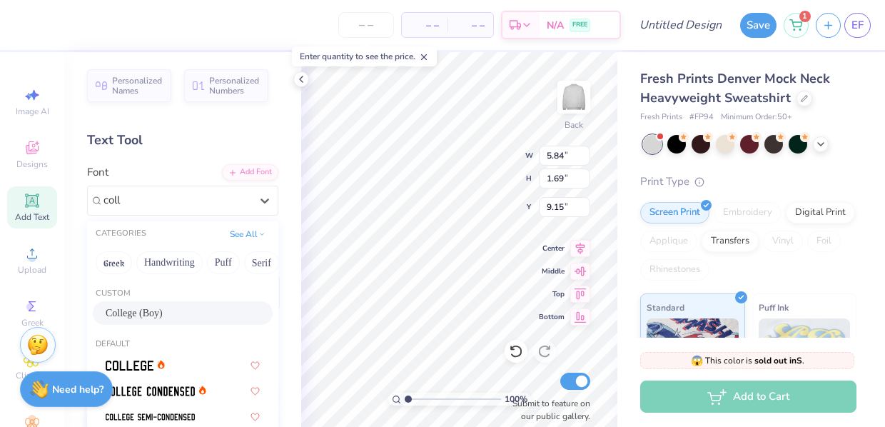
click at [186, 314] on div "College (Boy)" at bounding box center [183, 312] width 154 height 15
type input "coll"
type input "5.00"
type input "2.25"
type input "8.88"
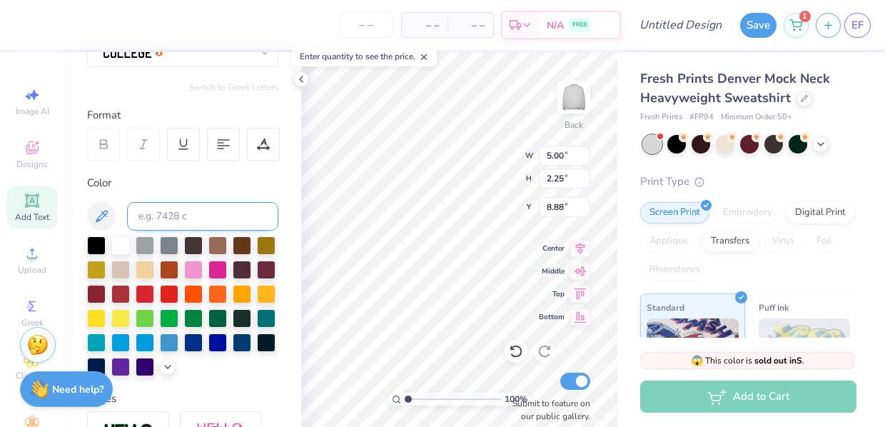
scroll to position [193, 0]
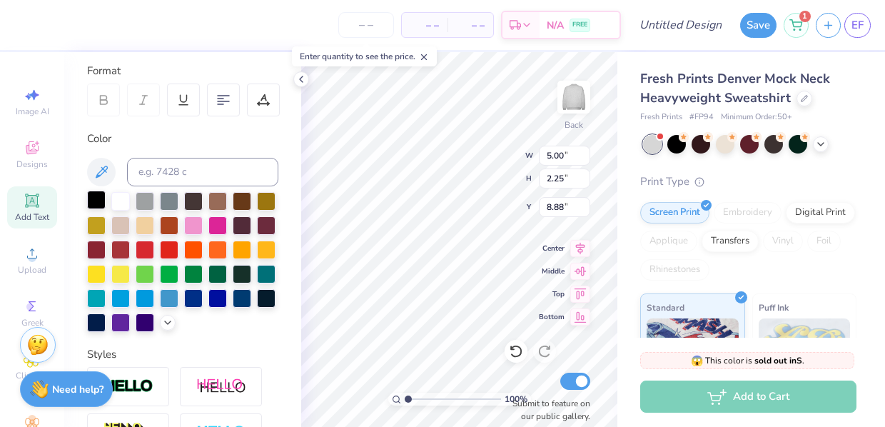
type textarea "EPSILON MU"
click at [99, 206] on div at bounding box center [96, 200] width 19 height 19
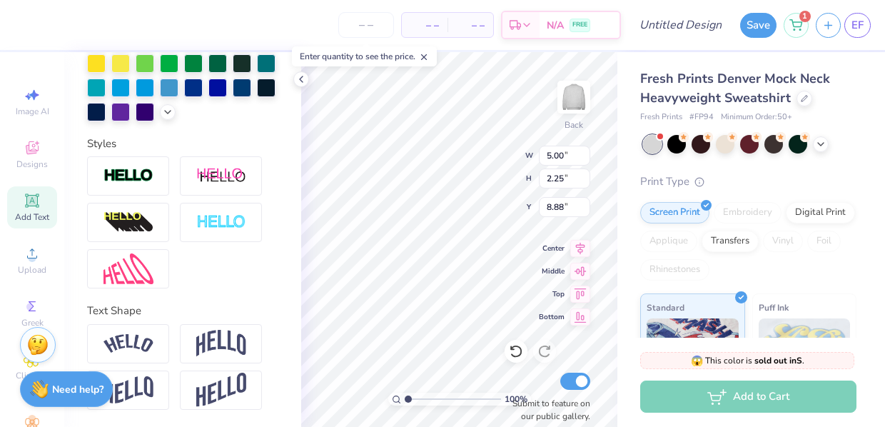
scroll to position [403, 0]
click at [219, 340] on img at bounding box center [221, 343] width 50 height 27
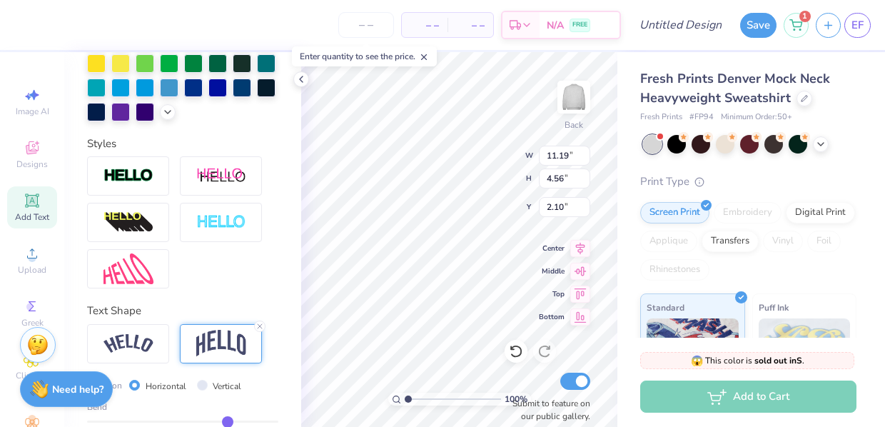
type input "2.10"
type input "6.57"
type input "2.68"
type input "3.00"
type input "4.99"
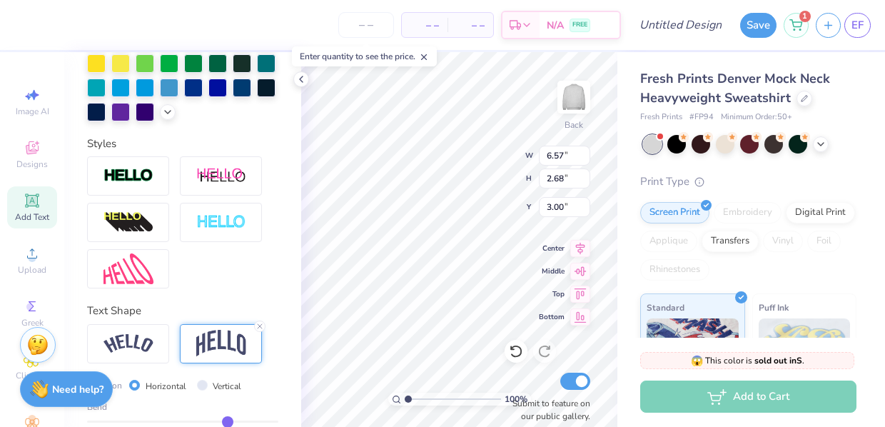
type input "2.04"
type input "3.00"
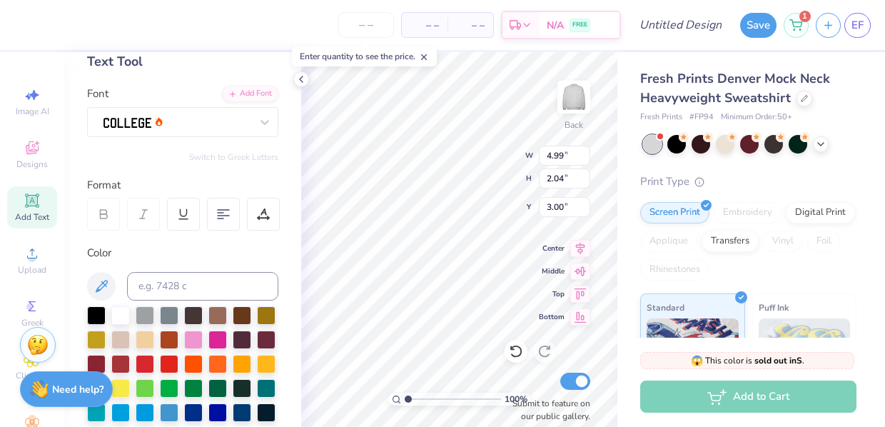
scroll to position [44, 0]
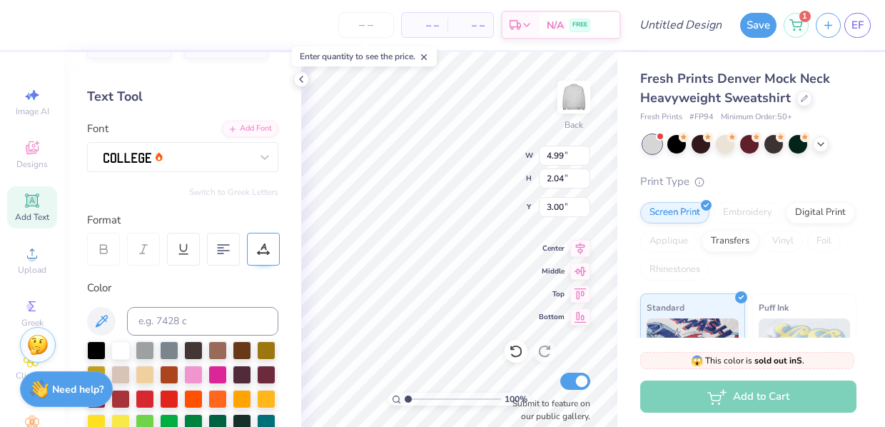
click at [265, 247] on icon at bounding box center [263, 246] width 6 height 7
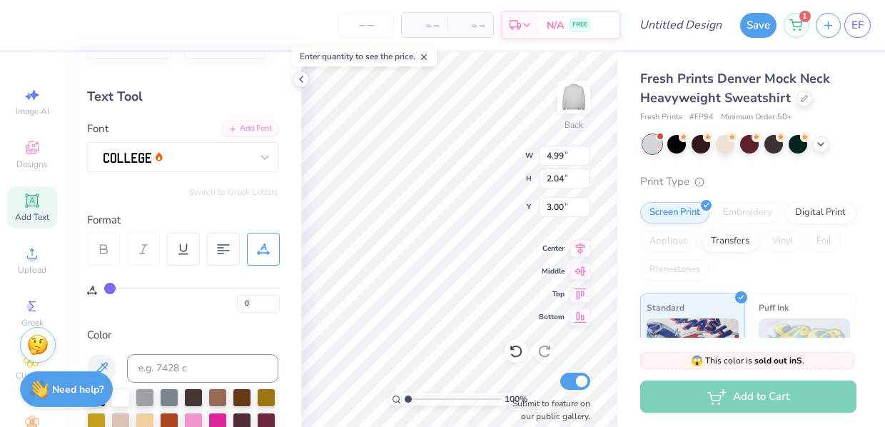
type input "1"
type input "2"
type input "3"
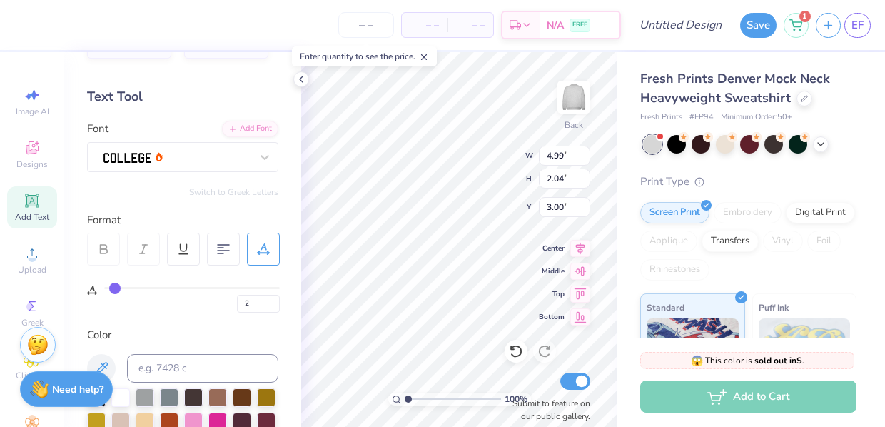
type input "3"
type input "4"
type input "5"
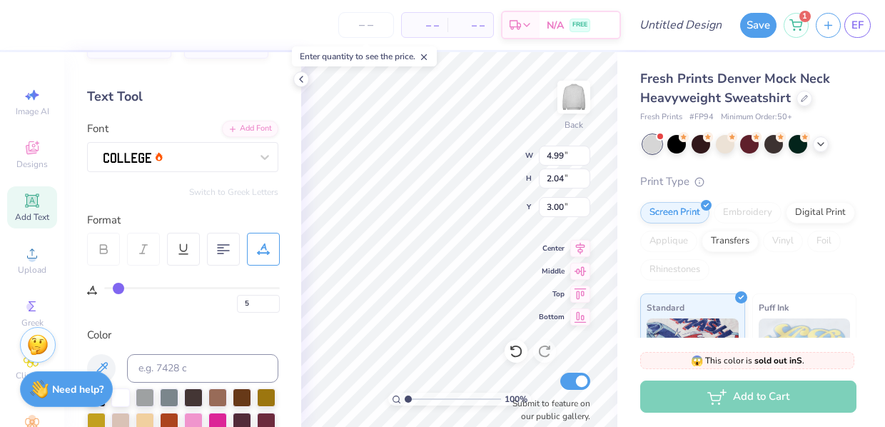
type input "6"
type input "7"
type input "8"
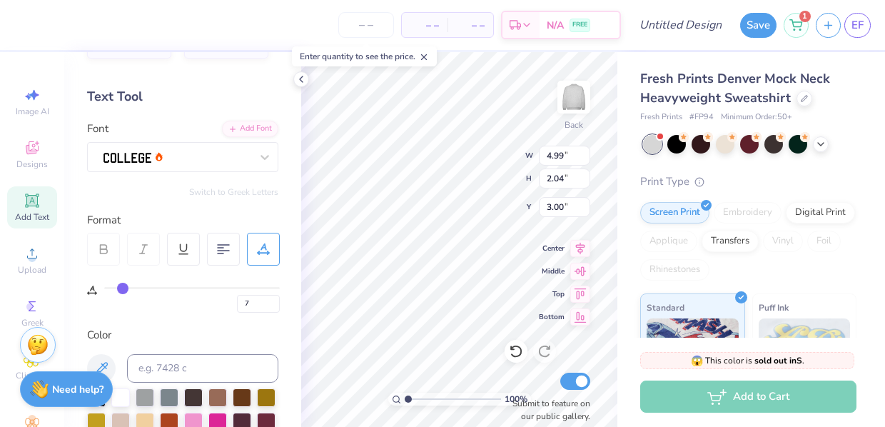
type input "8"
type input "9"
type input "10"
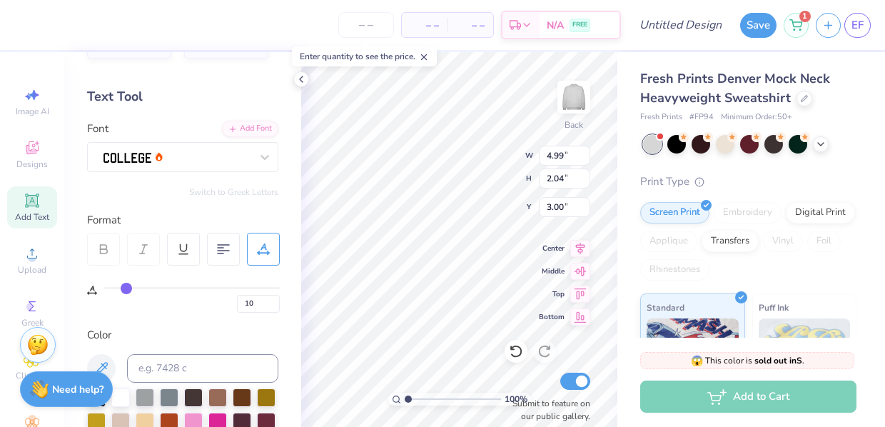
type input "11"
type input "12"
type input "13"
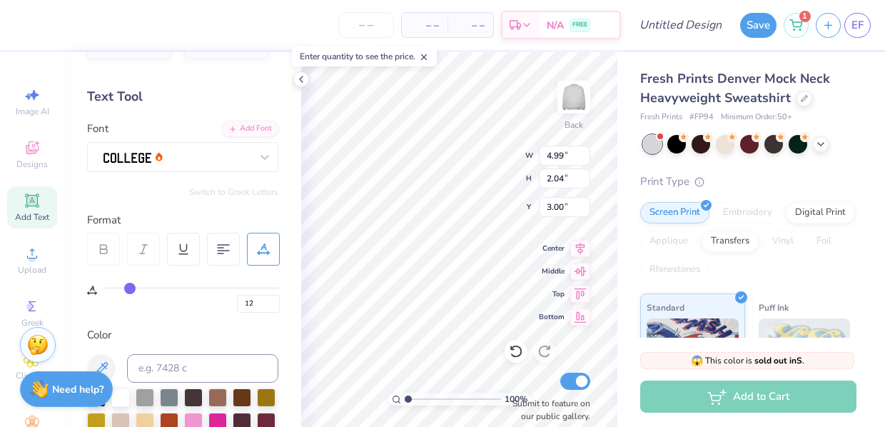
type input "13"
drag, startPoint x: 110, startPoint y: 289, endPoint x: 131, endPoint y: 290, distance: 20.7
type input "13"
click at [131, 289] on input "range" at bounding box center [192, 288] width 176 height 2
type input "6.25"
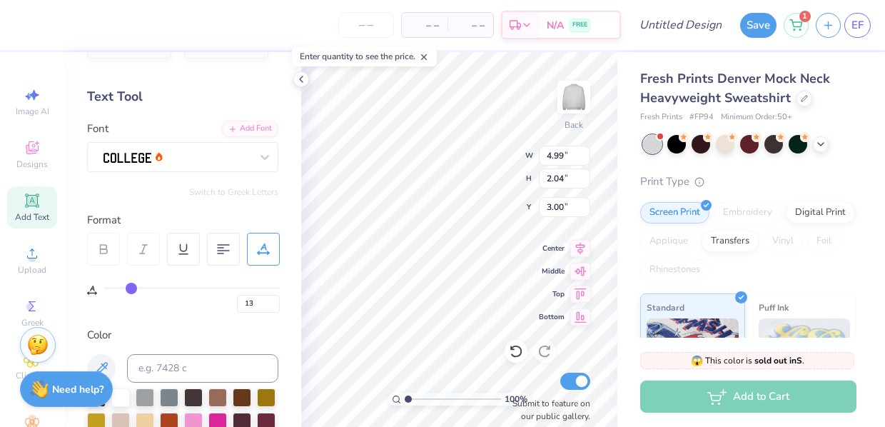
type input "2.30"
type input "2.87"
type input "14"
type input "15"
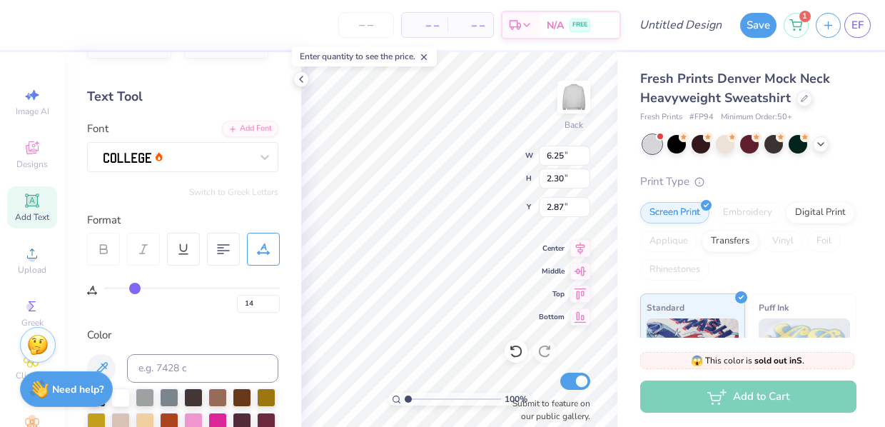
type input "15"
type input "16"
type input "17"
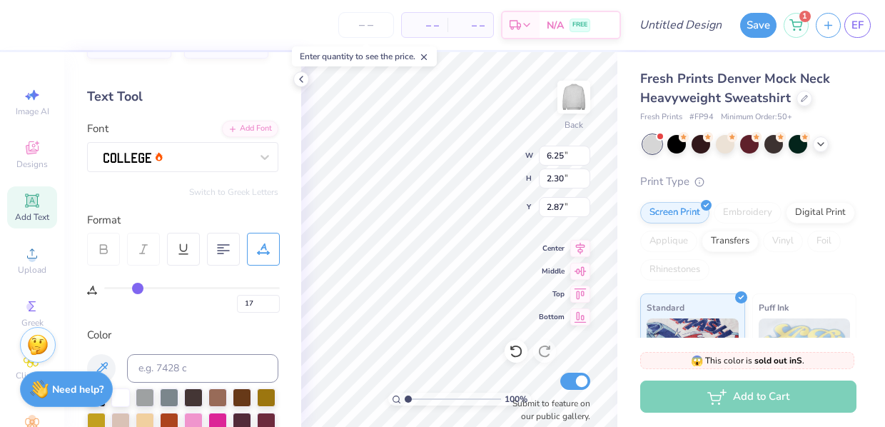
type input "18"
type input "19"
type input "20"
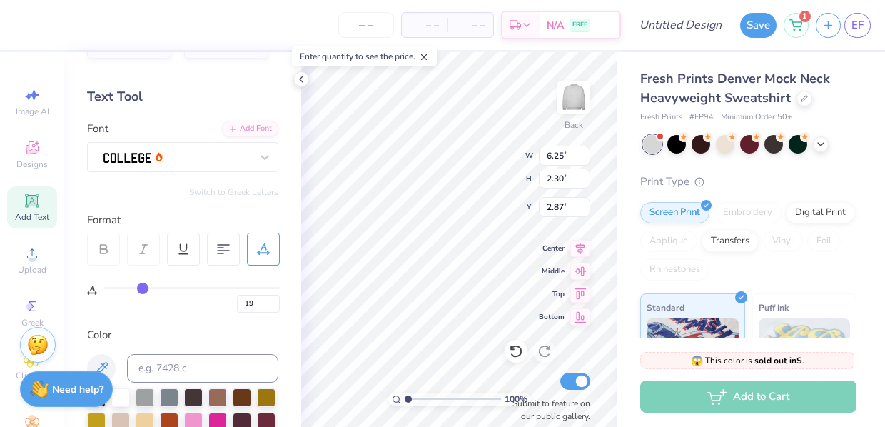
type input "20"
type input "21"
type input "22"
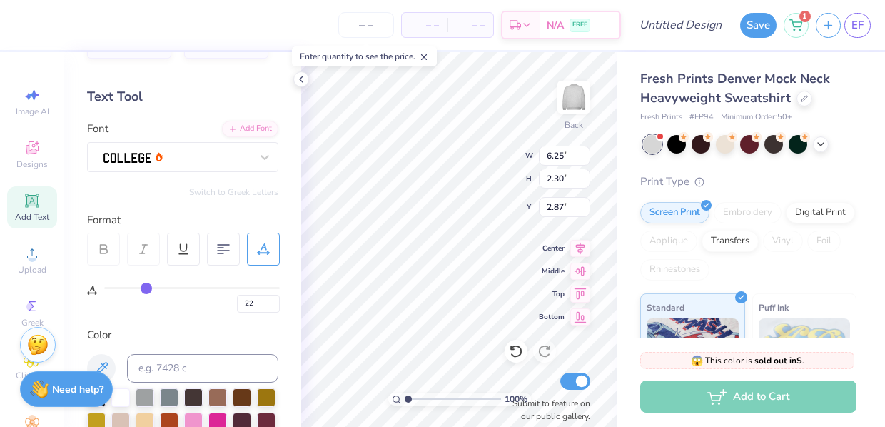
type input "23"
type input "24"
type input "25"
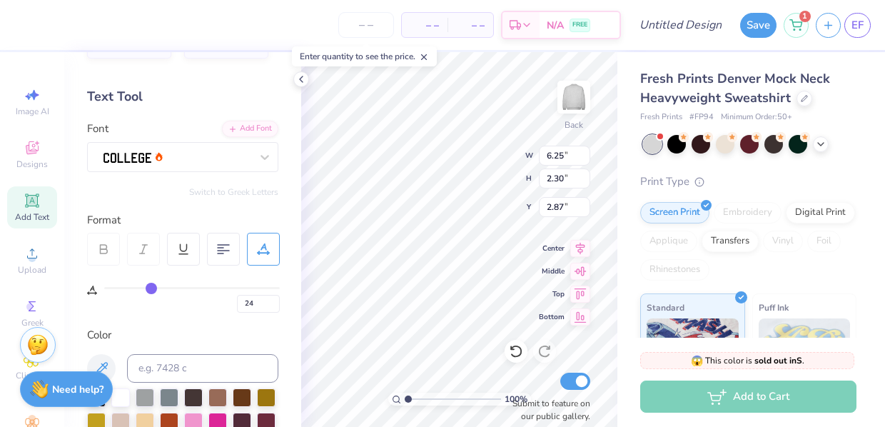
type input "25"
type input "26"
type input "27"
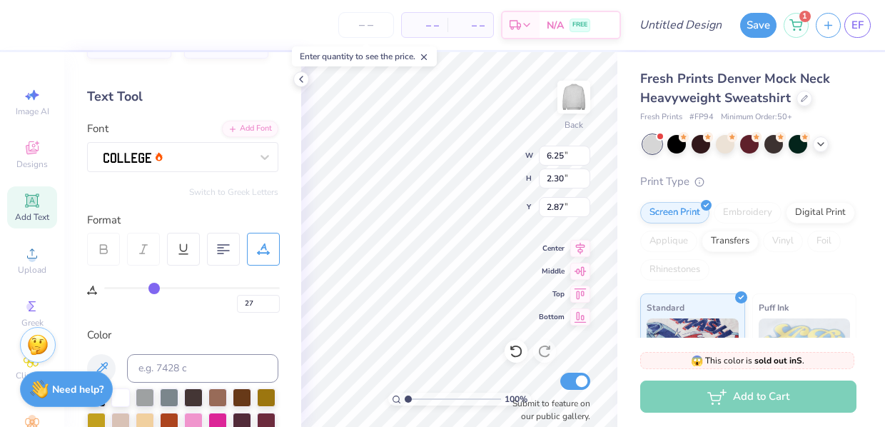
type input "28"
type input "29"
type input "30"
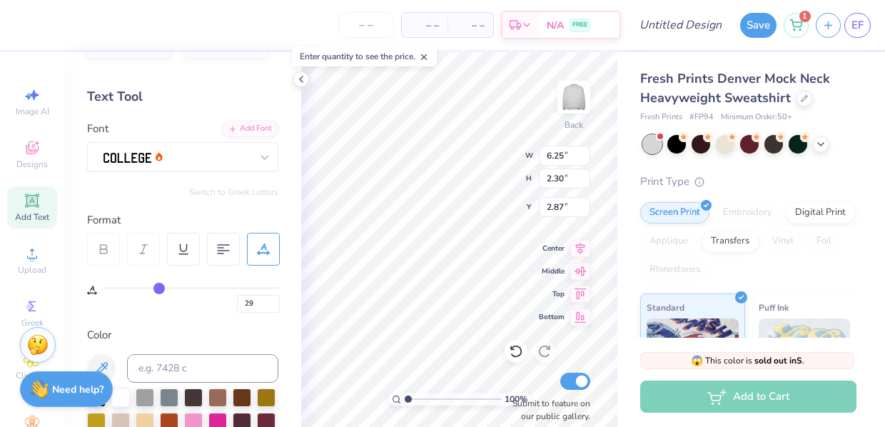
type input "30"
drag, startPoint x: 133, startPoint y: 287, endPoint x: 159, endPoint y: 290, distance: 26.6
type input "30"
click at [159, 289] on input "range" at bounding box center [192, 288] width 176 height 2
type input "7.90"
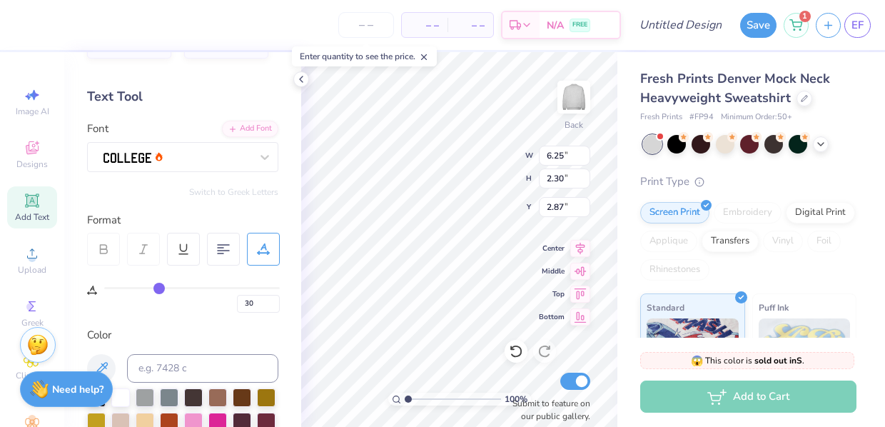
type input "2.64"
type input "2.70"
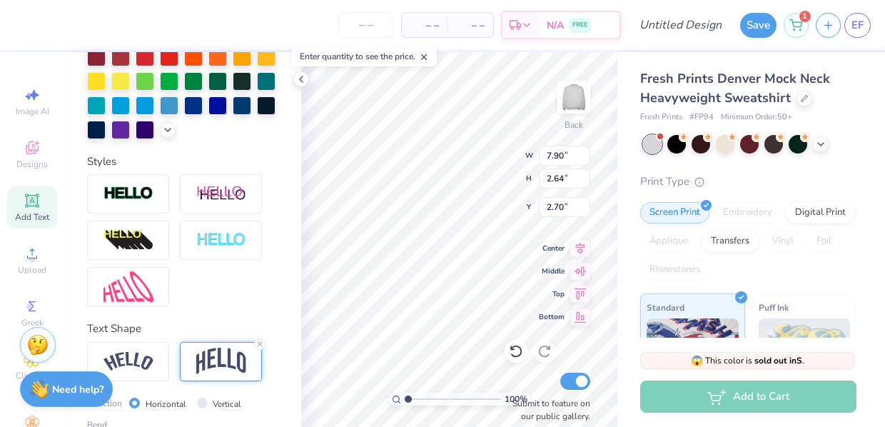
scroll to position [473, 0]
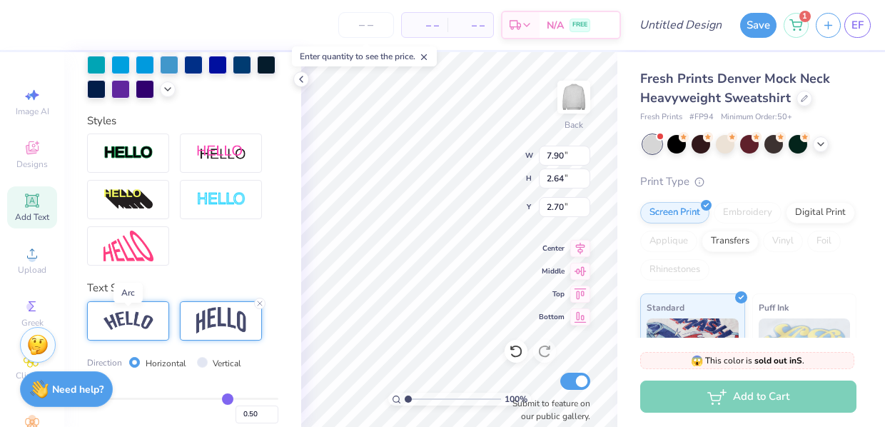
click at [146, 325] on img at bounding box center [128, 320] width 50 height 19
type input "9.32"
type input "2.16"
type input "2.94"
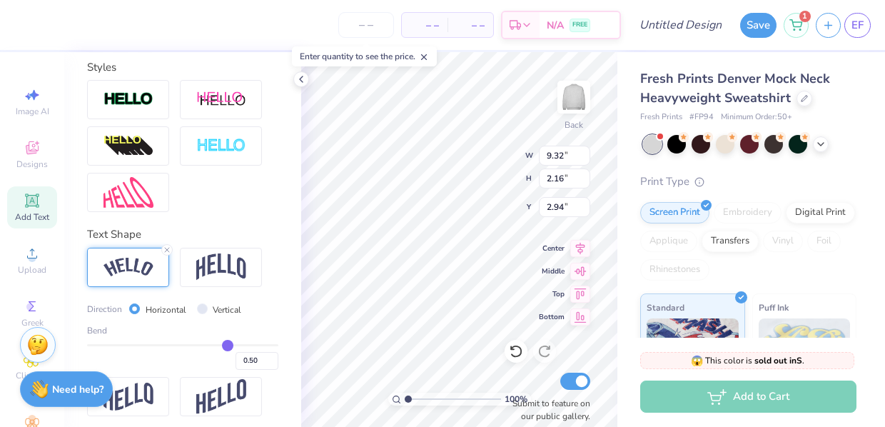
scroll to position [527, 0]
drag, startPoint x: 230, startPoint y: 346, endPoint x: 253, endPoint y: 348, distance: 22.9
click at [253, 345] on input "range" at bounding box center [182, 344] width 191 height 2
click at [250, 343] on input "range" at bounding box center [182, 344] width 191 height 2
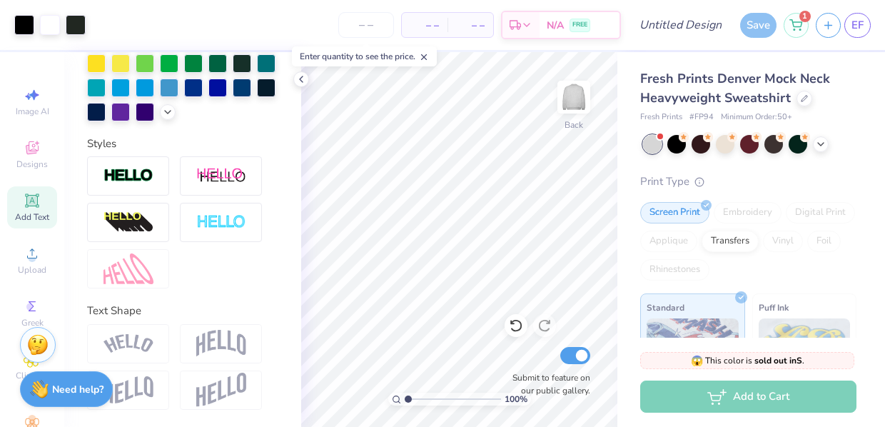
scroll to position [450, 0]
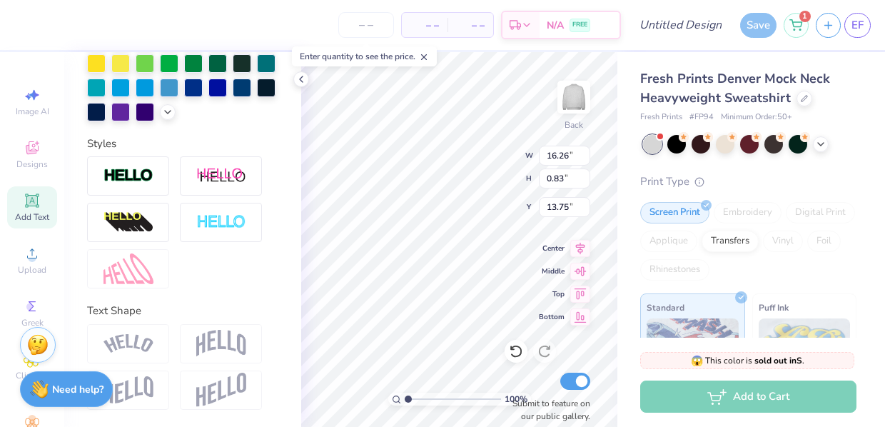
click at [135, 344] on img at bounding box center [128, 343] width 50 height 19
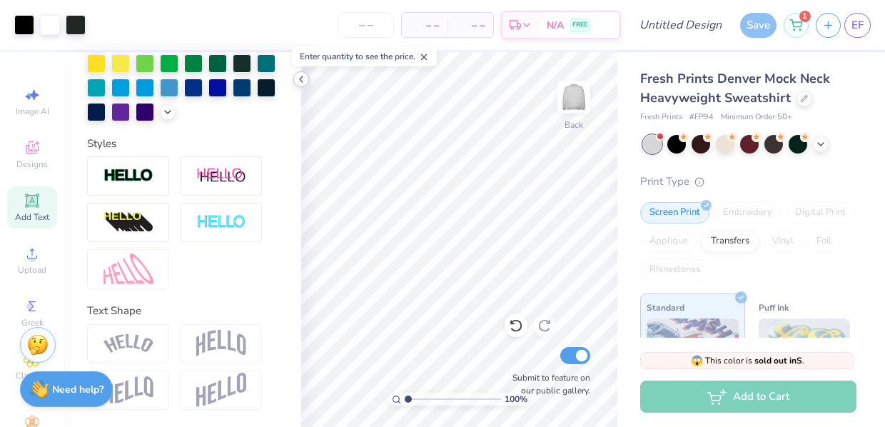
click at [300, 82] on icon at bounding box center [300, 79] width 11 height 11
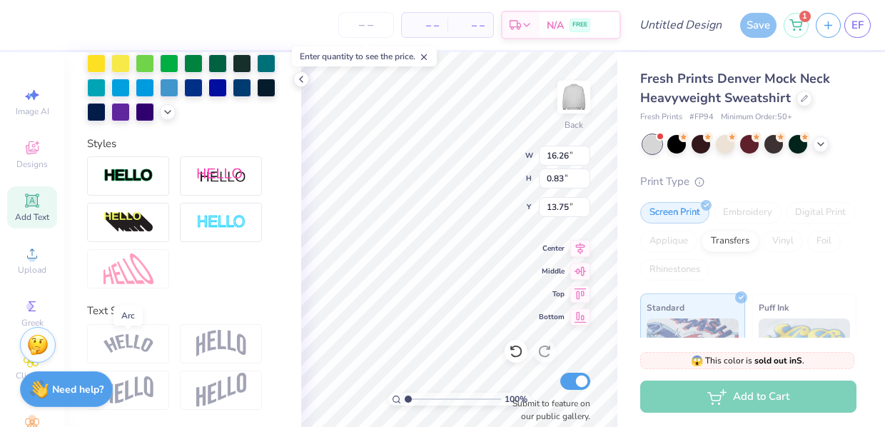
click at [144, 345] on img at bounding box center [128, 343] width 50 height 19
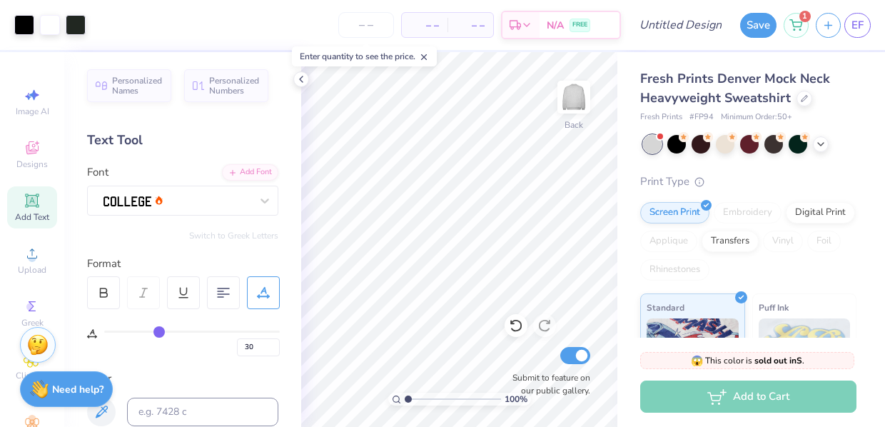
scroll to position [0, 0]
click at [22, 202] on div "Add Text" at bounding box center [32, 207] width 50 height 42
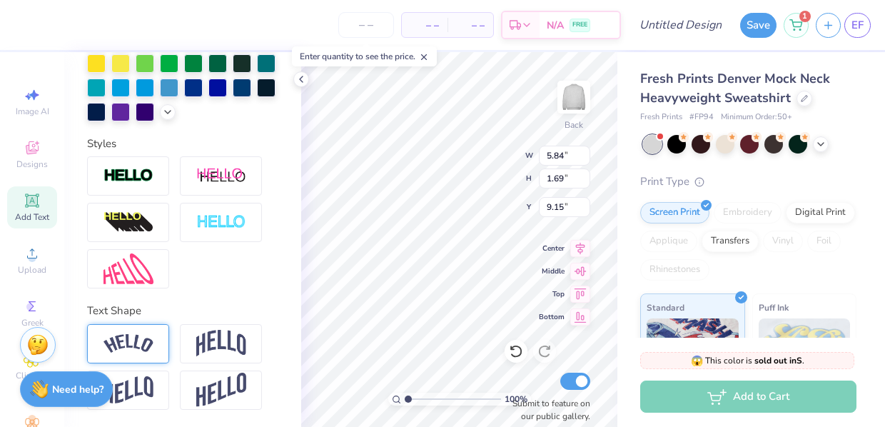
click at [134, 346] on img at bounding box center [128, 343] width 50 height 19
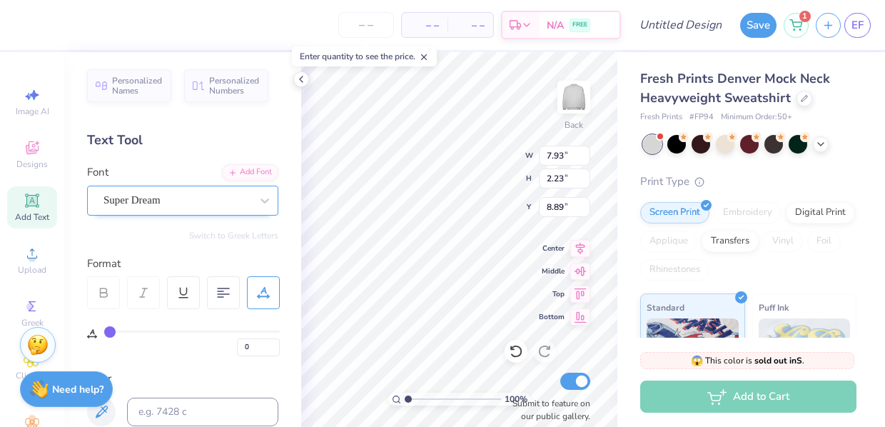
scroll to position [-1, 0]
click at [198, 204] on div "Super Dream" at bounding box center [177, 200] width 150 height 22
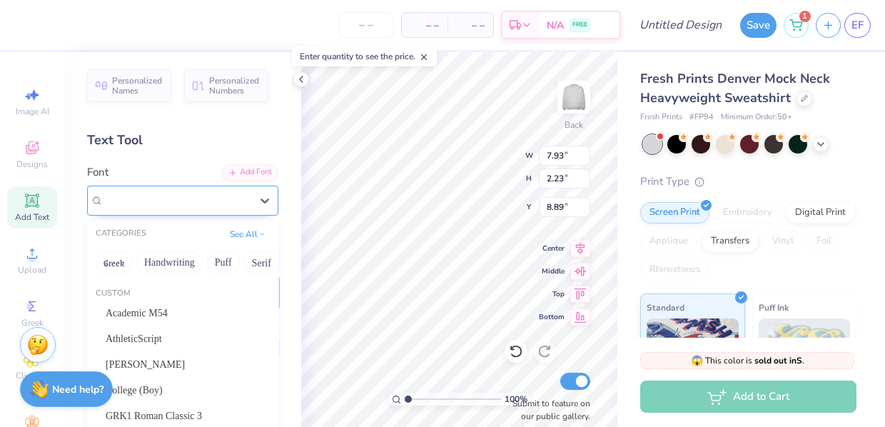
scroll to position [0, 0]
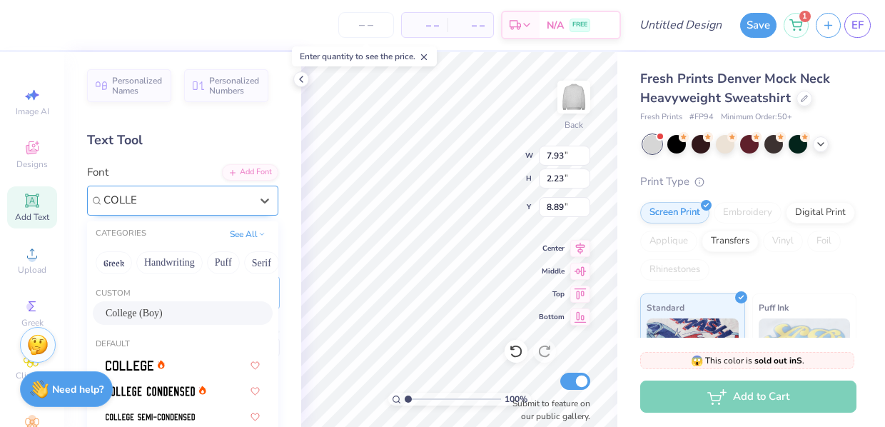
click at [156, 320] on div "College (Boy)" at bounding box center [183, 312] width 154 height 15
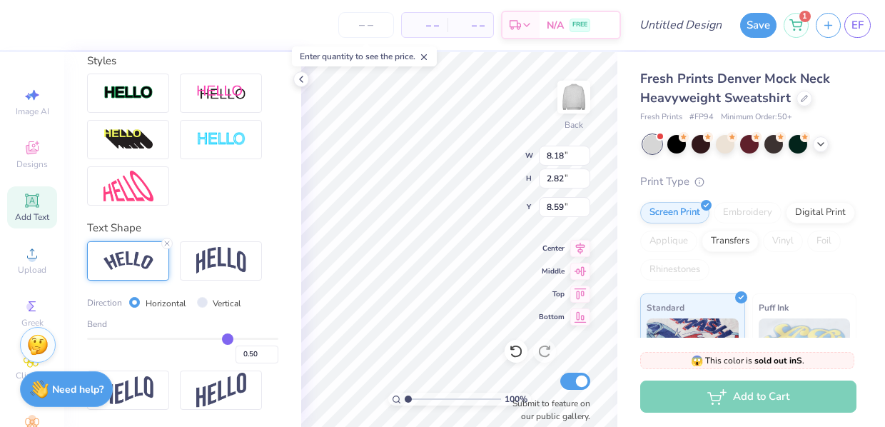
scroll to position [534, 0]
click at [259, 353] on input "0.50" at bounding box center [256, 354] width 43 height 18
drag, startPoint x: 229, startPoint y: 340, endPoint x: 115, endPoint y: 337, distance: 114.2
click at [115, 338] on input "range" at bounding box center [182, 339] width 191 height 2
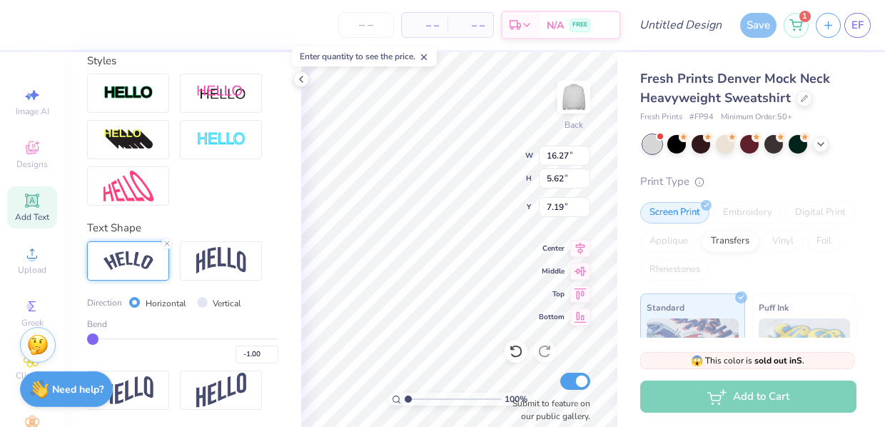
drag, startPoint x: 116, startPoint y: 339, endPoint x: 91, endPoint y: 342, distance: 25.1
click at [91, 340] on input "range" at bounding box center [182, 339] width 191 height 2
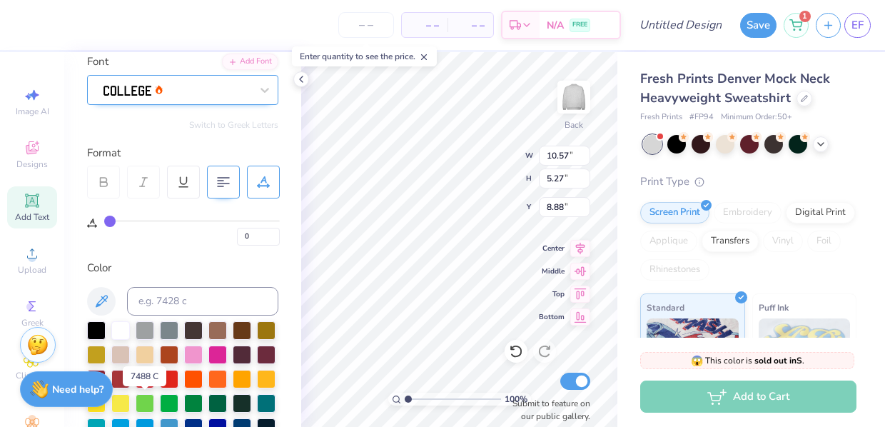
scroll to position [109, 0]
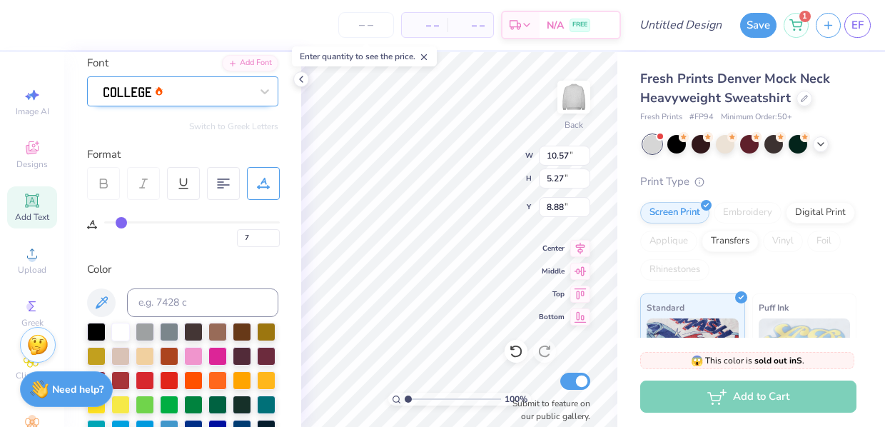
drag, startPoint x: 112, startPoint y: 221, endPoint x: 121, endPoint y: 224, distance: 9.7
click at [121, 223] on input "range" at bounding box center [192, 222] width 176 height 2
click at [251, 240] on input "7" at bounding box center [258, 238] width 43 height 18
click at [28, 23] on div "– – Per Item – – Total Est. Delivery N/A FREE" at bounding box center [320, 25] width 599 height 50
click at [19, 24] on div "– – Per Item – – Total Est. Delivery N/A FREE Design Title Save 1 EF" at bounding box center [442, 25] width 885 height 50
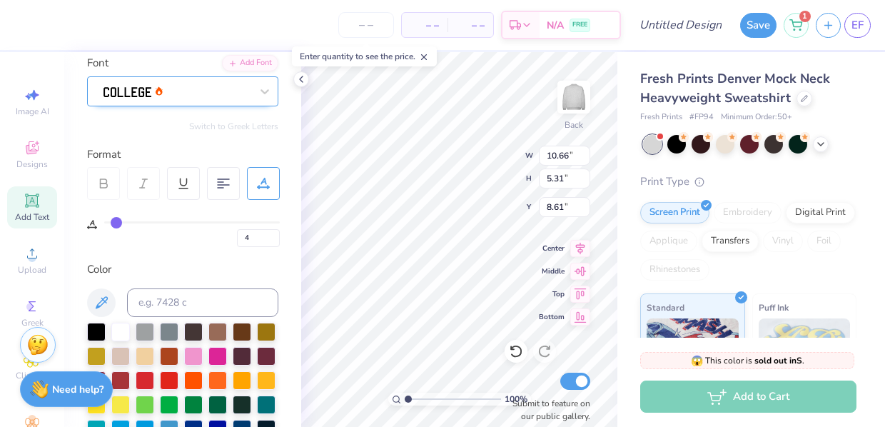
click at [300, 166] on div "Personalized Names Personalized Numbers Text Tool Add Font Font Switch to Greek…" at bounding box center [182, 239] width 237 height 375
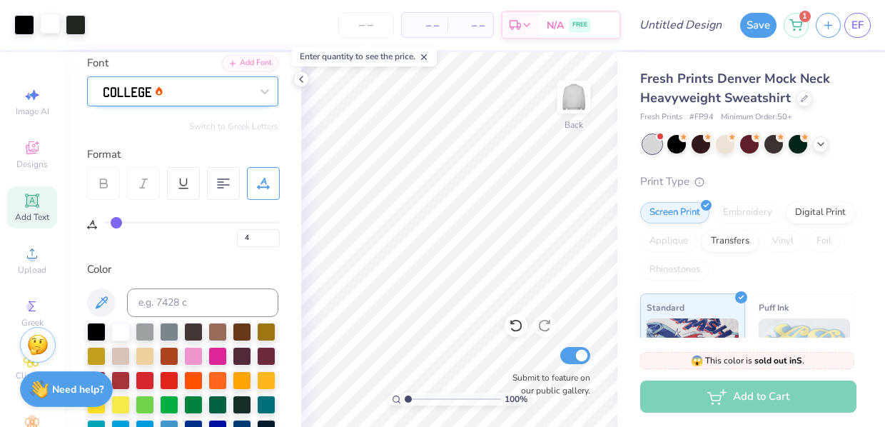
click at [46, 30] on div at bounding box center [50, 24] width 20 height 20
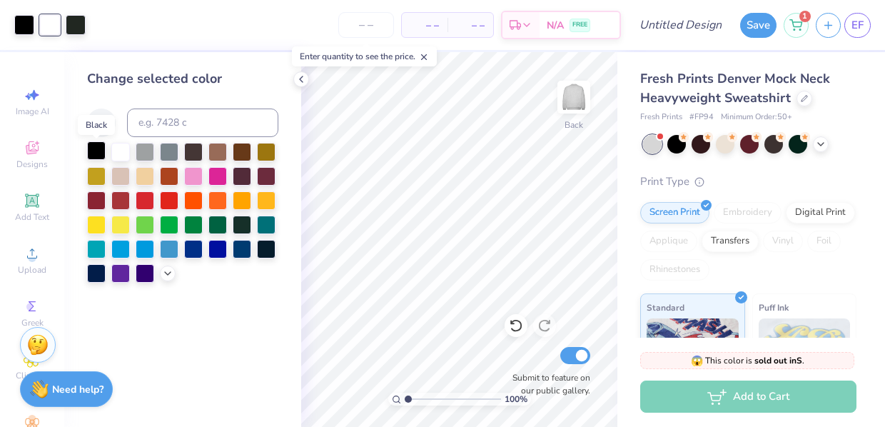
click at [94, 157] on div at bounding box center [96, 150] width 19 height 19
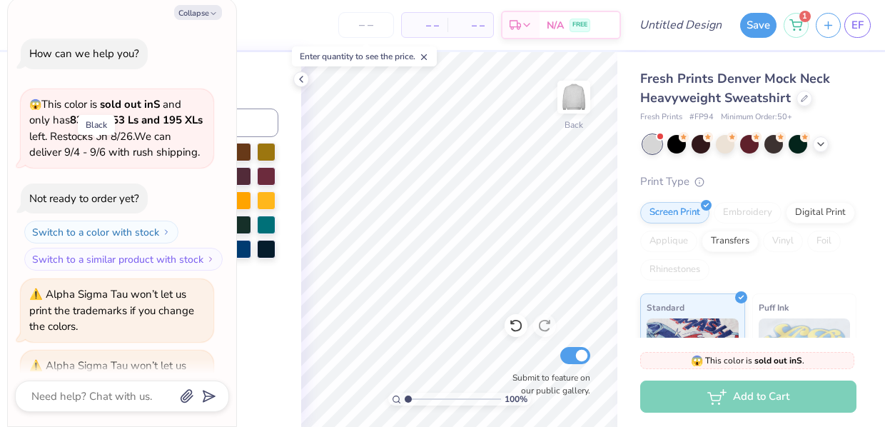
scroll to position [116, 0]
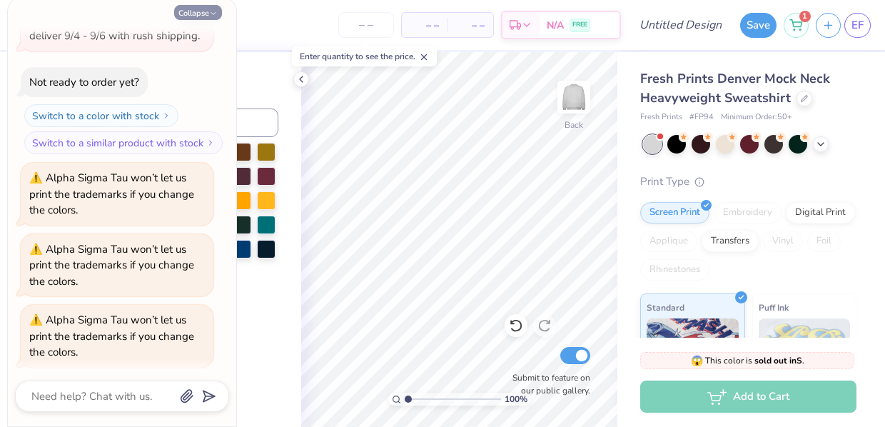
click at [204, 12] on button "Collapse" at bounding box center [198, 12] width 48 height 15
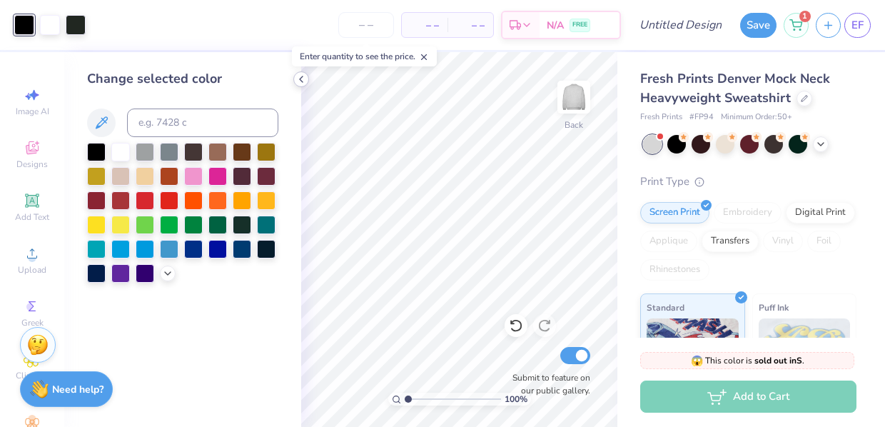
click at [300, 83] on icon at bounding box center [300, 79] width 11 height 11
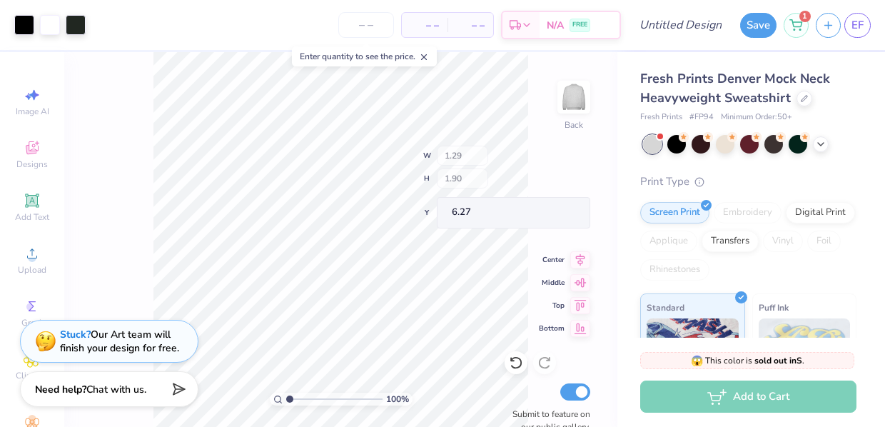
click at [467, 187] on div "100 % Back W 1.29 H 1.90 Y 6.27 Center Middle Top Bottom Submit to feature on o…" at bounding box center [340, 239] width 553 height 375
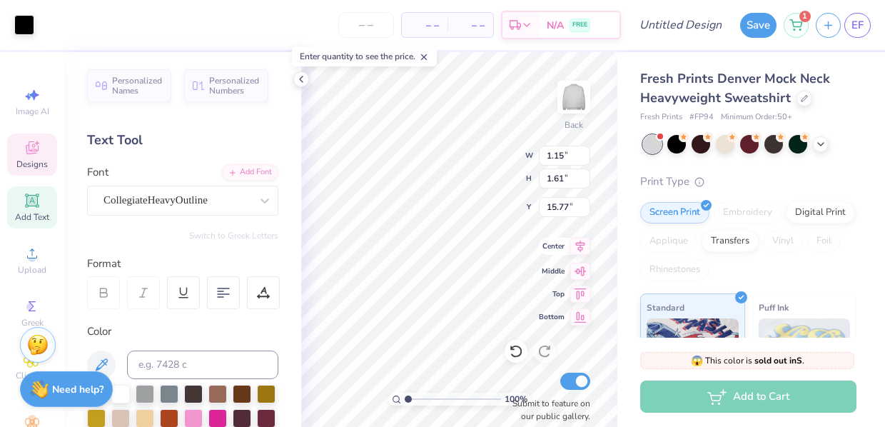
click at [542, 243] on div "100 % Back W 1.15 1.15 " H 1.61 1.61 " Y 15.77 15.77 " Center Middle Top Bottom…" at bounding box center [459, 239] width 316 height 375
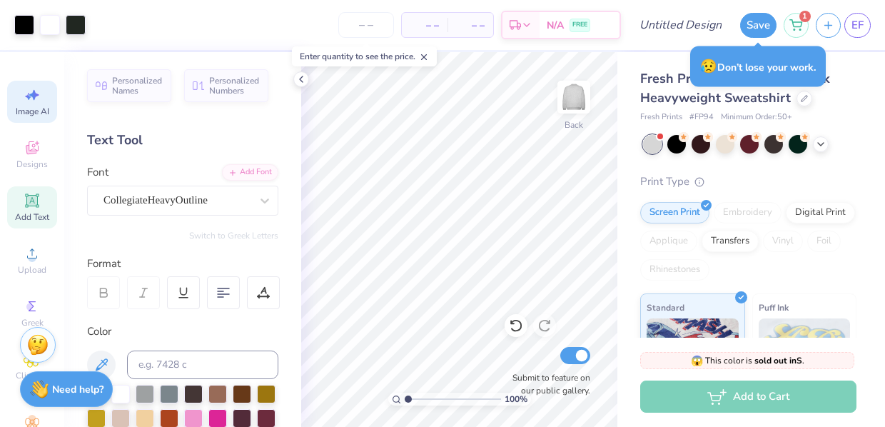
click at [31, 110] on span "Image AI" at bounding box center [33, 111] width 34 height 11
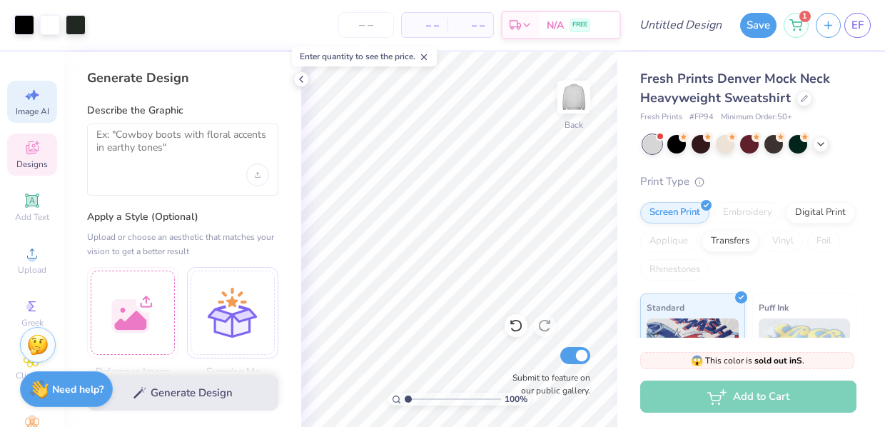
click at [33, 152] on icon at bounding box center [31, 149] width 11 height 9
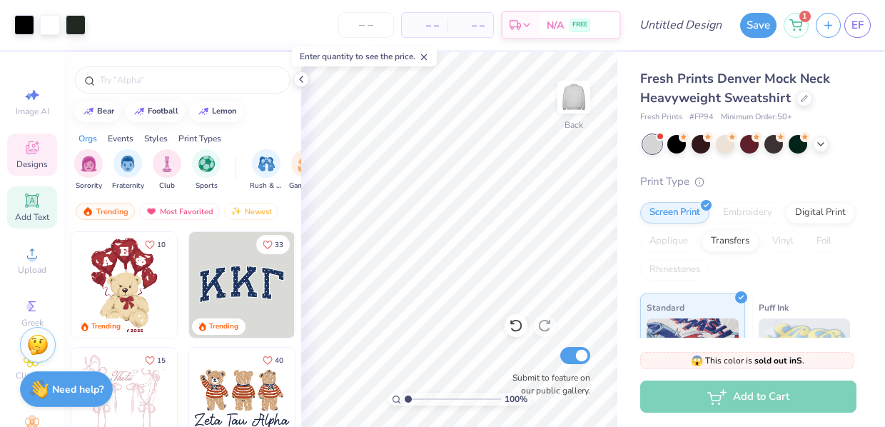
click at [30, 206] on icon at bounding box center [32, 200] width 14 height 14
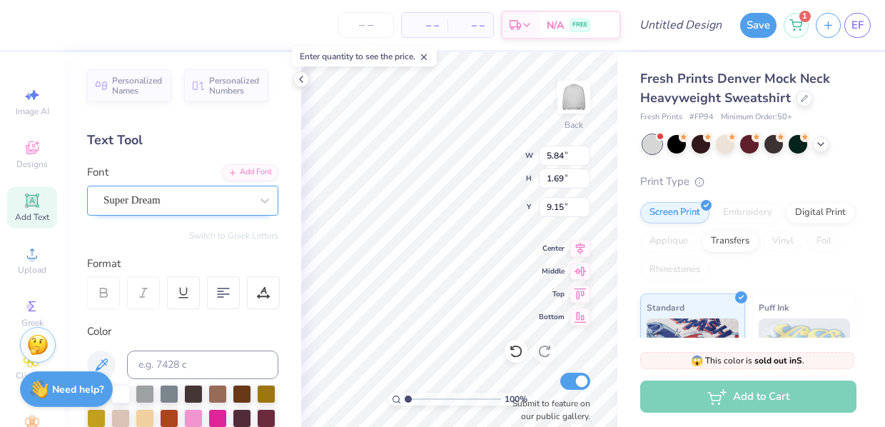
click at [218, 203] on div "Super Dream" at bounding box center [177, 200] width 150 height 22
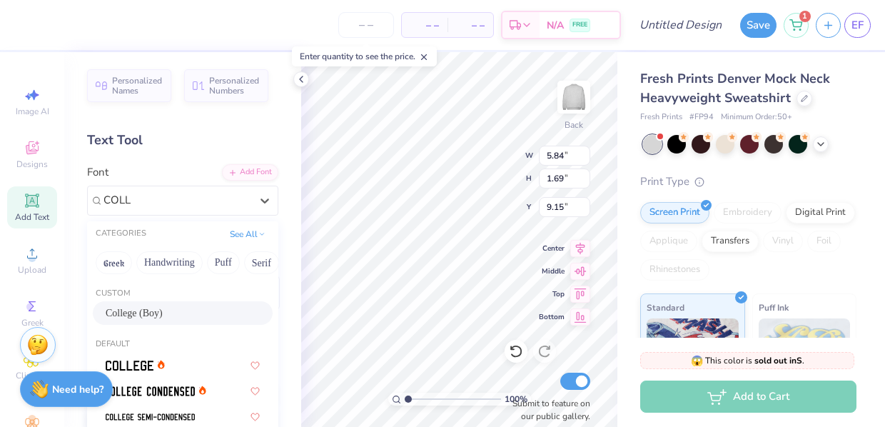
click at [171, 312] on div "College (Boy)" at bounding box center [183, 312] width 154 height 15
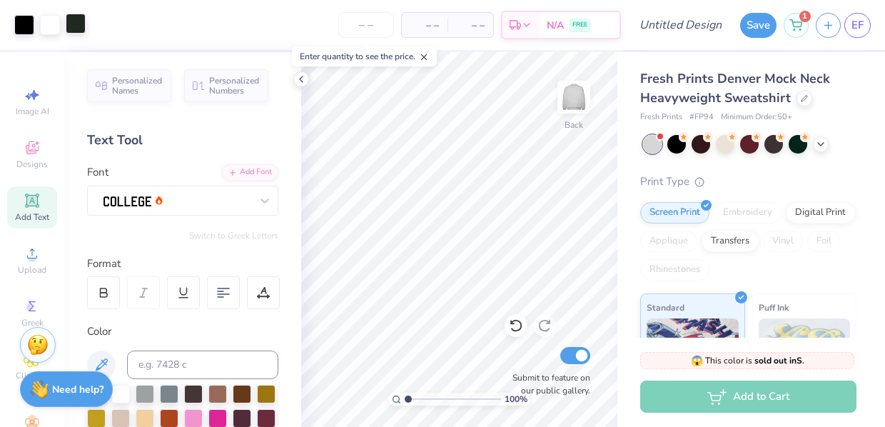
click at [45, 21] on div at bounding box center [50, 25] width 20 height 20
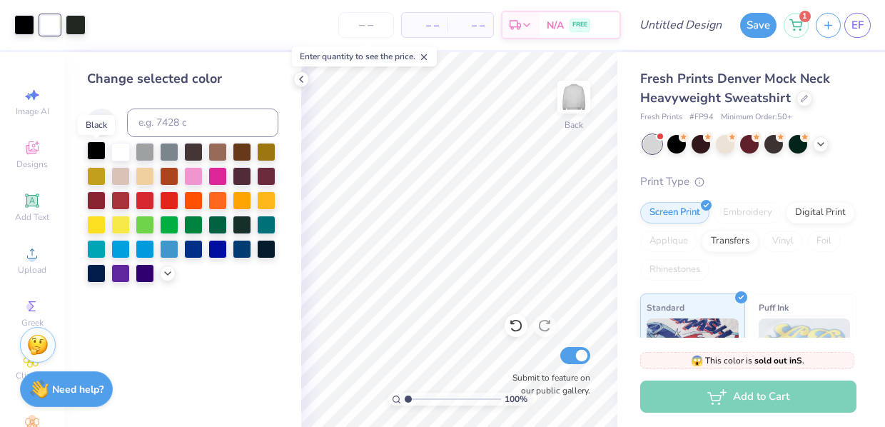
click at [91, 153] on div at bounding box center [96, 150] width 19 height 19
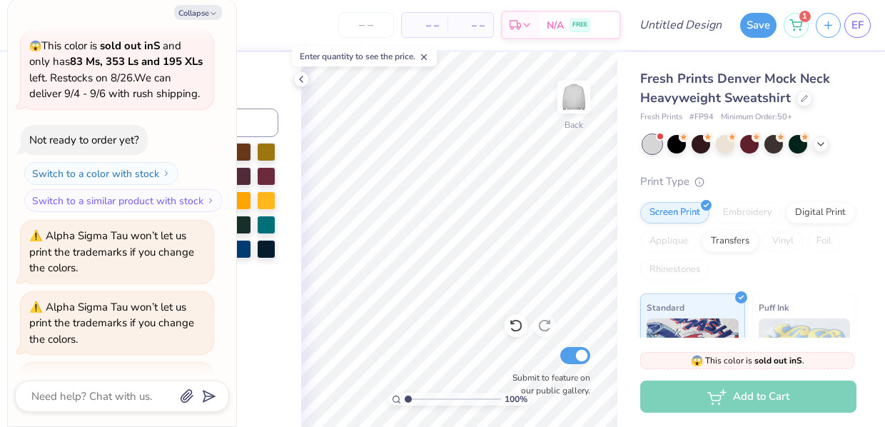
scroll to position [57, 0]
click at [197, 15] on button "Collapse" at bounding box center [198, 12] width 48 height 15
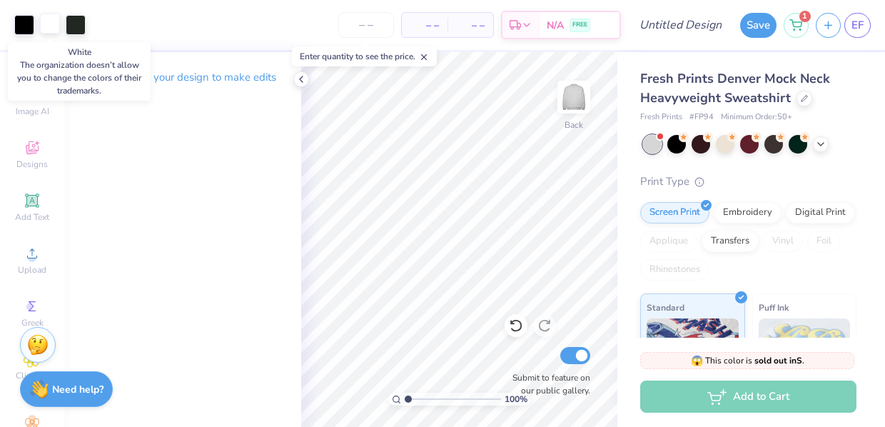
click at [49, 29] on div at bounding box center [50, 24] width 20 height 20
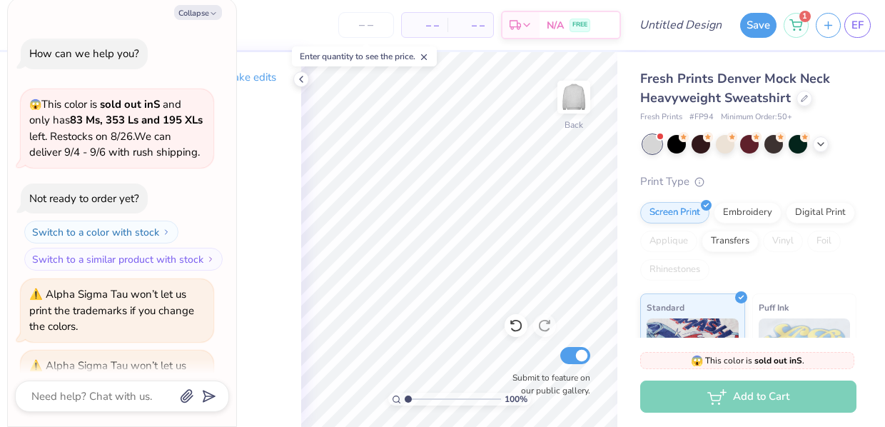
scroll to position [0, 0]
click at [208, 14] on button "Collapse" at bounding box center [198, 12] width 48 height 15
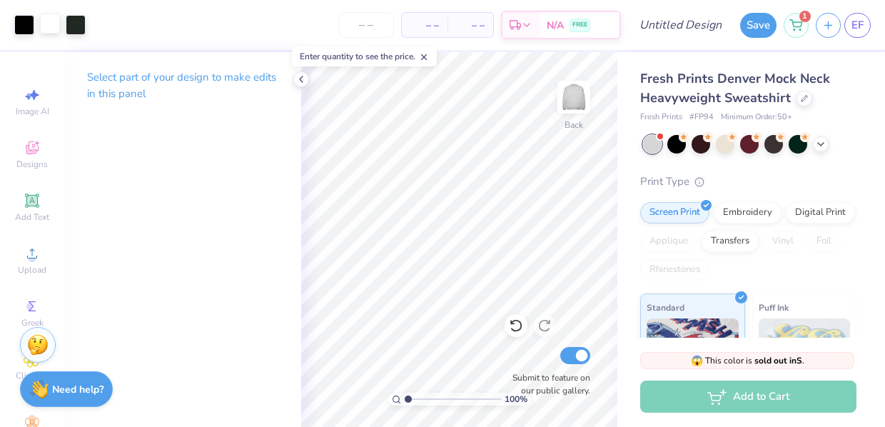
click at [46, 28] on div at bounding box center [50, 24] width 20 height 20
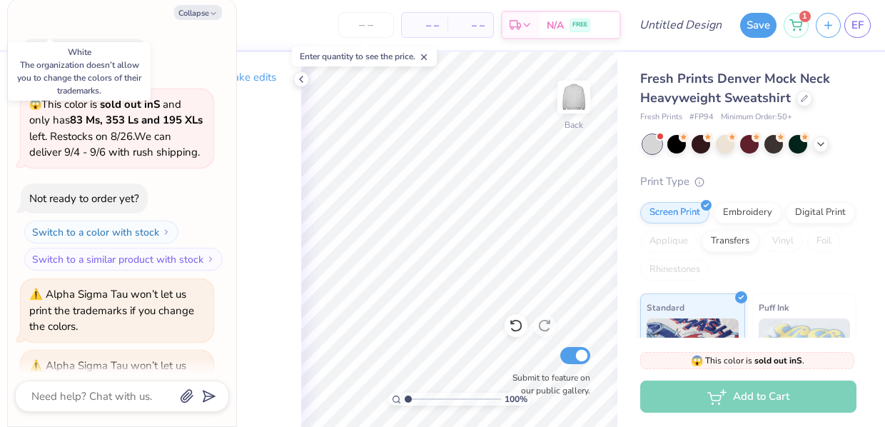
scroll to position [326, 0]
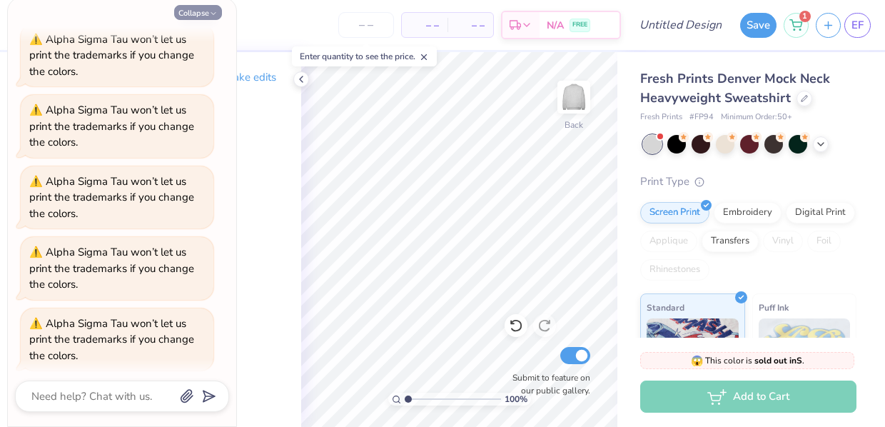
click at [206, 11] on button "Collapse" at bounding box center [198, 12] width 48 height 15
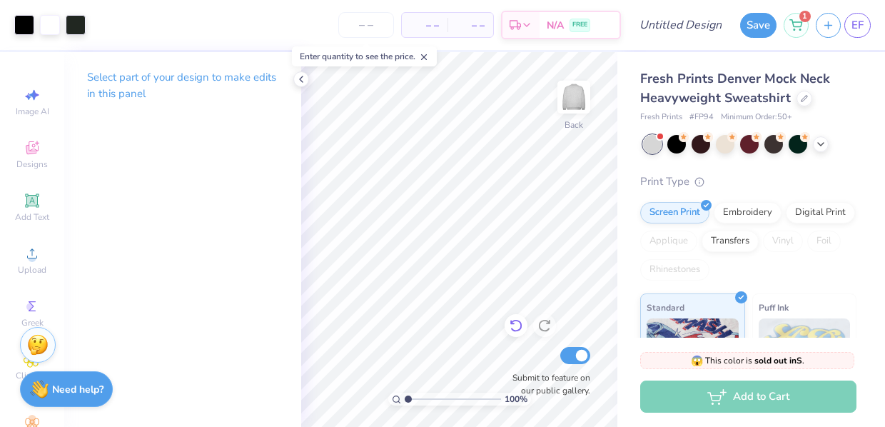
click at [512, 333] on icon at bounding box center [516, 325] width 14 height 14
click at [515, 328] on icon at bounding box center [516, 325] width 14 height 14
click at [304, 81] on icon at bounding box center [300, 79] width 11 height 11
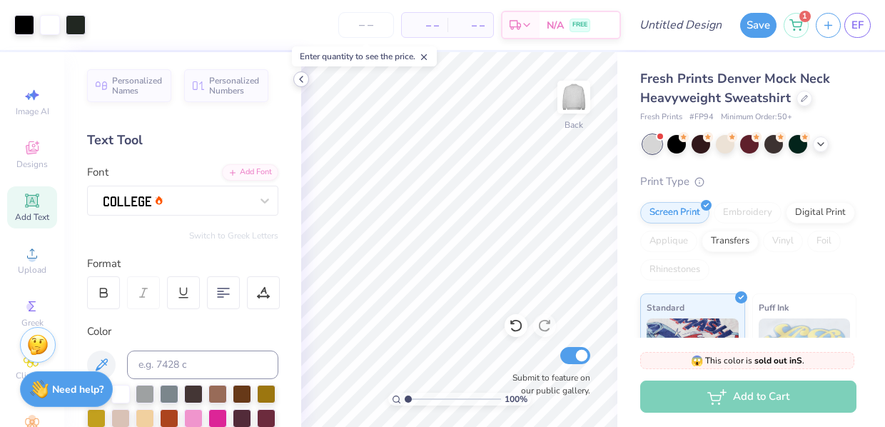
click at [305, 78] on icon at bounding box center [300, 79] width 11 height 11
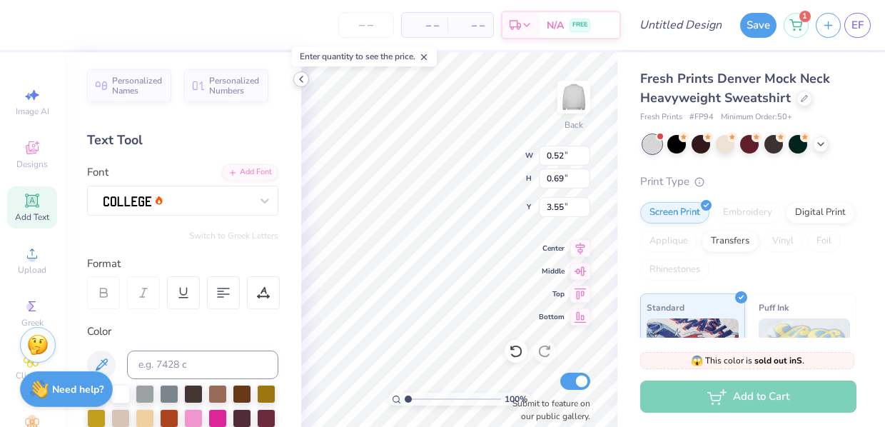
click at [297, 81] on icon at bounding box center [300, 79] width 11 height 11
click at [263, 230] on div "– – Per Item – – Total Est. Delivery N/A FREE Design Title Save 1 EF Image AI D…" at bounding box center [442, 213] width 885 height 427
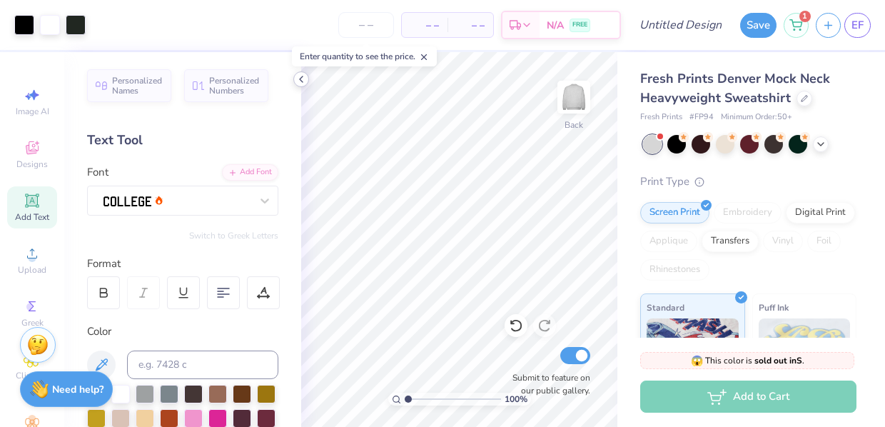
click at [299, 83] on icon at bounding box center [300, 79] width 11 height 11
